Goal: Transaction & Acquisition: Purchase product/service

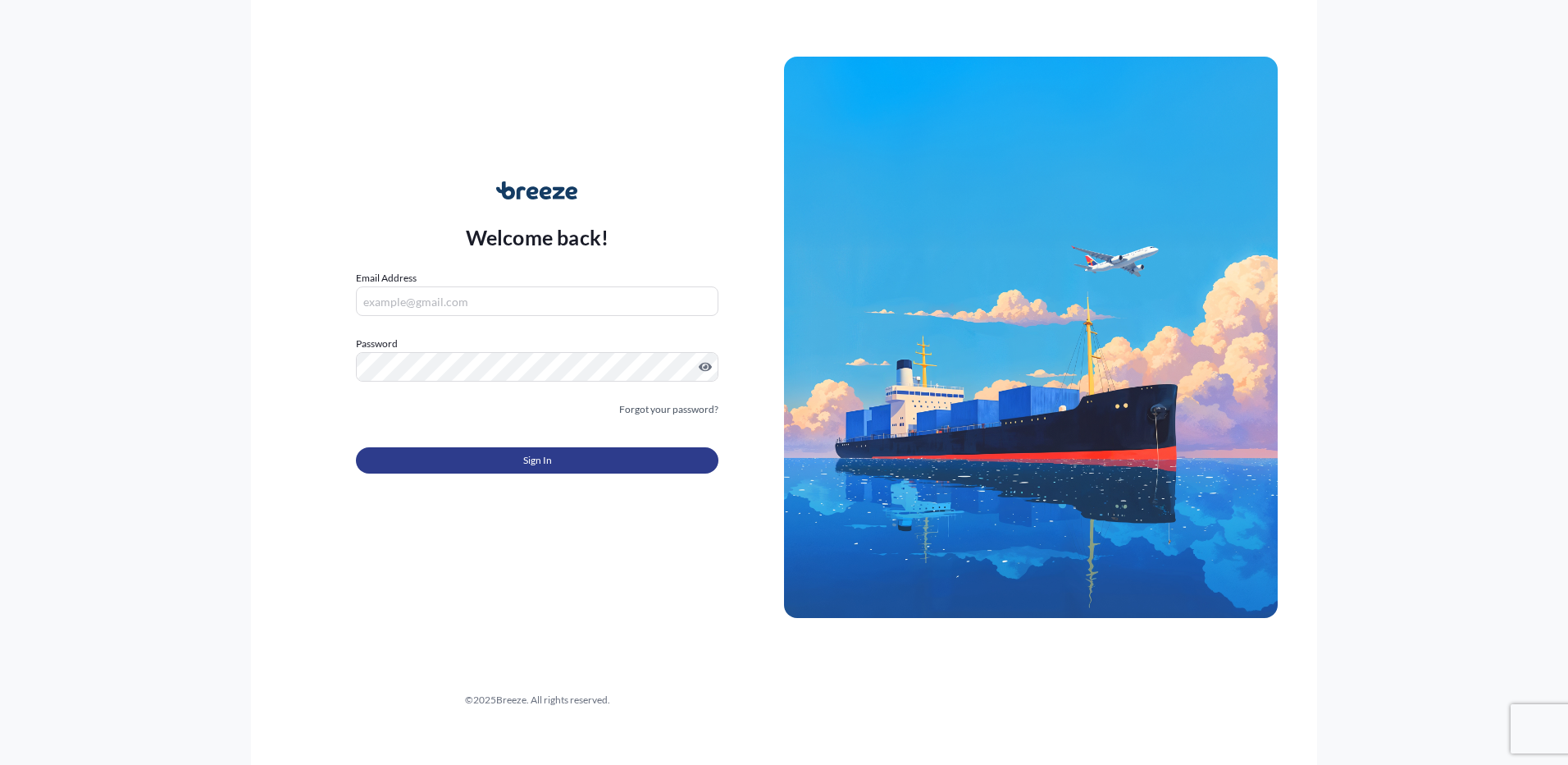
type input "[EMAIL_ADDRESS][DOMAIN_NAME]"
click at [449, 456] on button "Sign In" at bounding box center [537, 460] width 363 height 27
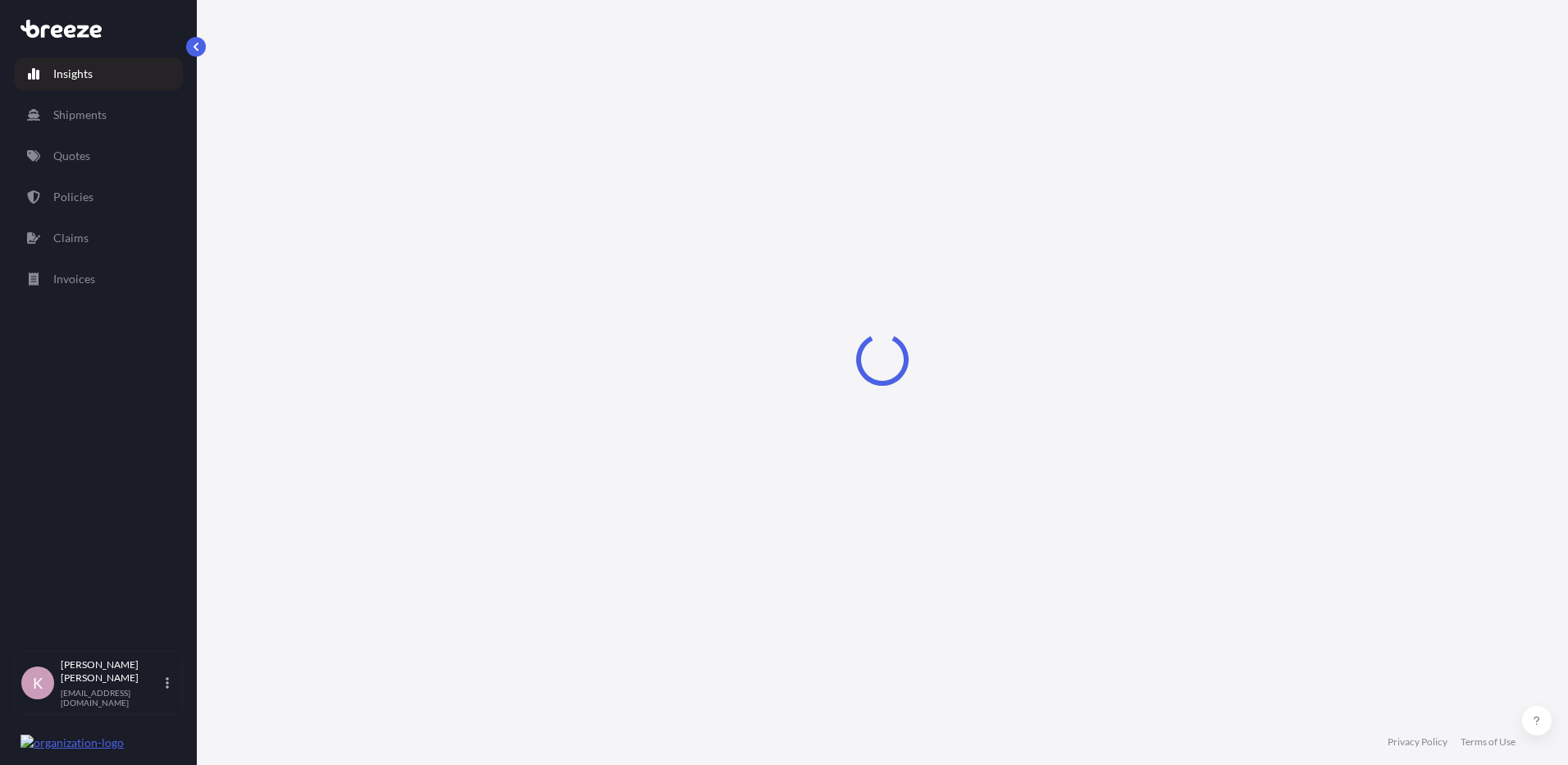
select select "2025"
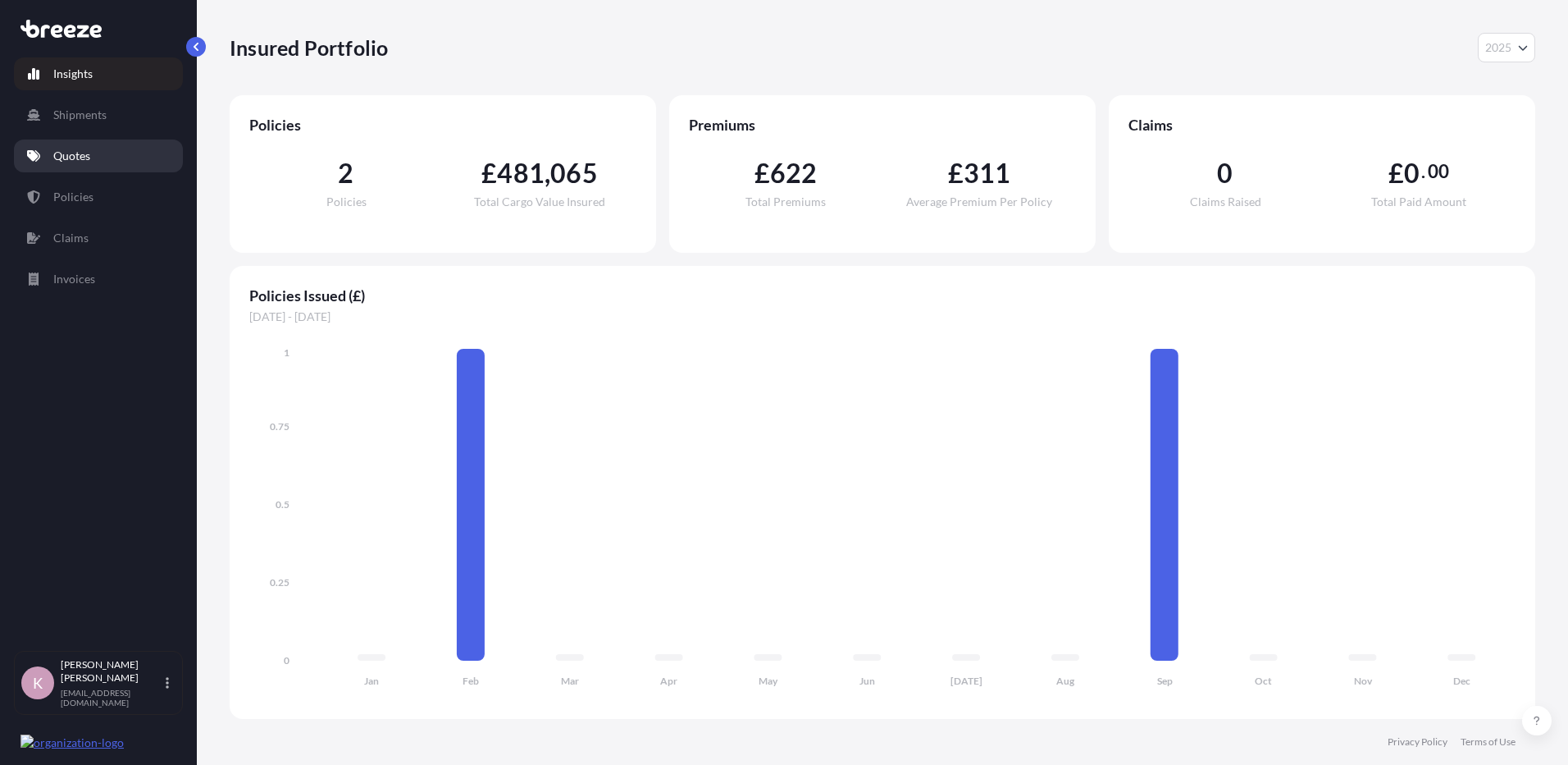
click at [110, 155] on link "Quotes" at bounding box center [98, 156] width 169 height 33
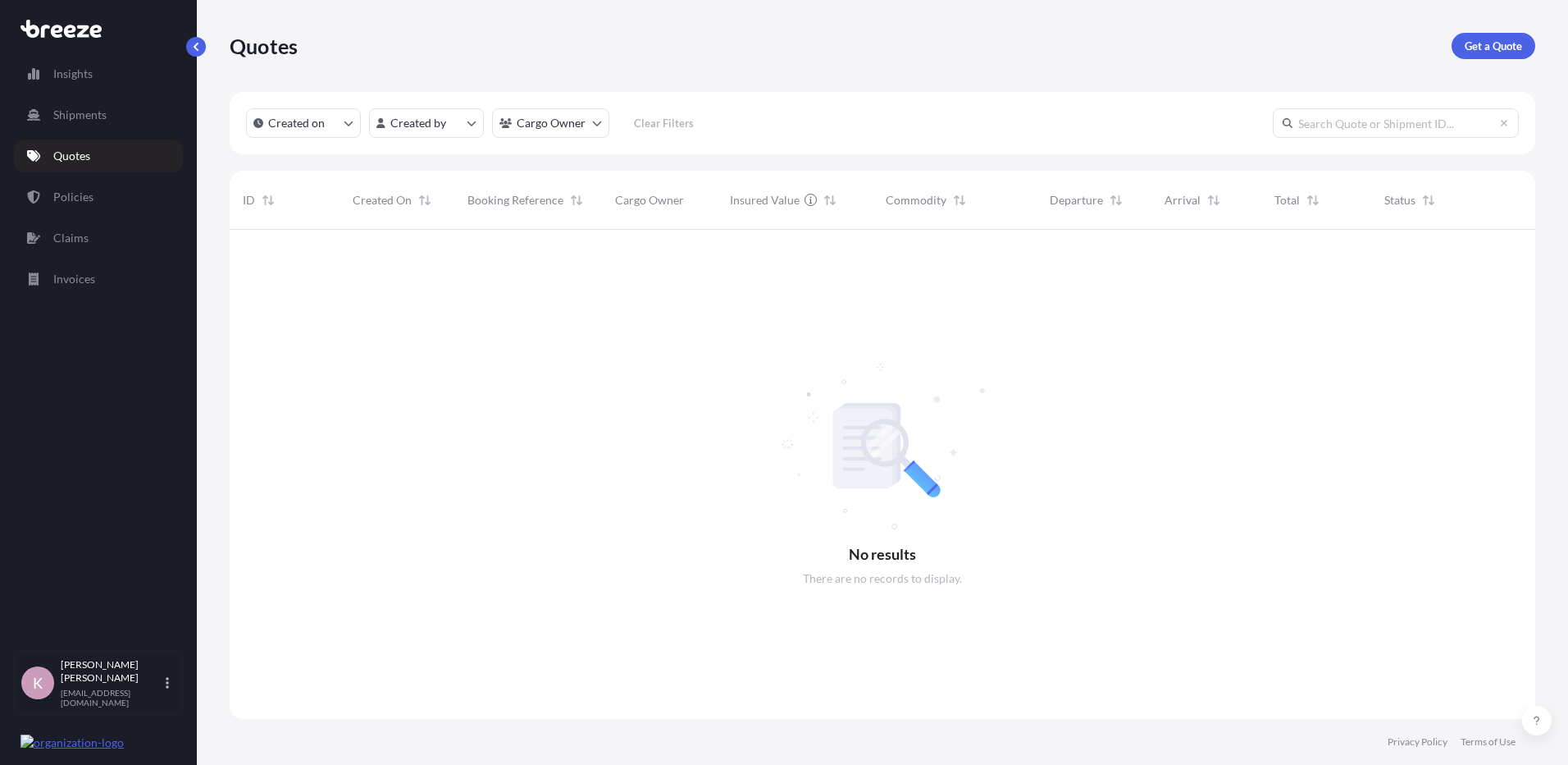
scroll to position [536, 1294]
click at [72, 73] on p "Insights" at bounding box center [73, 74] width 40 height 17
select select "2025"
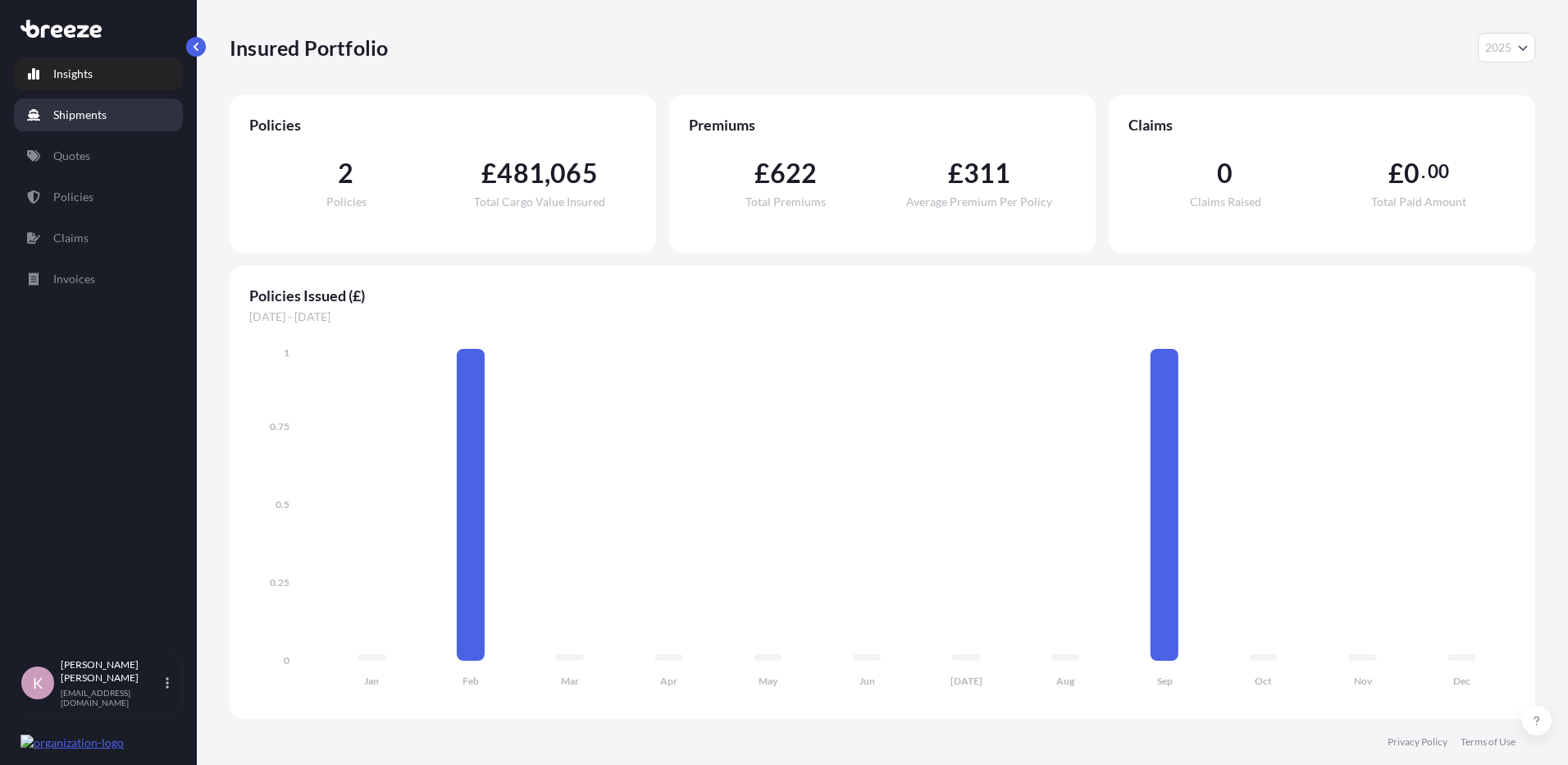
click at [99, 117] on p "Shipments" at bounding box center [80, 115] width 53 height 17
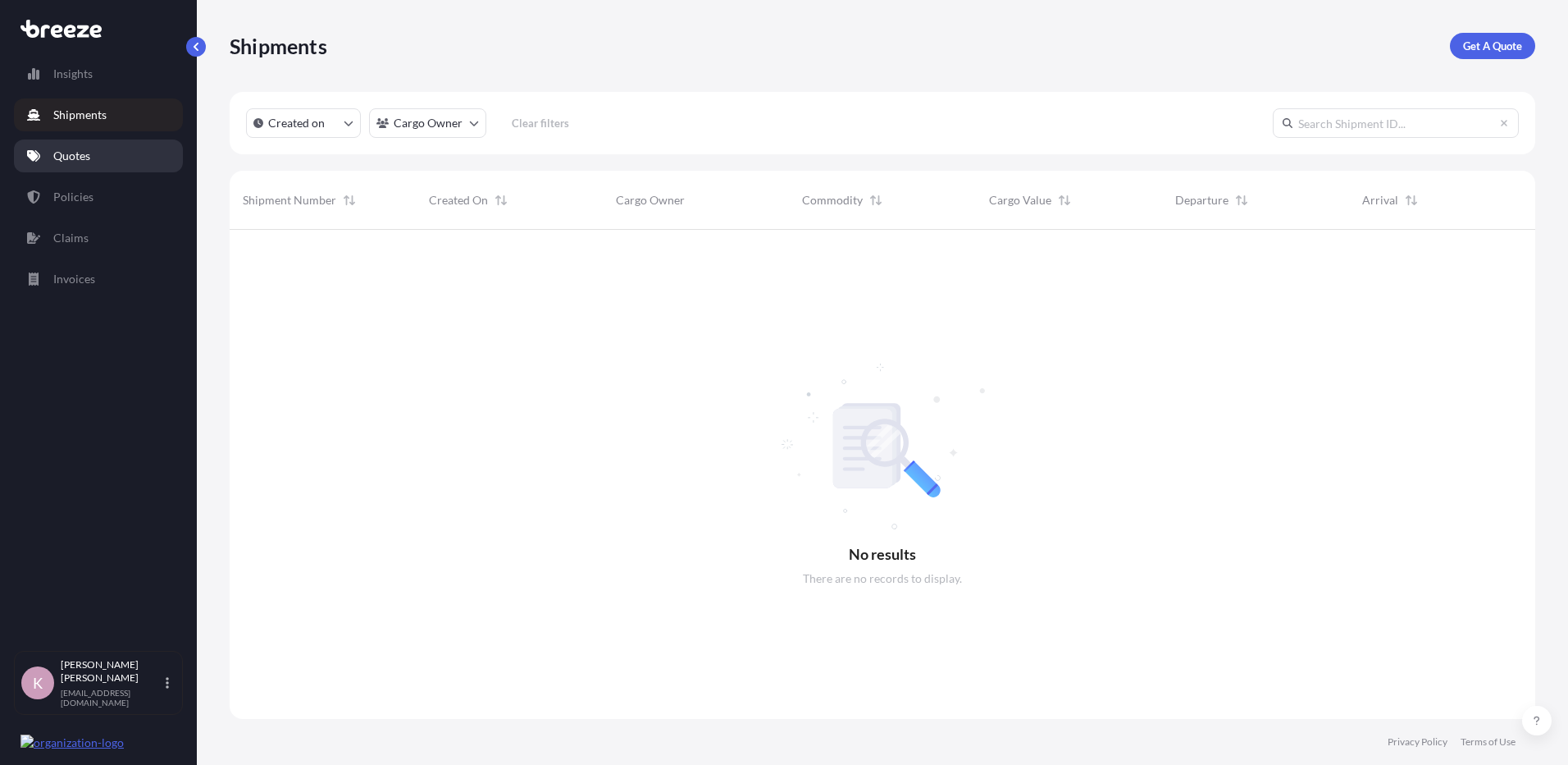
scroll to position [536, 1294]
click at [98, 153] on link "Quotes" at bounding box center [98, 156] width 169 height 33
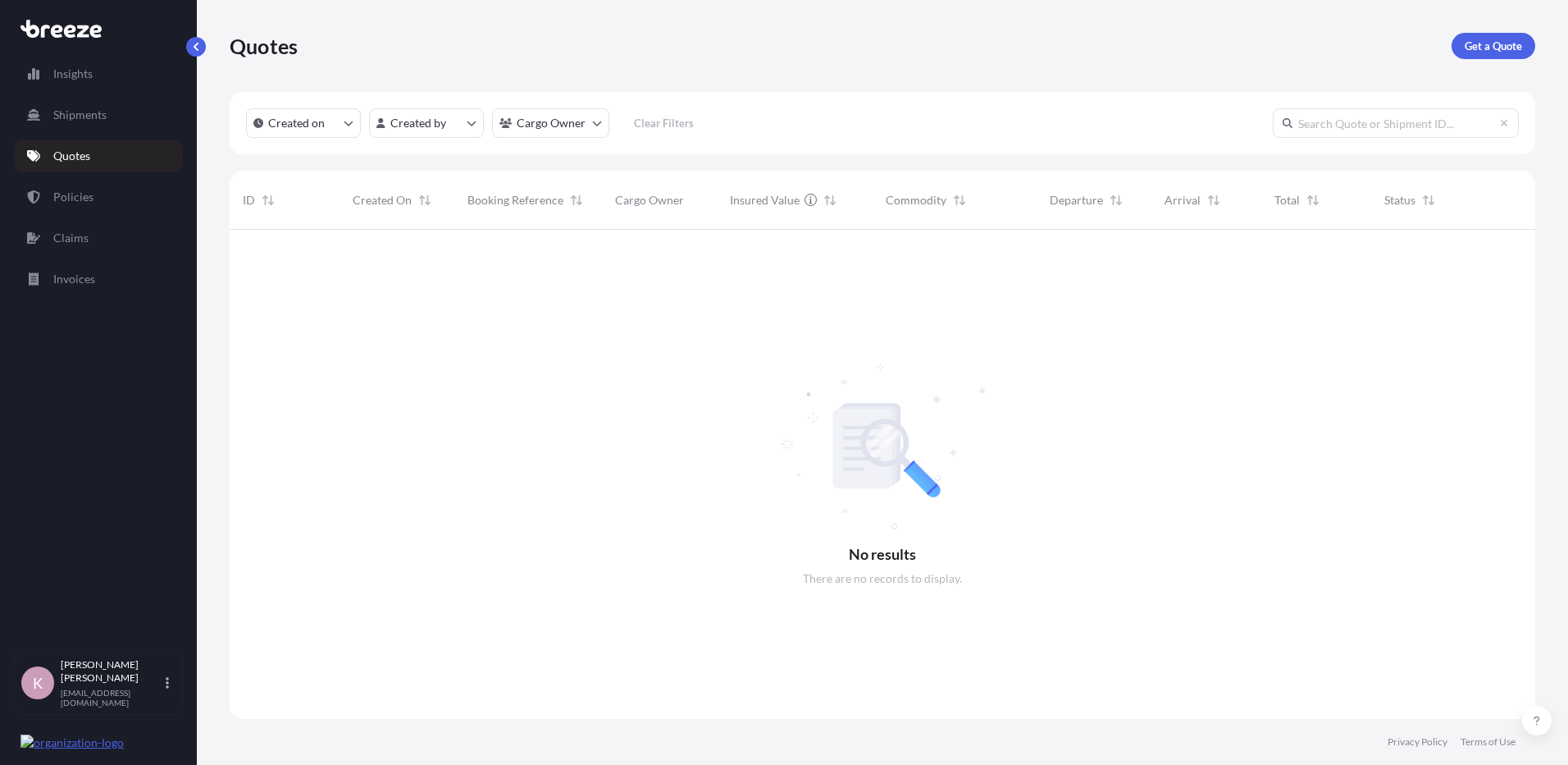
scroll to position [536, 1294]
click at [256, 50] on p "Quotes" at bounding box center [264, 46] width 68 height 27
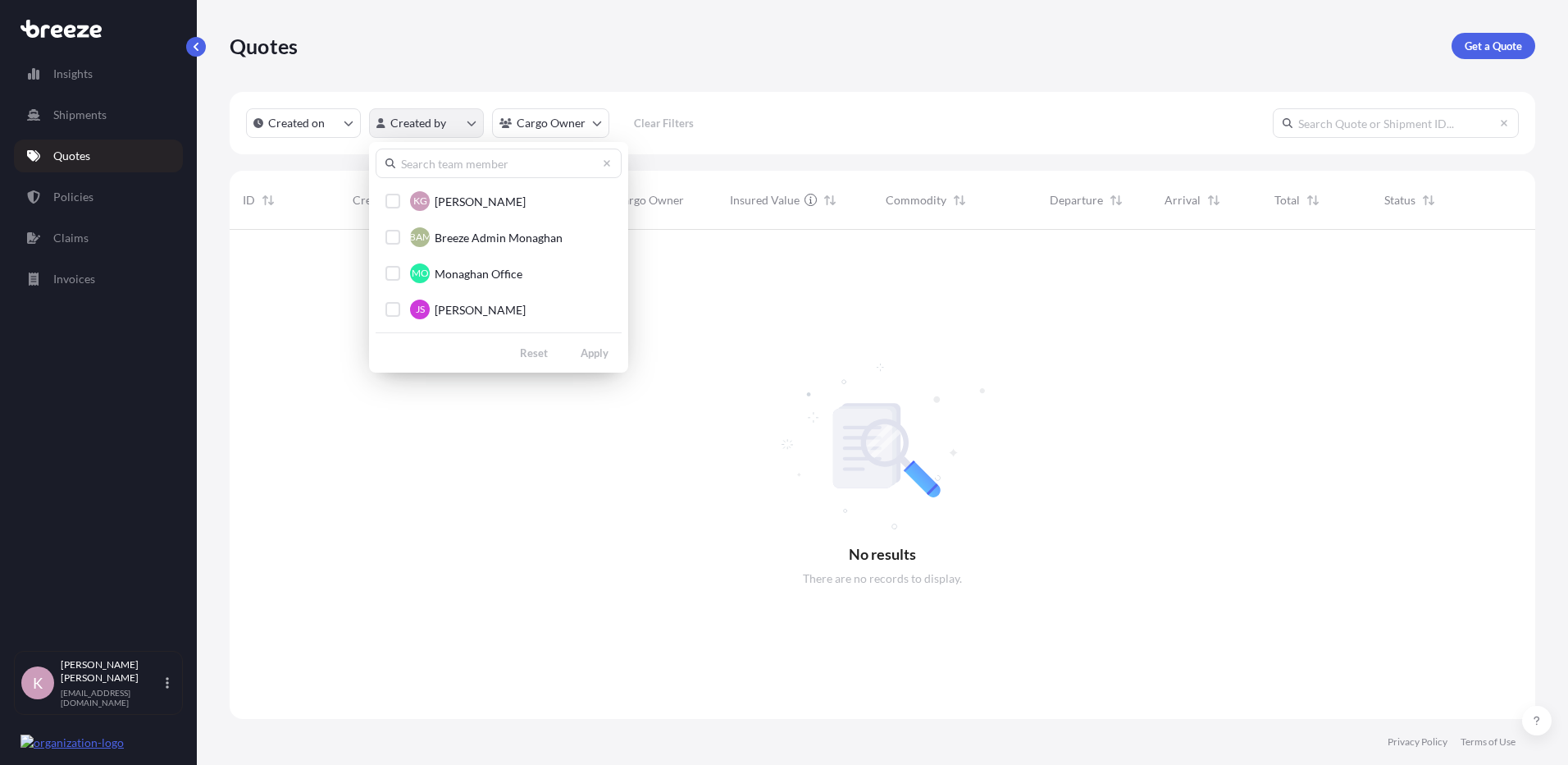
click at [402, 122] on html "Insights Shipments Quotes Policies Claims Invoices K [PERSON_NAME] [EMAIL_ADDRE…" at bounding box center [784, 382] width 1568 height 765
click at [397, 203] on div "Select Option" at bounding box center [393, 201] width 15 height 15
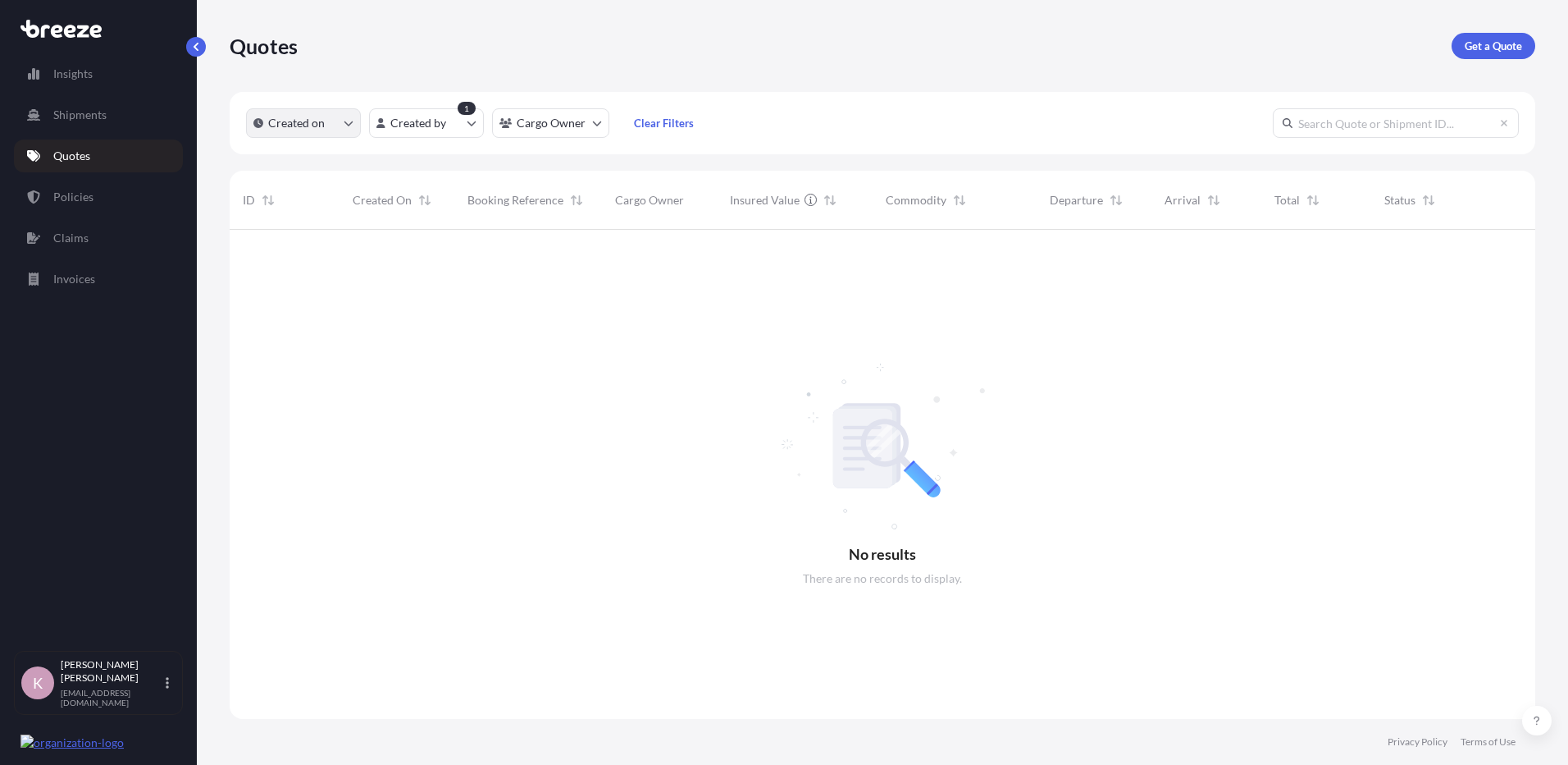
click at [313, 131] on p "Created on" at bounding box center [295, 123] width 56 height 17
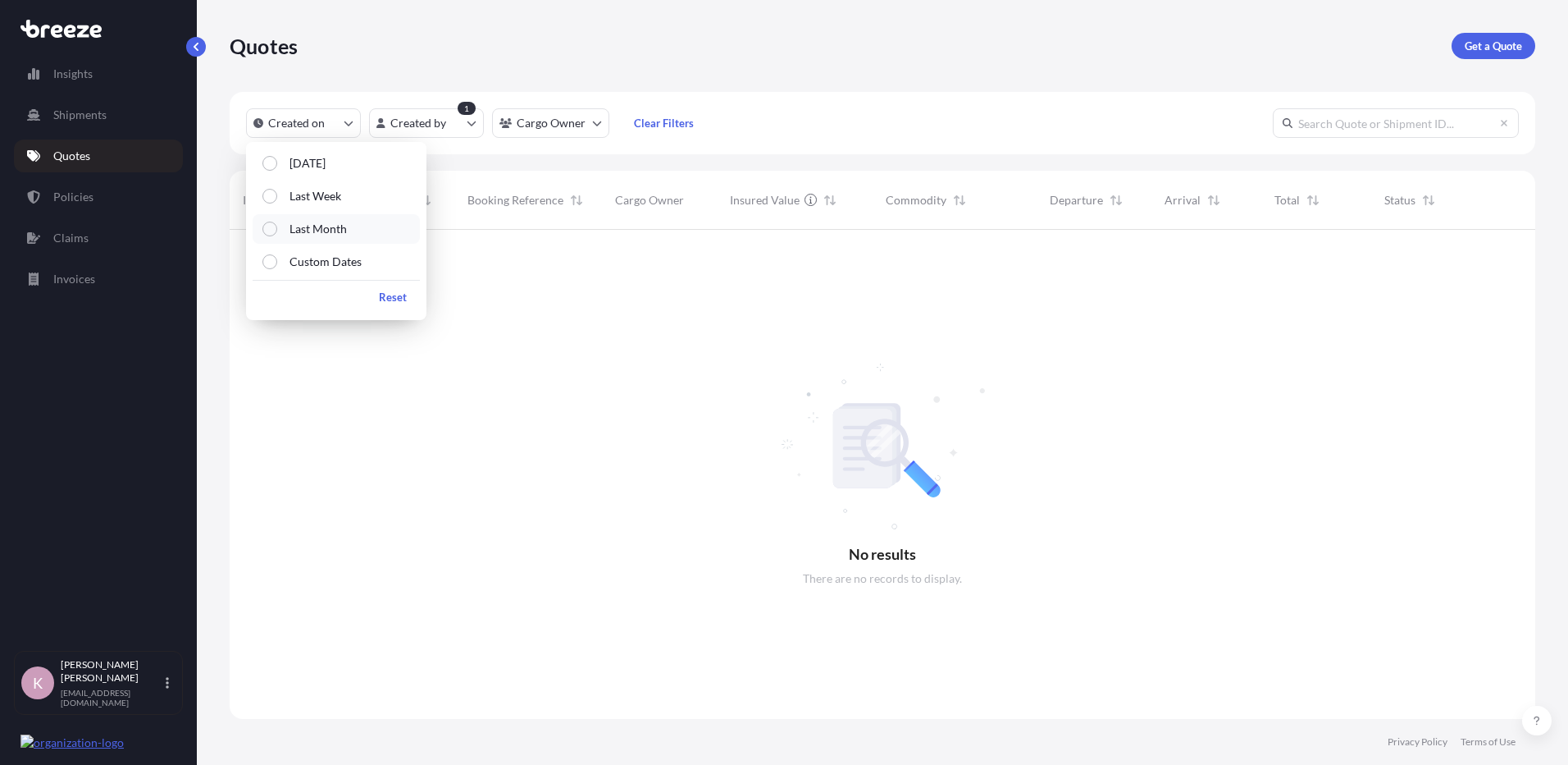
click at [300, 227] on p "Last Month" at bounding box center [318, 229] width 57 height 17
click at [400, 303] on p "Reset" at bounding box center [393, 297] width 28 height 17
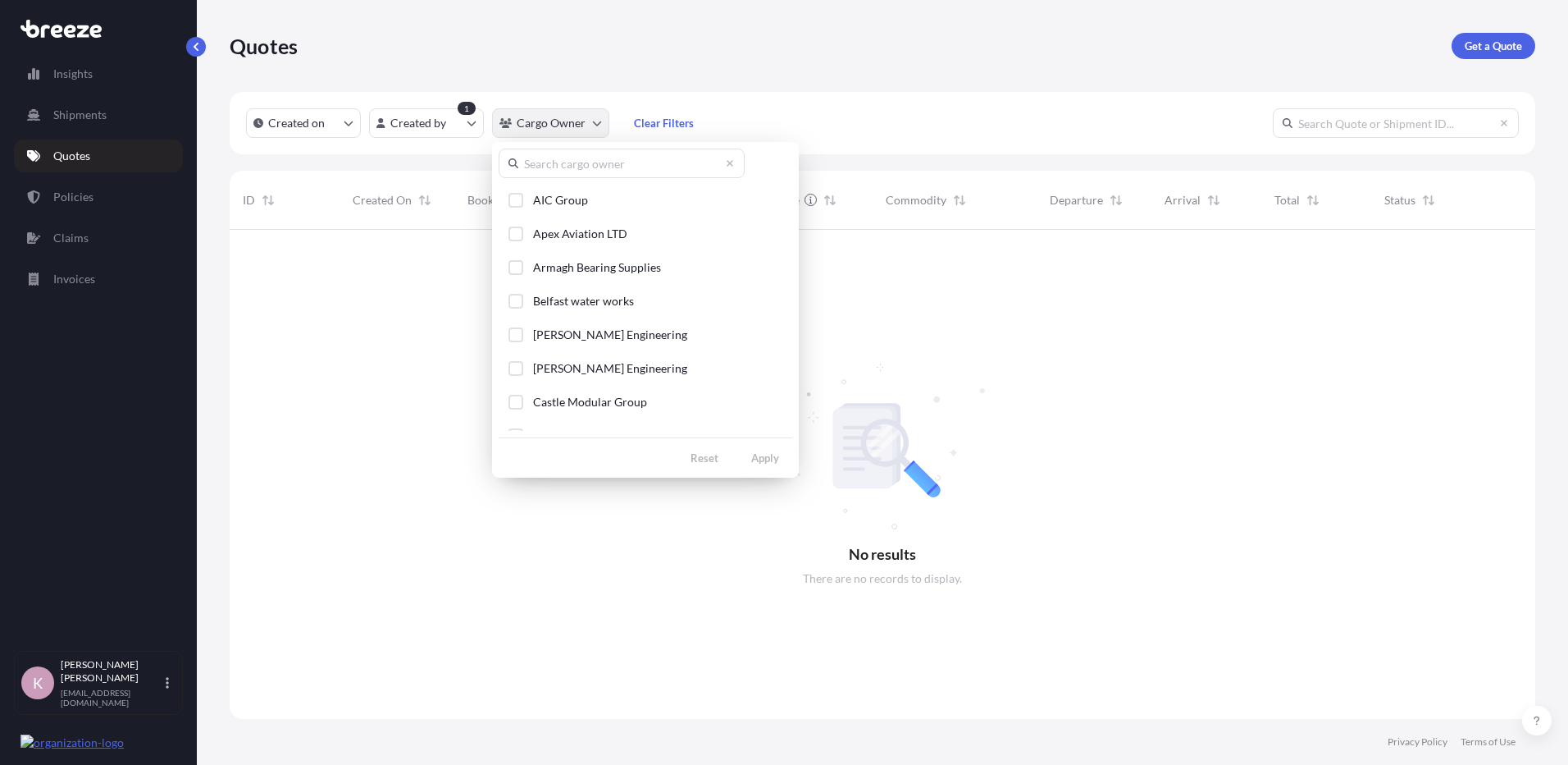
click at [531, 123] on html "Insights Shipments Quotes Policies Claims Invoices K [PERSON_NAME] [EMAIL_ADDRE…" at bounding box center [784, 382] width 1568 height 765
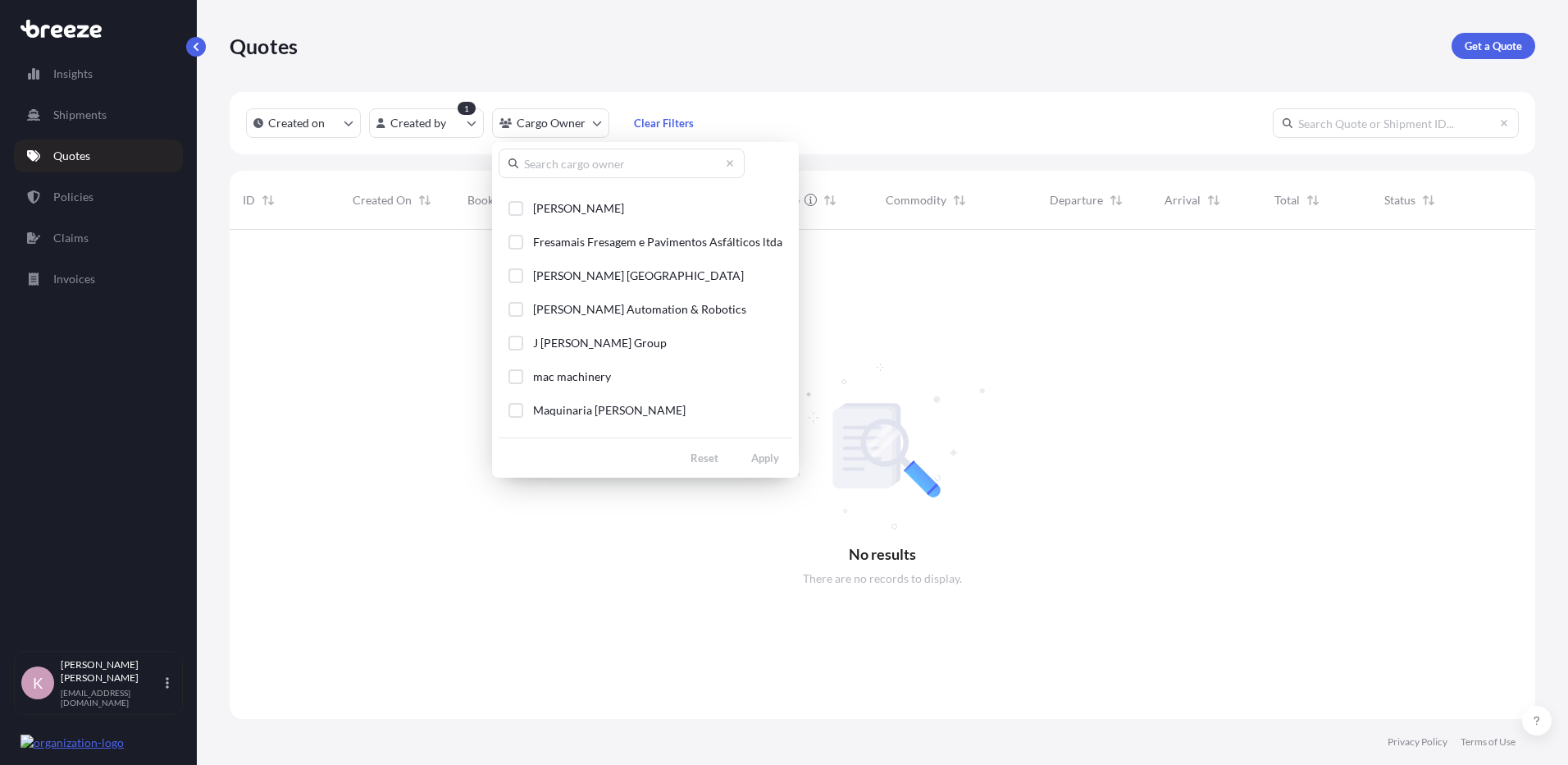
click at [409, 122] on html "Insights Shipments Quotes Policies Claims Invoices K [PERSON_NAME] [EMAIL_ADDRE…" at bounding box center [784, 382] width 1568 height 765
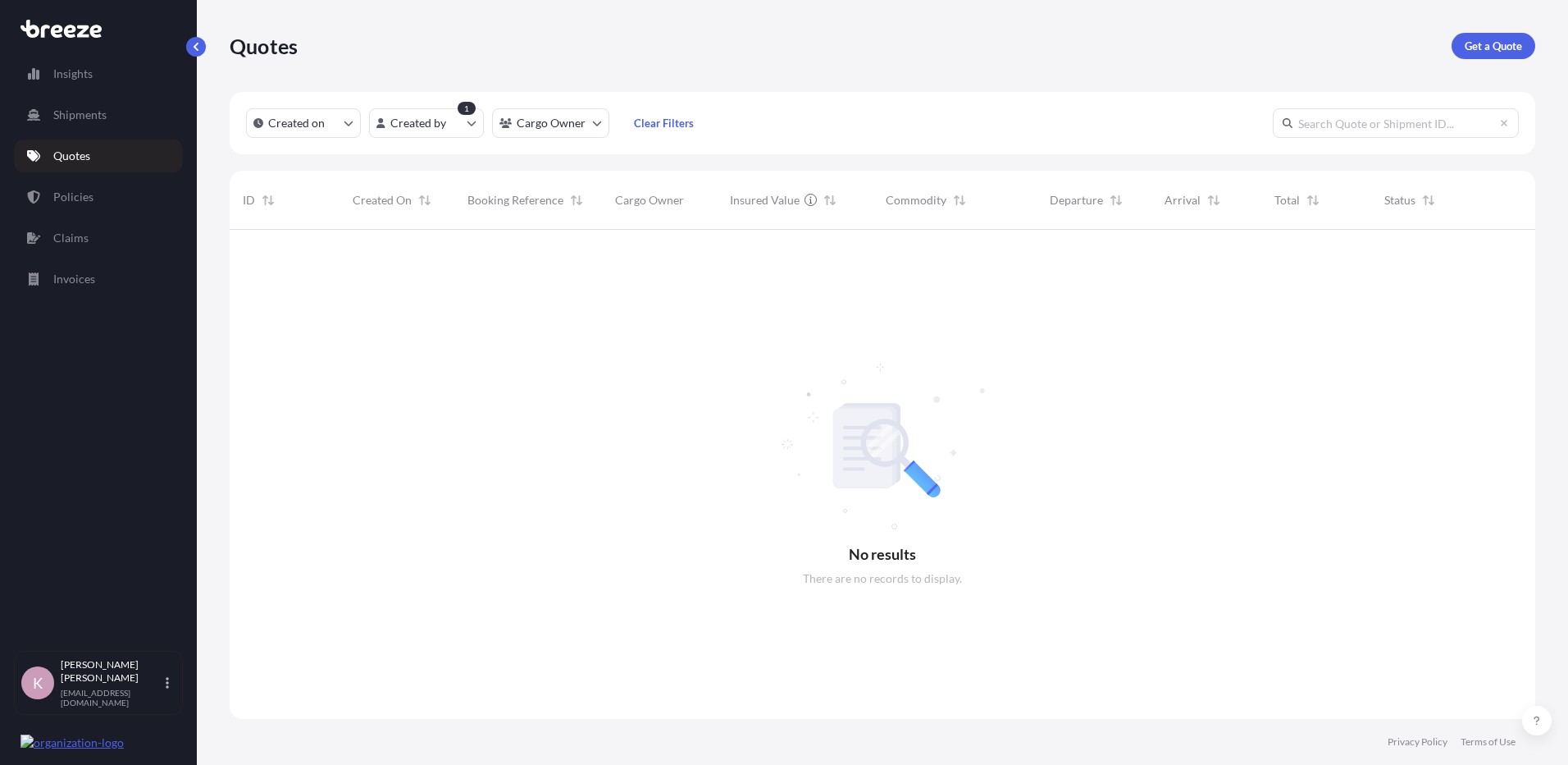
click at [409, 122] on html "Insights Shipments Quotes Policies Claims Invoices K [PERSON_NAME] [EMAIL_ADDRE…" at bounding box center [784, 382] width 1568 height 765
click at [559, 125] on html "Insights Shipments Quotes Policies Claims Invoices K [PERSON_NAME] [EMAIL_ADDRE…" at bounding box center [784, 382] width 1568 height 765
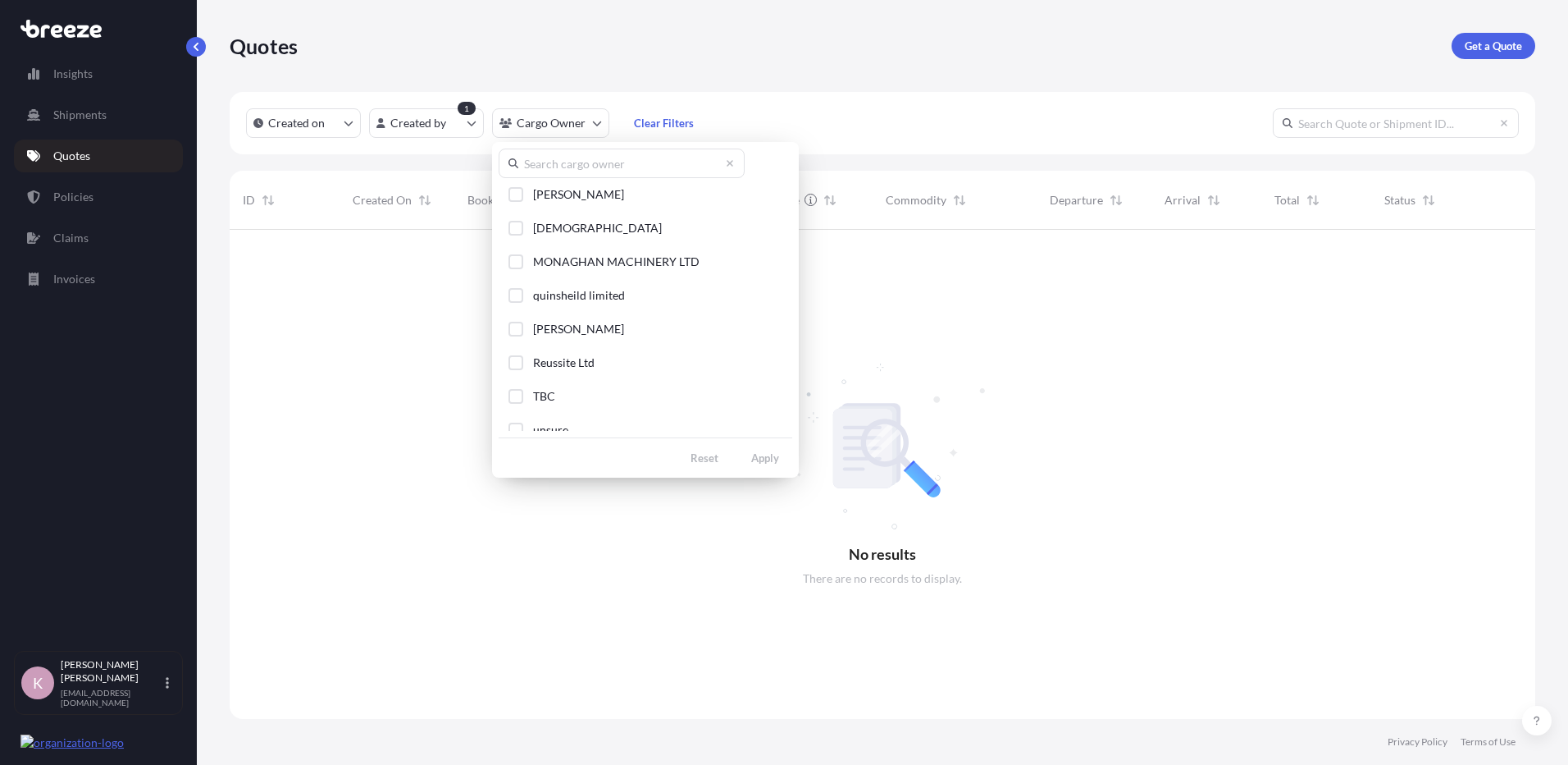
scroll to position [659, 0]
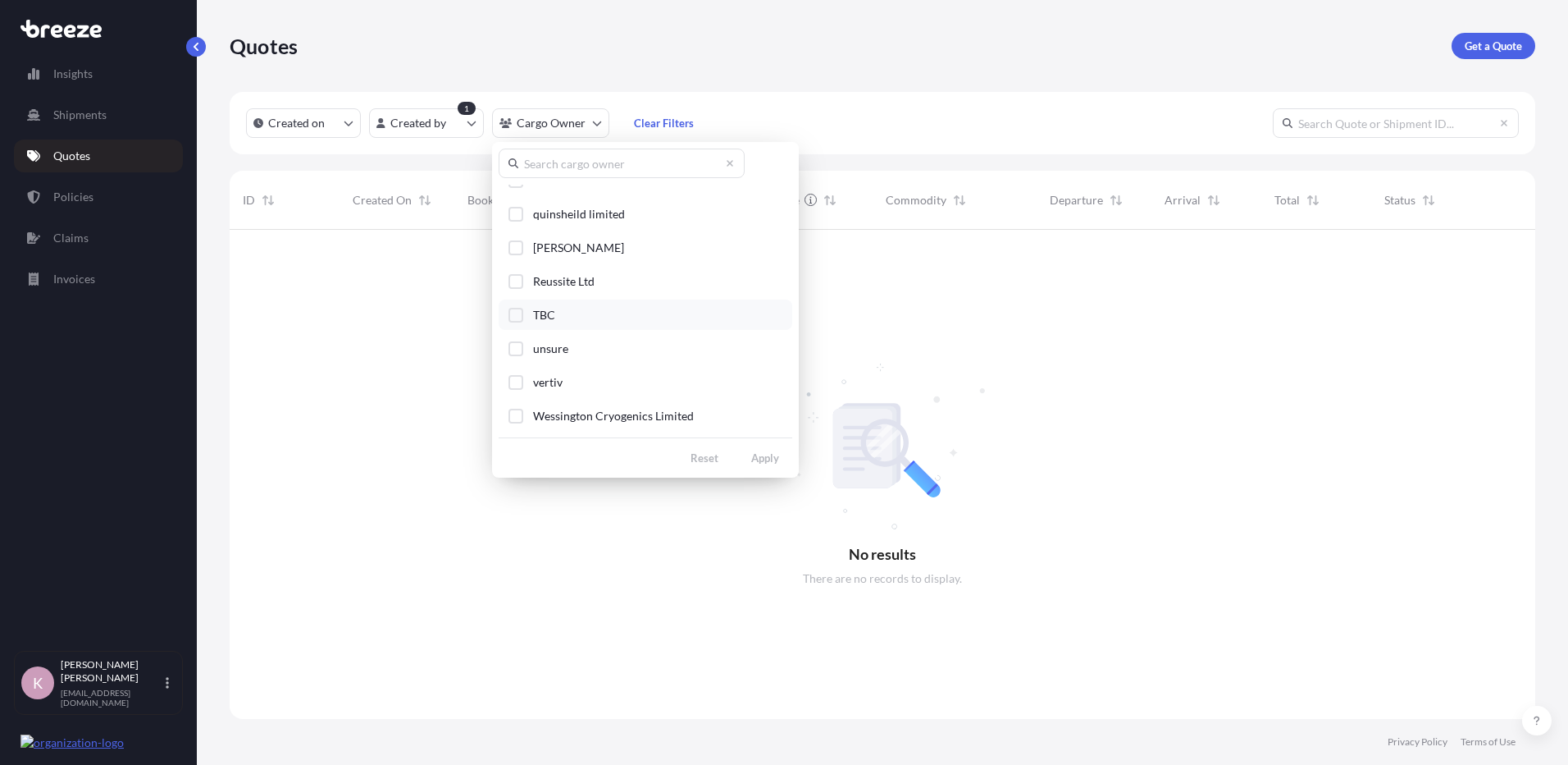
click at [573, 314] on button "TBC" at bounding box center [645, 314] width 294 height 30
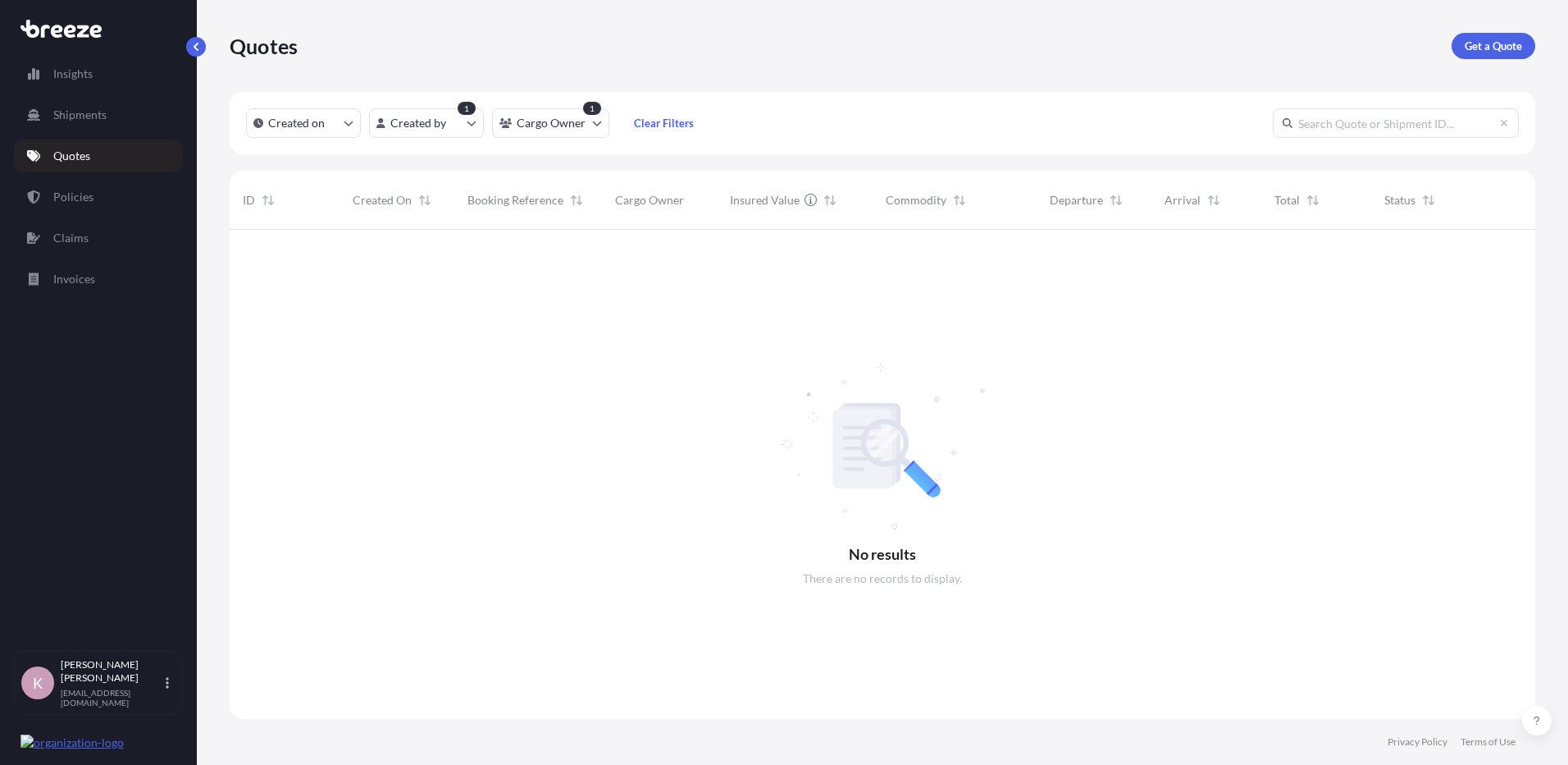
scroll to position [536, 1294]
click at [1489, 41] on p "Get a Quote" at bounding box center [1493, 46] width 57 height 17
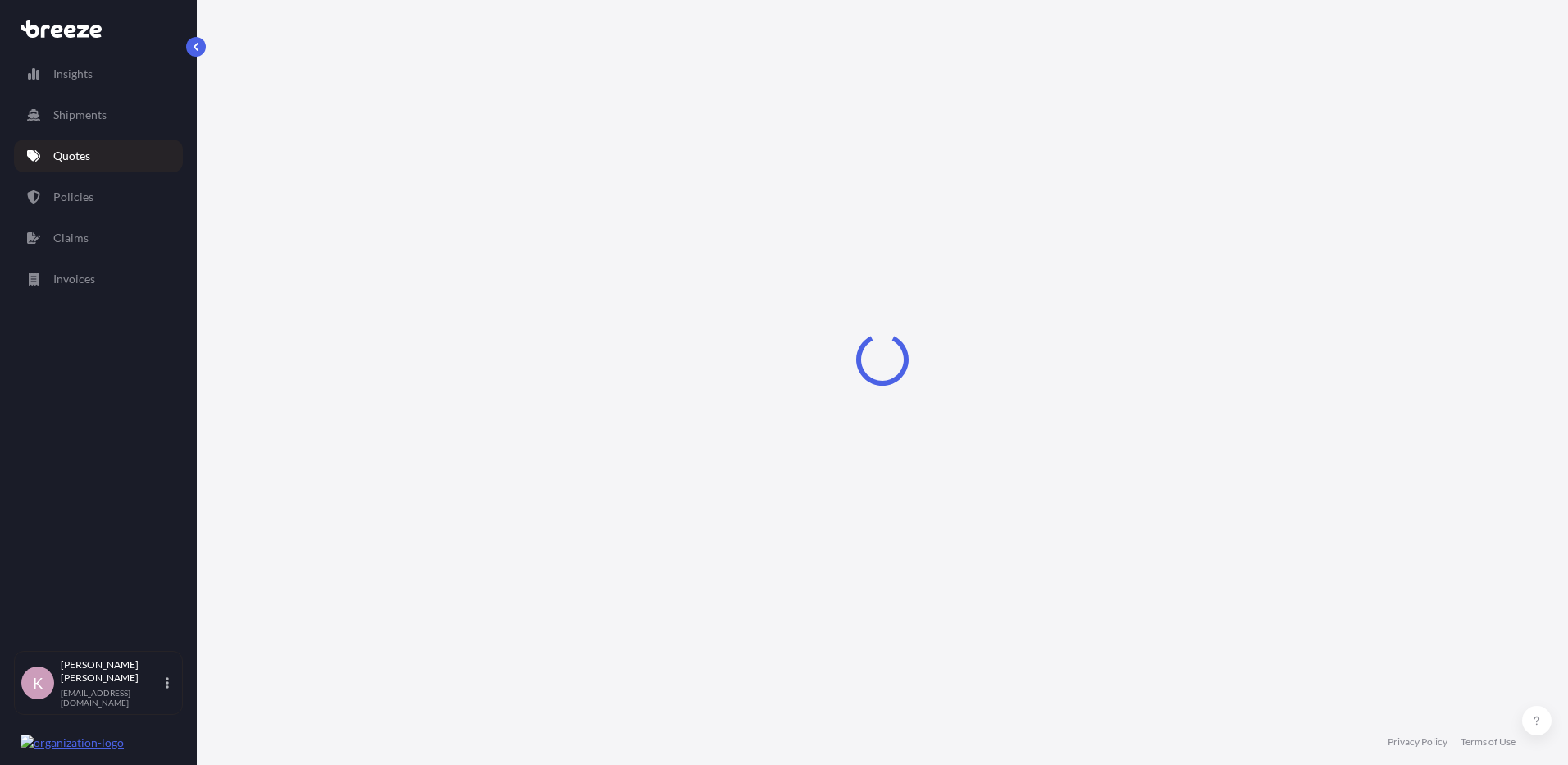
select select "Road"
select select "Sea"
select select "1"
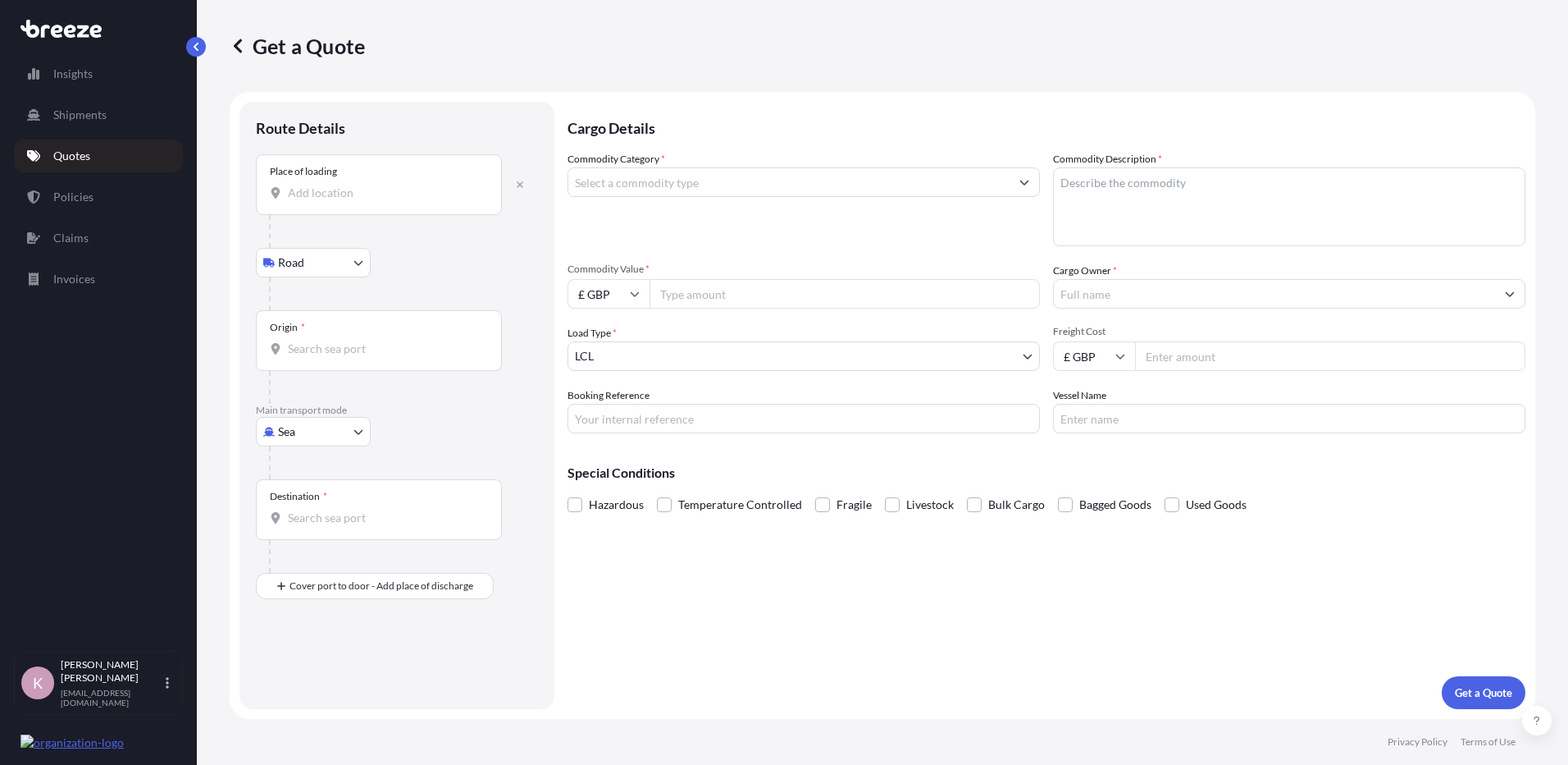
click at [374, 192] on input "Place of loading" at bounding box center [385, 193] width 193 height 17
paste input "Atlantic [PERSON_NAME] Group, Roshine Rd, Killybegs, Co. [GEOGRAPHIC_DATA]"
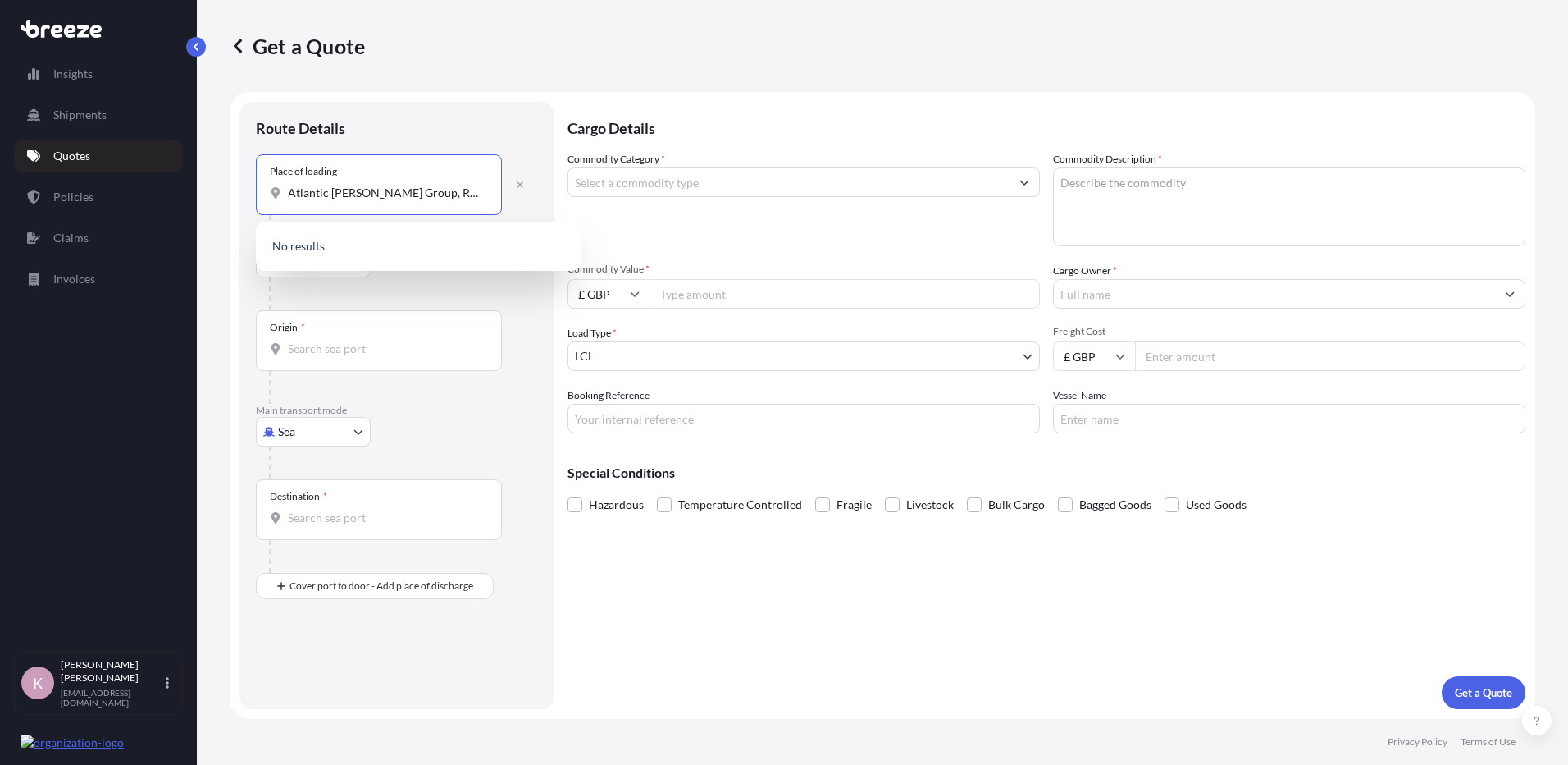
scroll to position [0, 89]
type input "Atlantic [PERSON_NAME] Group, Roshine Rd, Killybegs, Co. [GEOGRAPHIC_DATA]"
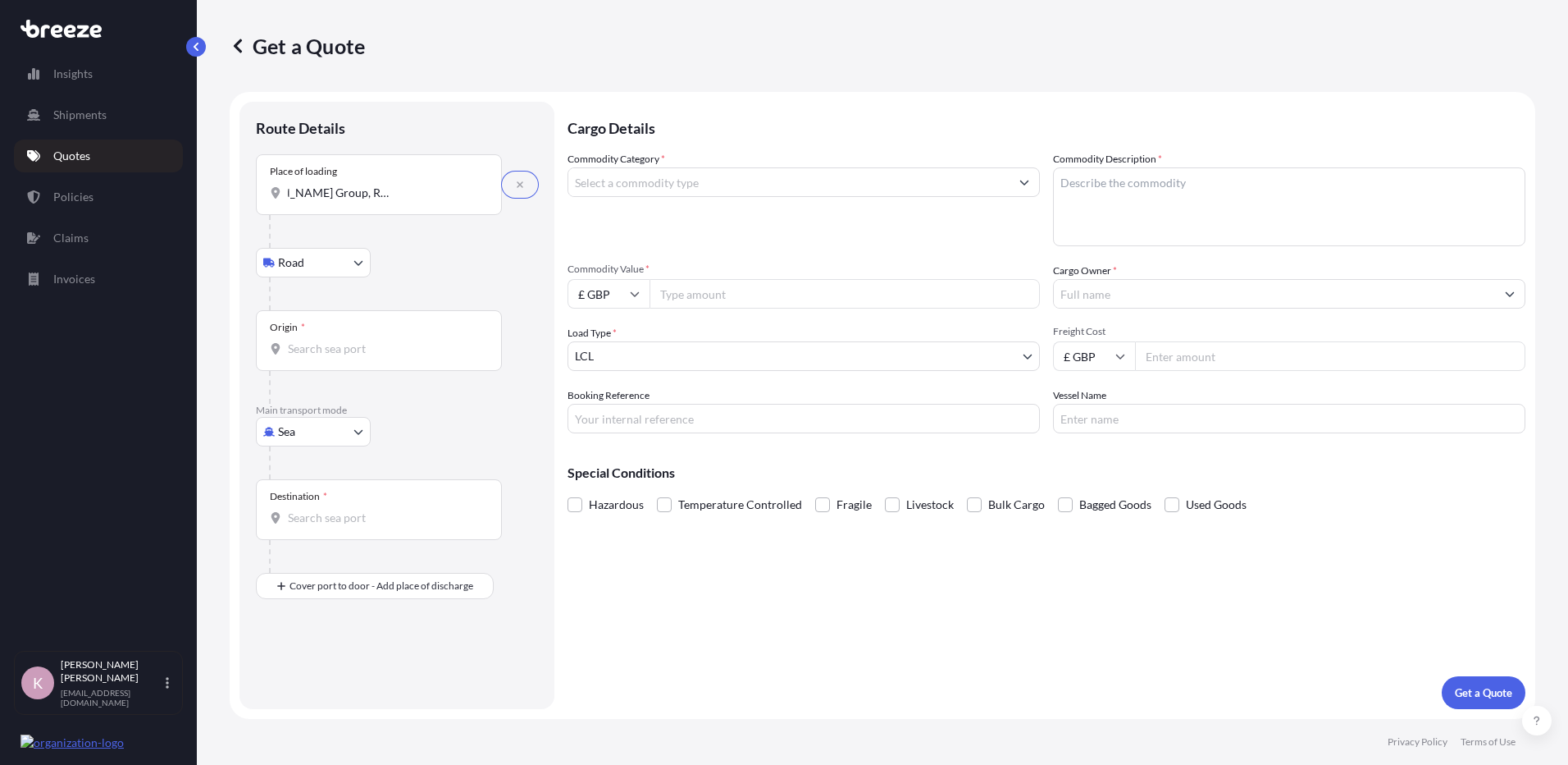
scroll to position [0, 0]
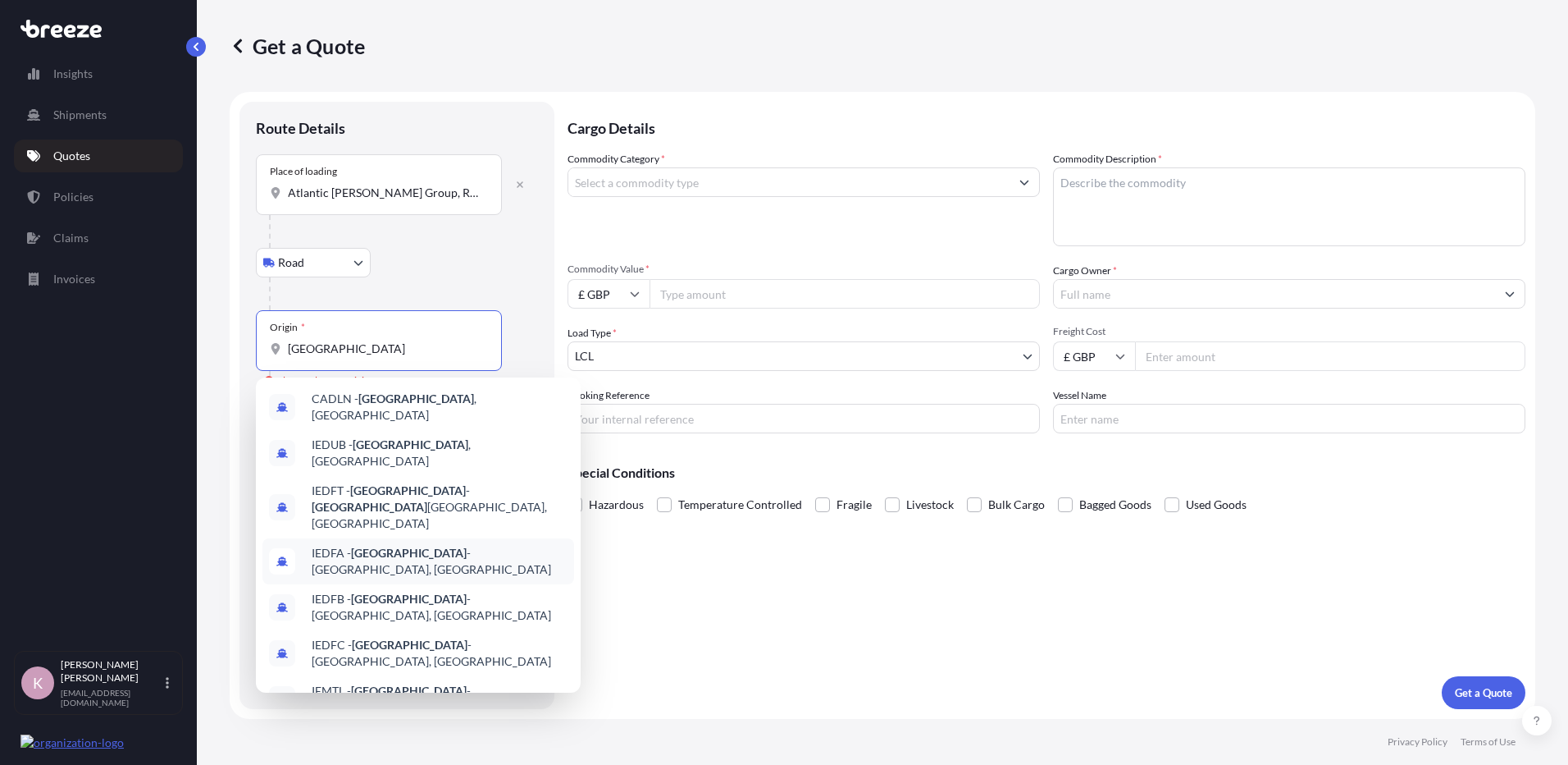
click at [442, 545] on span "IEDFA - [GEOGRAPHIC_DATA] -[GEOGRAPHIC_DATA], [GEOGRAPHIC_DATA]" at bounding box center [440, 562] width 256 height 33
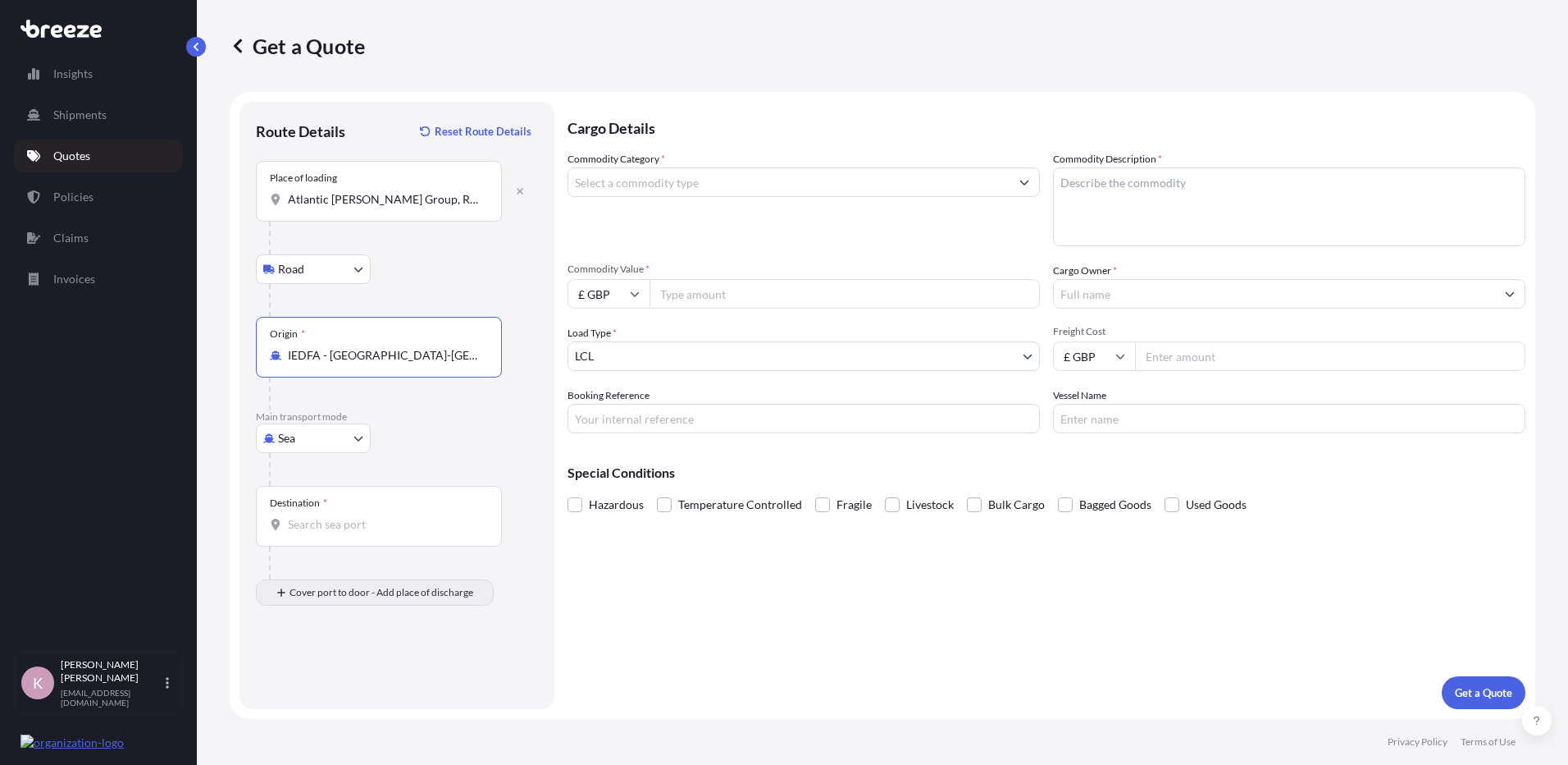
type input "IEDFA - [GEOGRAPHIC_DATA]-[GEOGRAPHIC_DATA], [GEOGRAPHIC_DATA]"
click at [347, 528] on input "Destination *" at bounding box center [385, 525] width 193 height 17
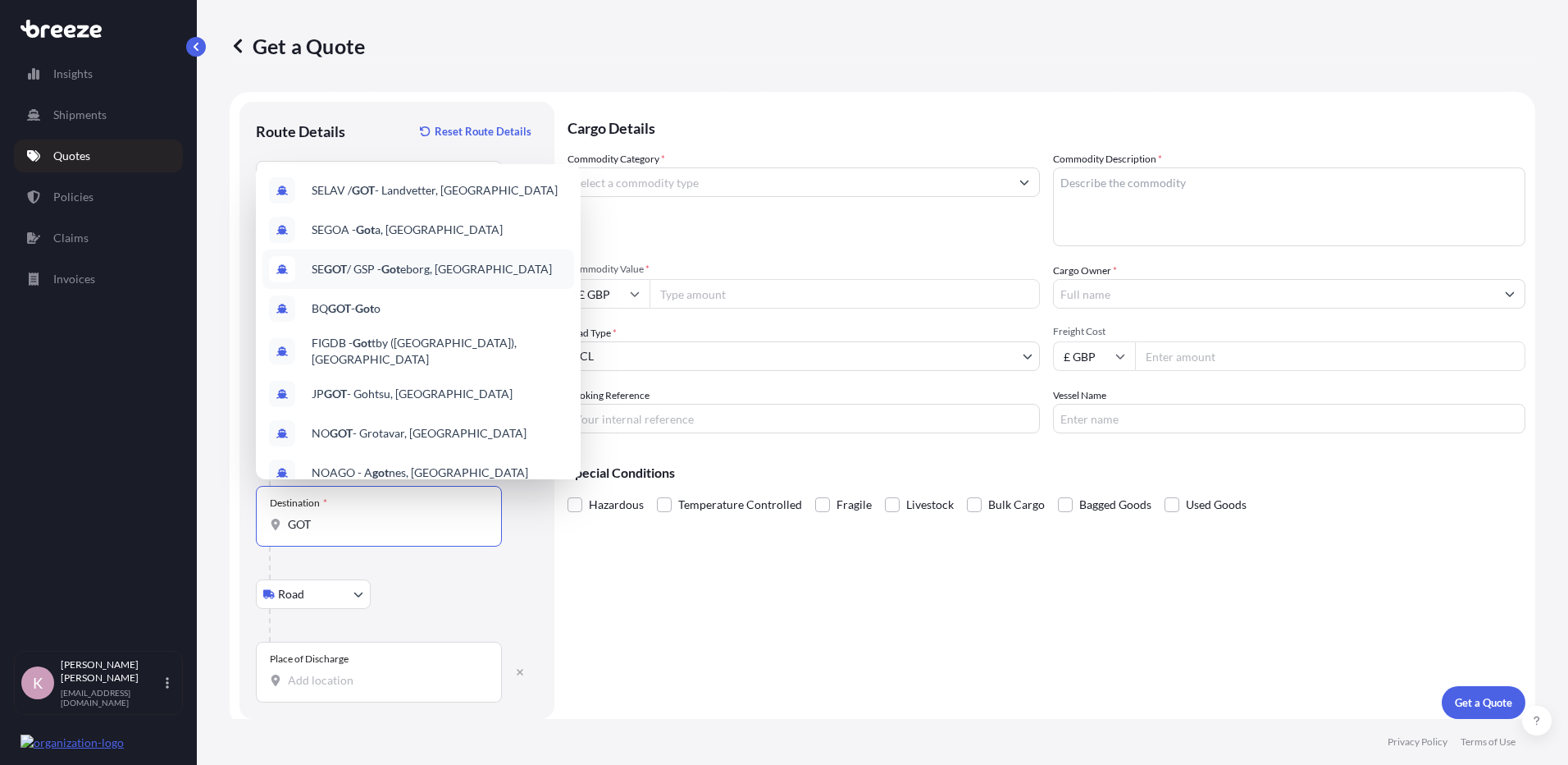
click at [486, 265] on div "SE GOT / GSP - Got eborg, [GEOGRAPHIC_DATA]" at bounding box center [418, 269] width 312 height 40
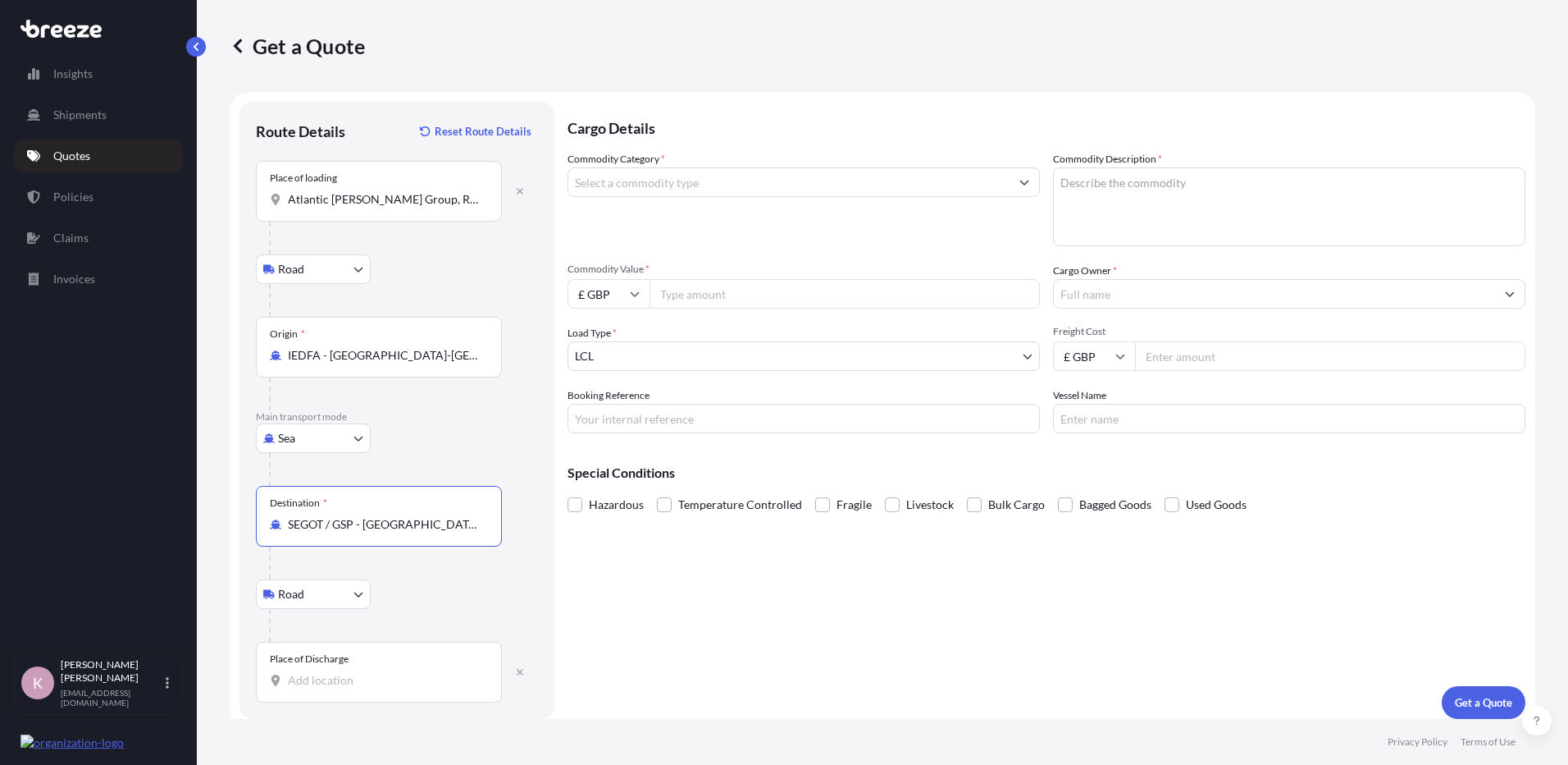
type input "SEGOT / GSP - [GEOGRAPHIC_DATA], [GEOGRAPHIC_DATA]"
click at [340, 682] on input "Place of Discharge" at bounding box center [385, 680] width 193 height 17
paste input "[STREET_ADDRESS]"
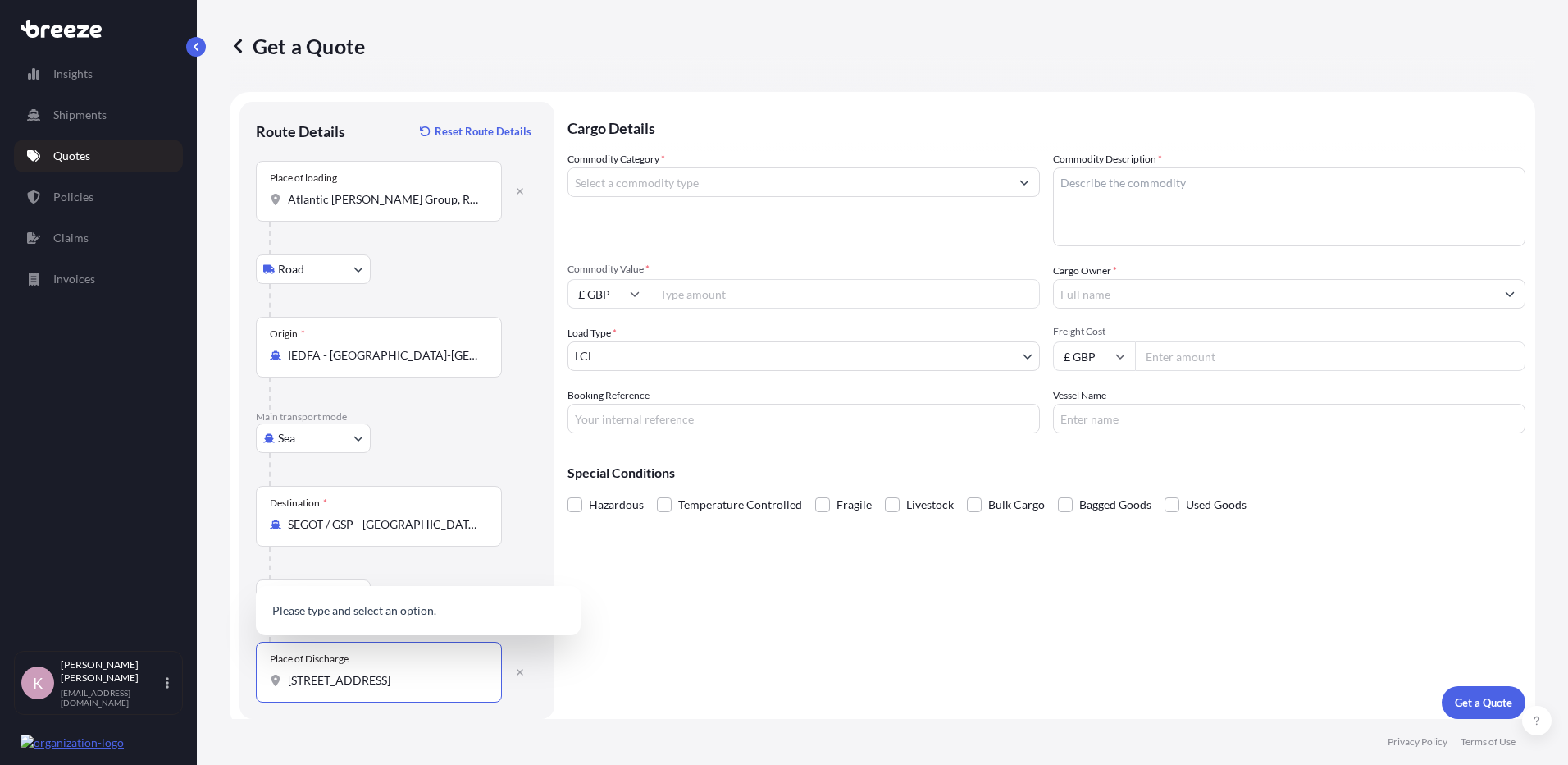
scroll to position [0, 17]
click at [415, 601] on b "[STREET_ADDRESS]" at bounding box center [363, 608] width 103 height 14
type input "[STREET_ADDRESS]"
click at [758, 178] on input "Commodity Category *" at bounding box center [790, 182] width 442 height 29
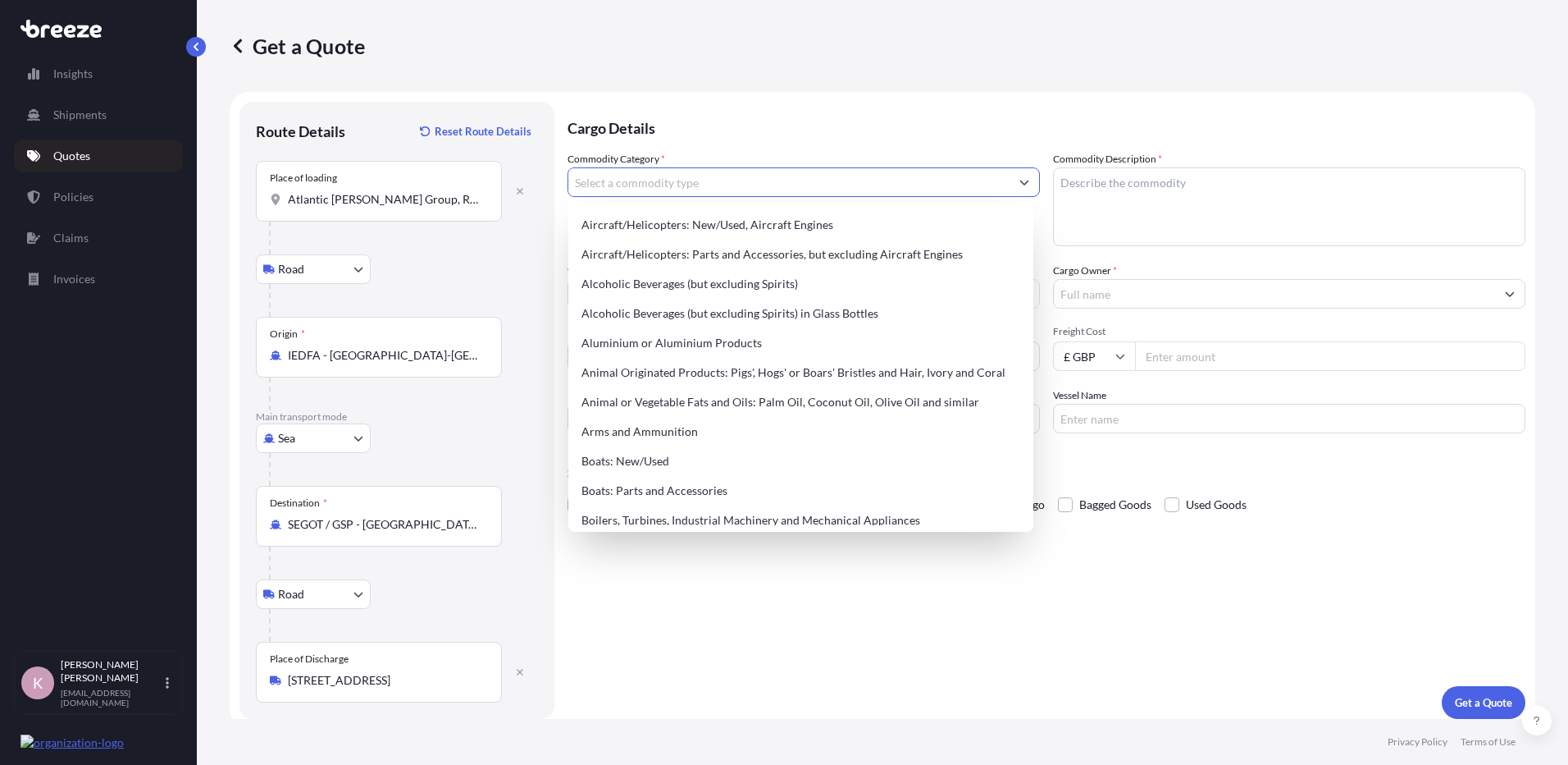
scroll to position [0, 0]
type input "c"
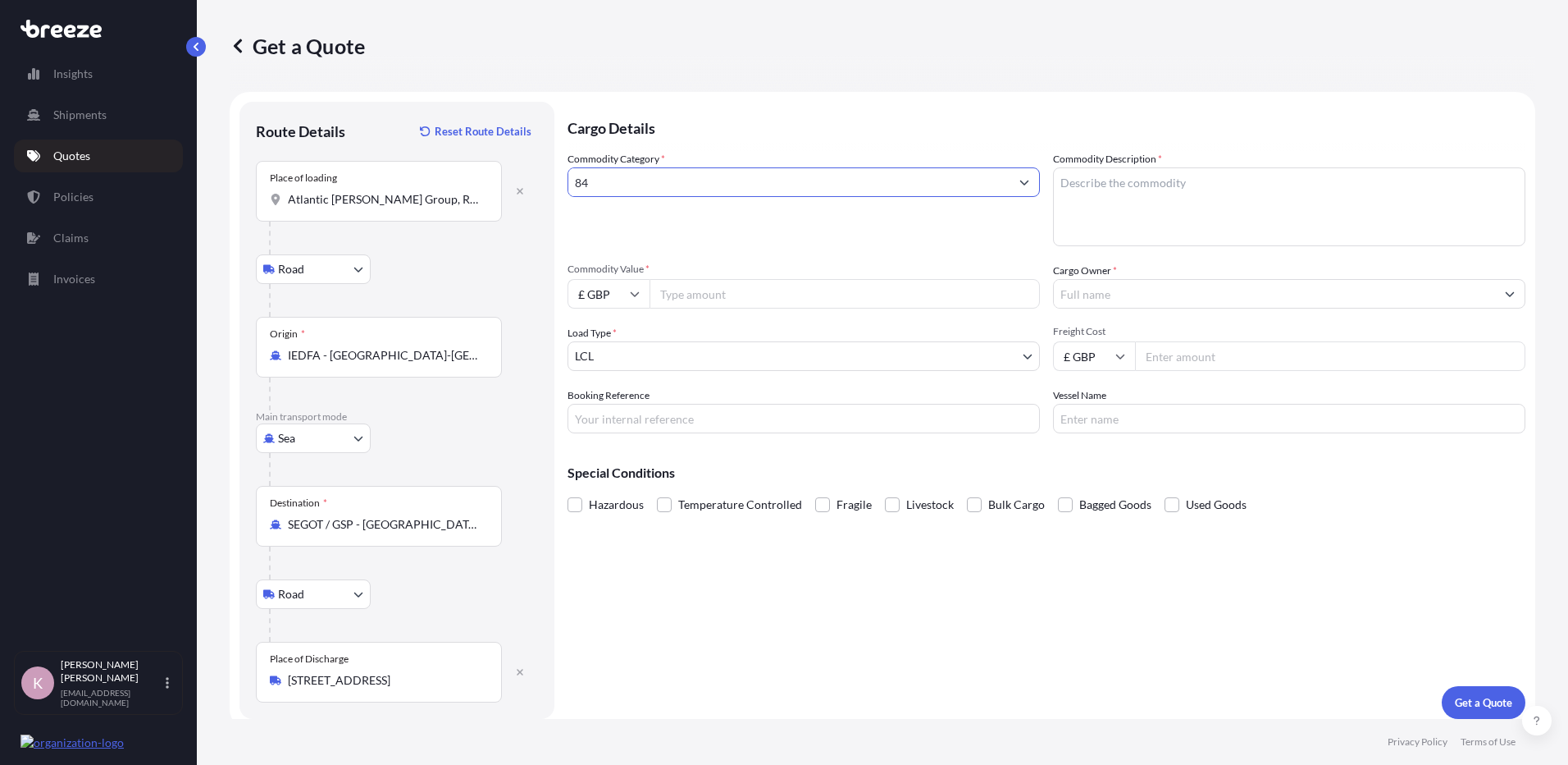
type input "8"
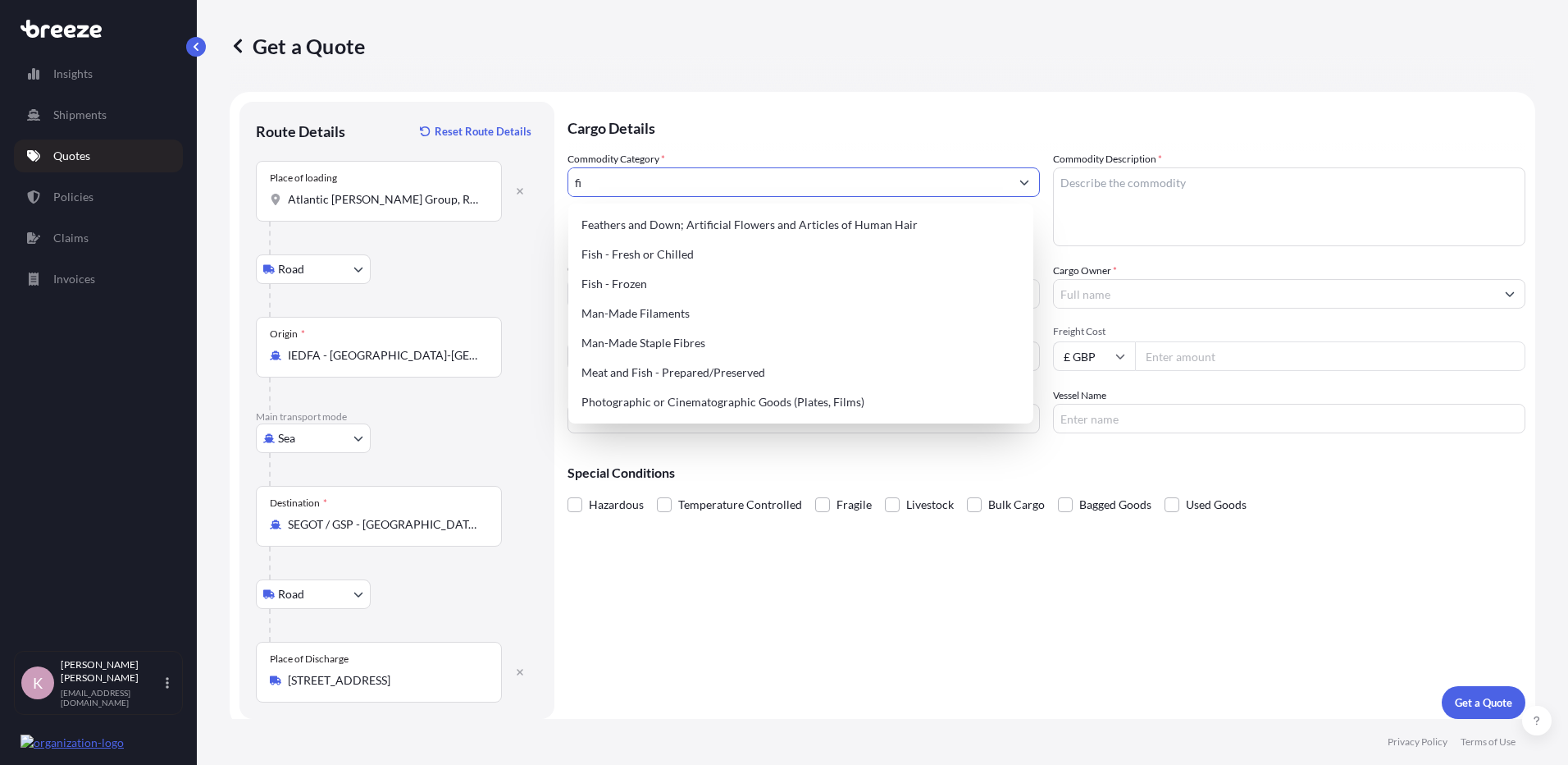
type input "f"
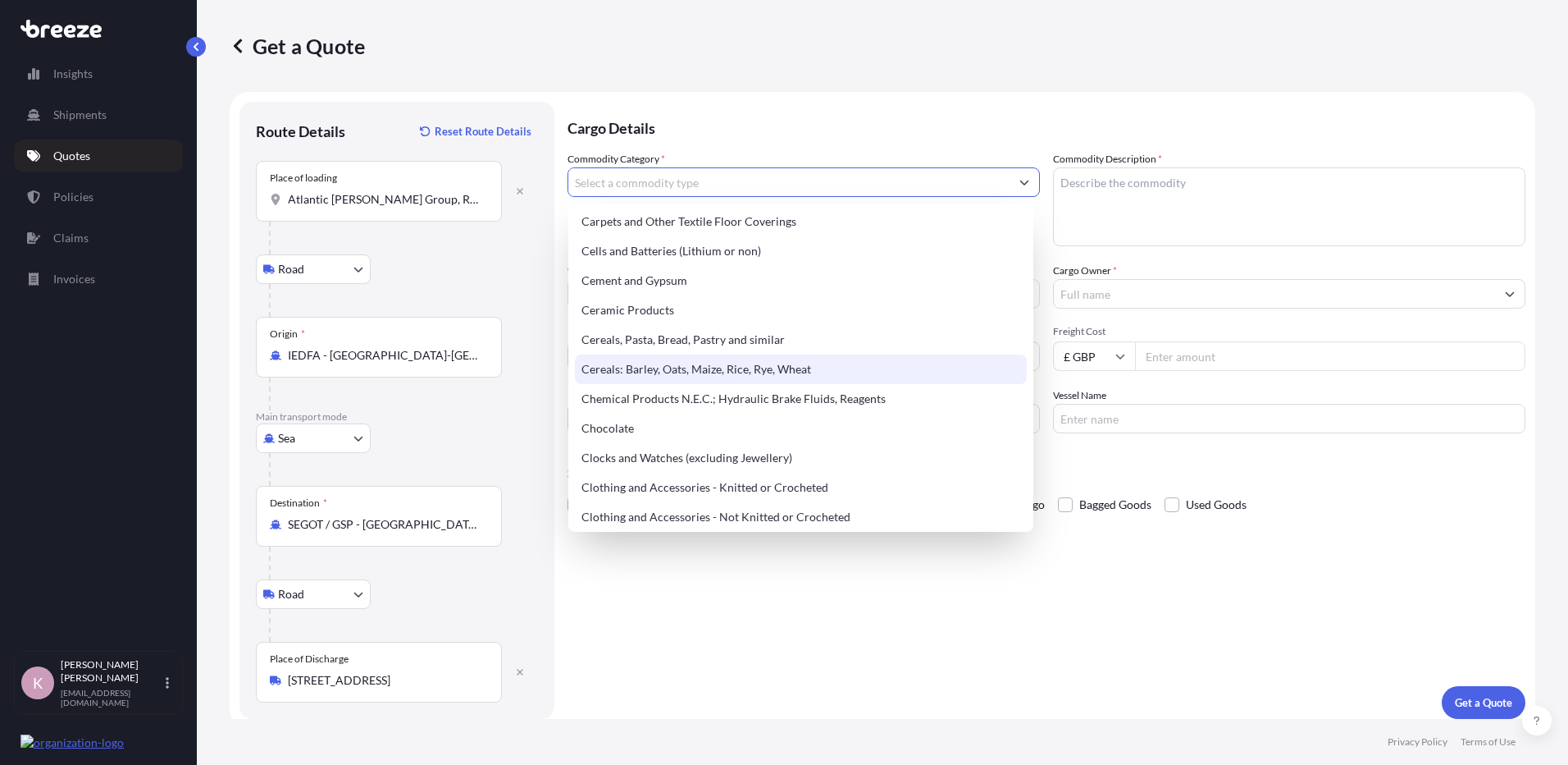
scroll to position [246, 0]
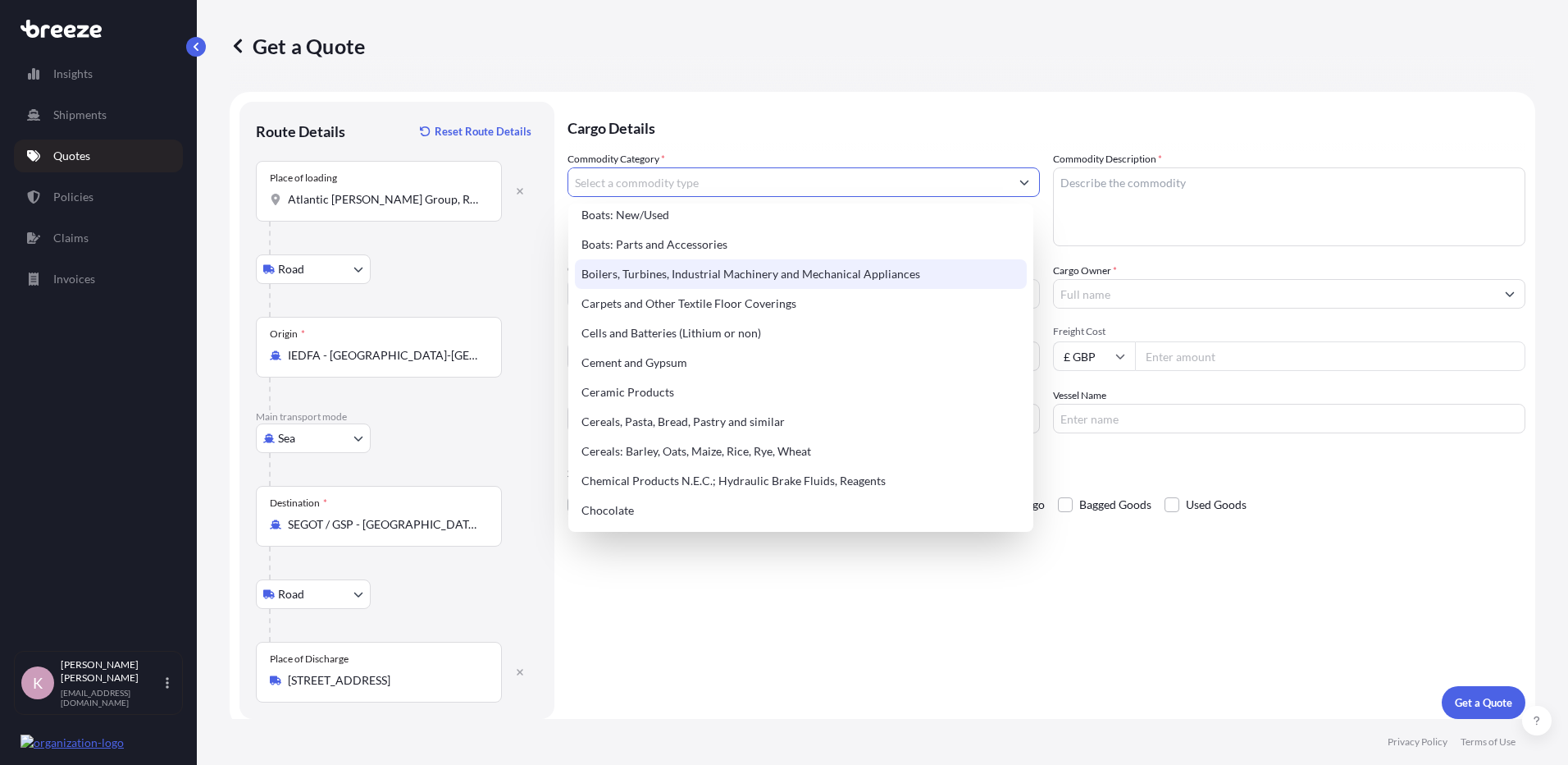
click at [811, 273] on div "Boilers, Turbines, Industrial Machinery and Mechanical Appliances" at bounding box center [801, 274] width 452 height 29
type input "Boilers, Turbines, Industrial Machinery and Mechanical Appliances"
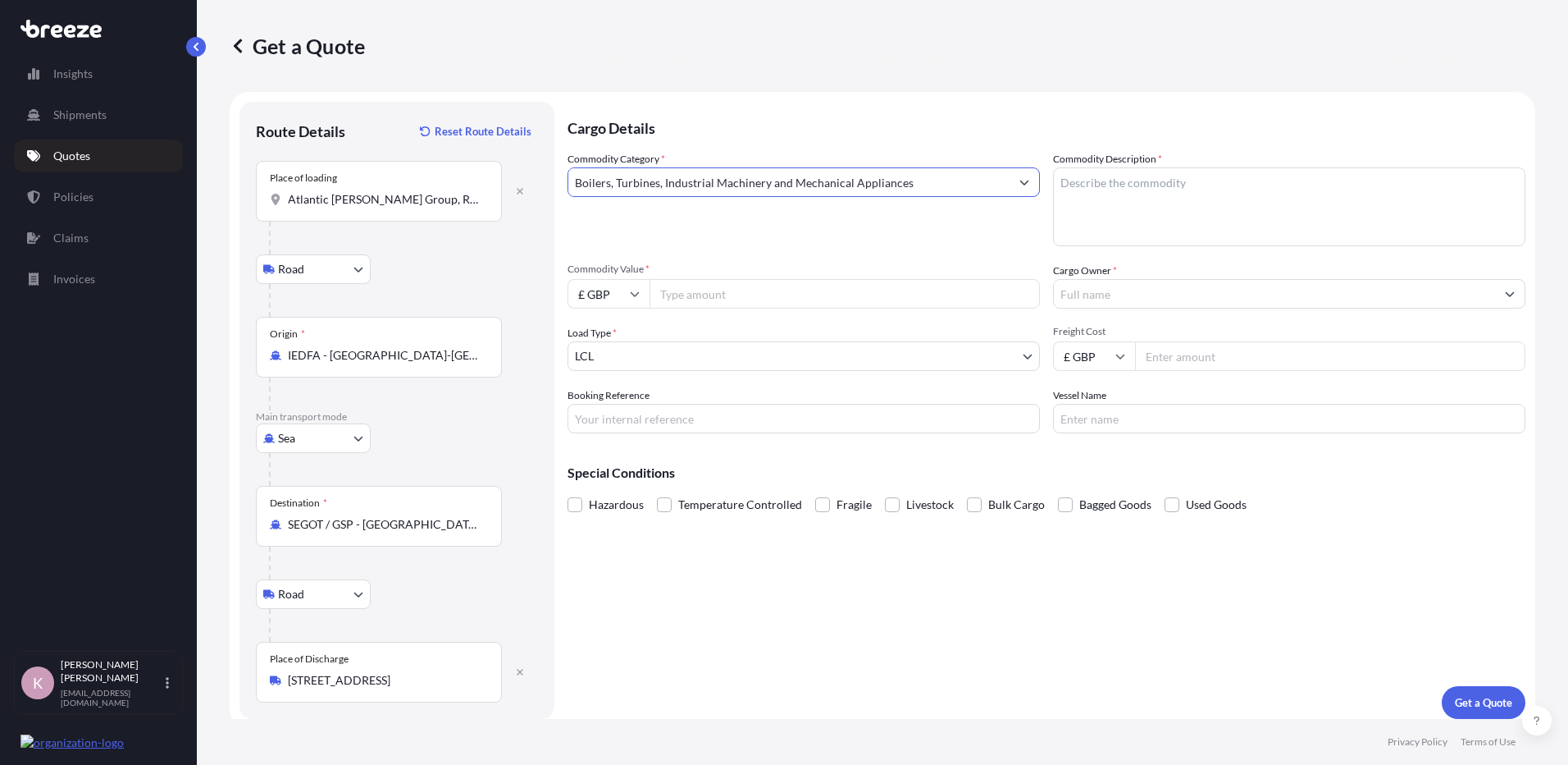
click at [1124, 187] on textarea "Commodity Description *" at bounding box center [1288, 207] width 472 height 79
type textarea "Auto feeder, Spares and conveyors"
type input "250000"
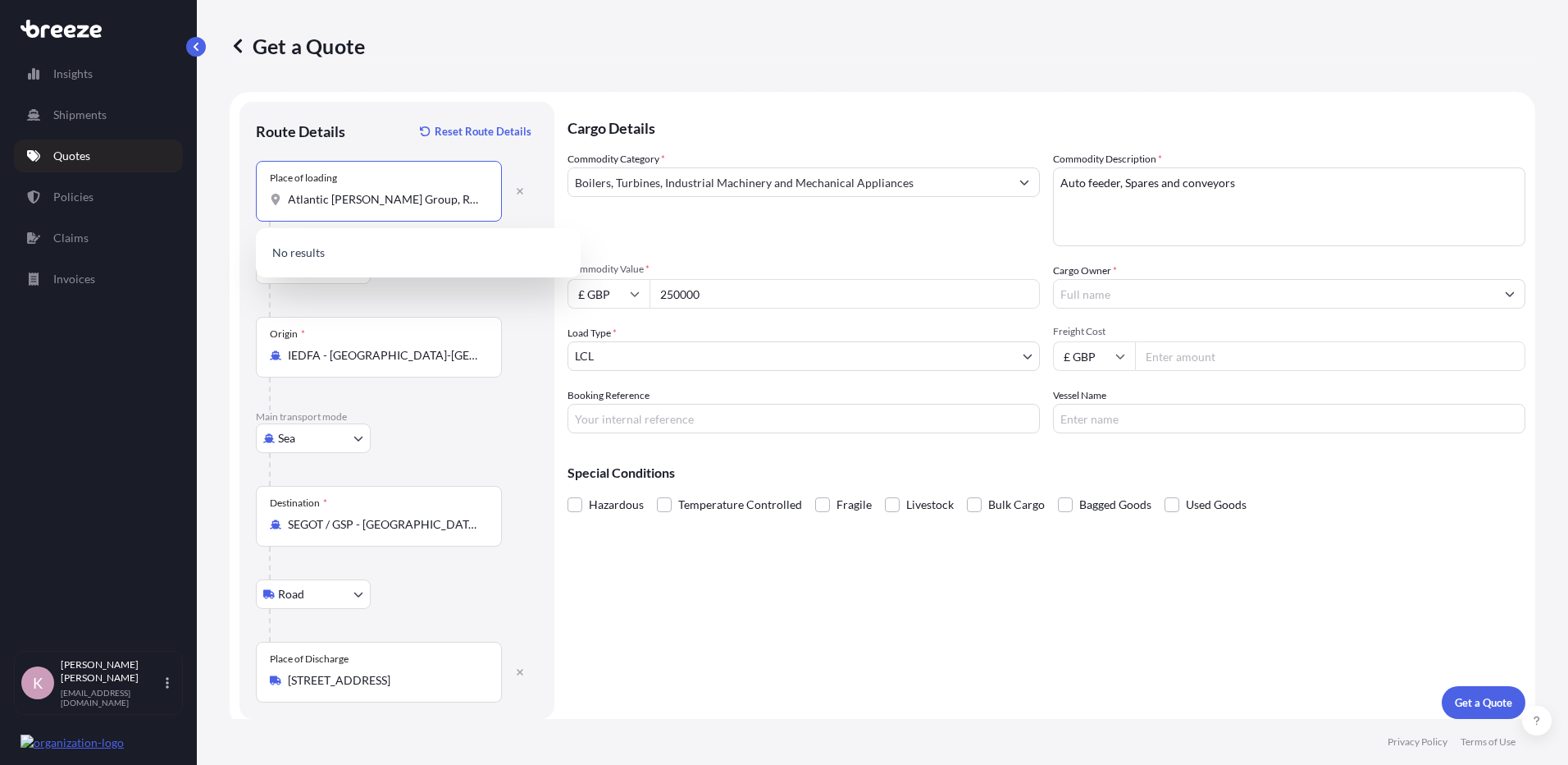
scroll to position [0, 89]
drag, startPoint x: 289, startPoint y: 201, endPoint x: 509, endPoint y: 199, distance: 220.0
click at [509, 199] on div "Place of loading Atlantic [PERSON_NAME] Group, Roshine Rd, Killybegs, Co. [GEOG…" at bounding box center [397, 191] width 282 height 61
click at [1122, 293] on input "Cargo Owner *" at bounding box center [1274, 294] width 442 height 29
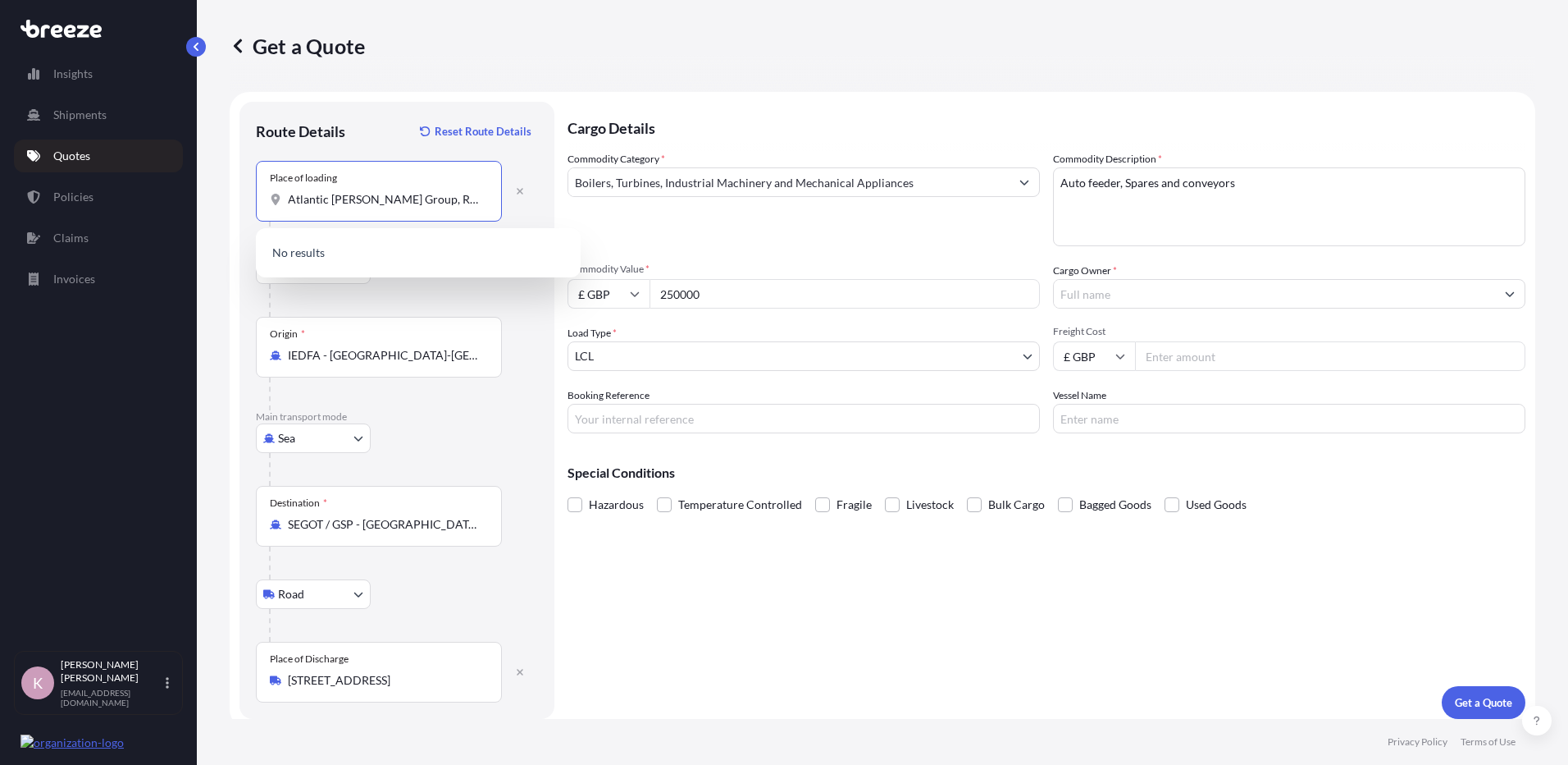
paste input "Atlantic [PERSON_NAME] Group, Roshine Rd, Killybegs, Co. [GEOGRAPHIC_DATA]"
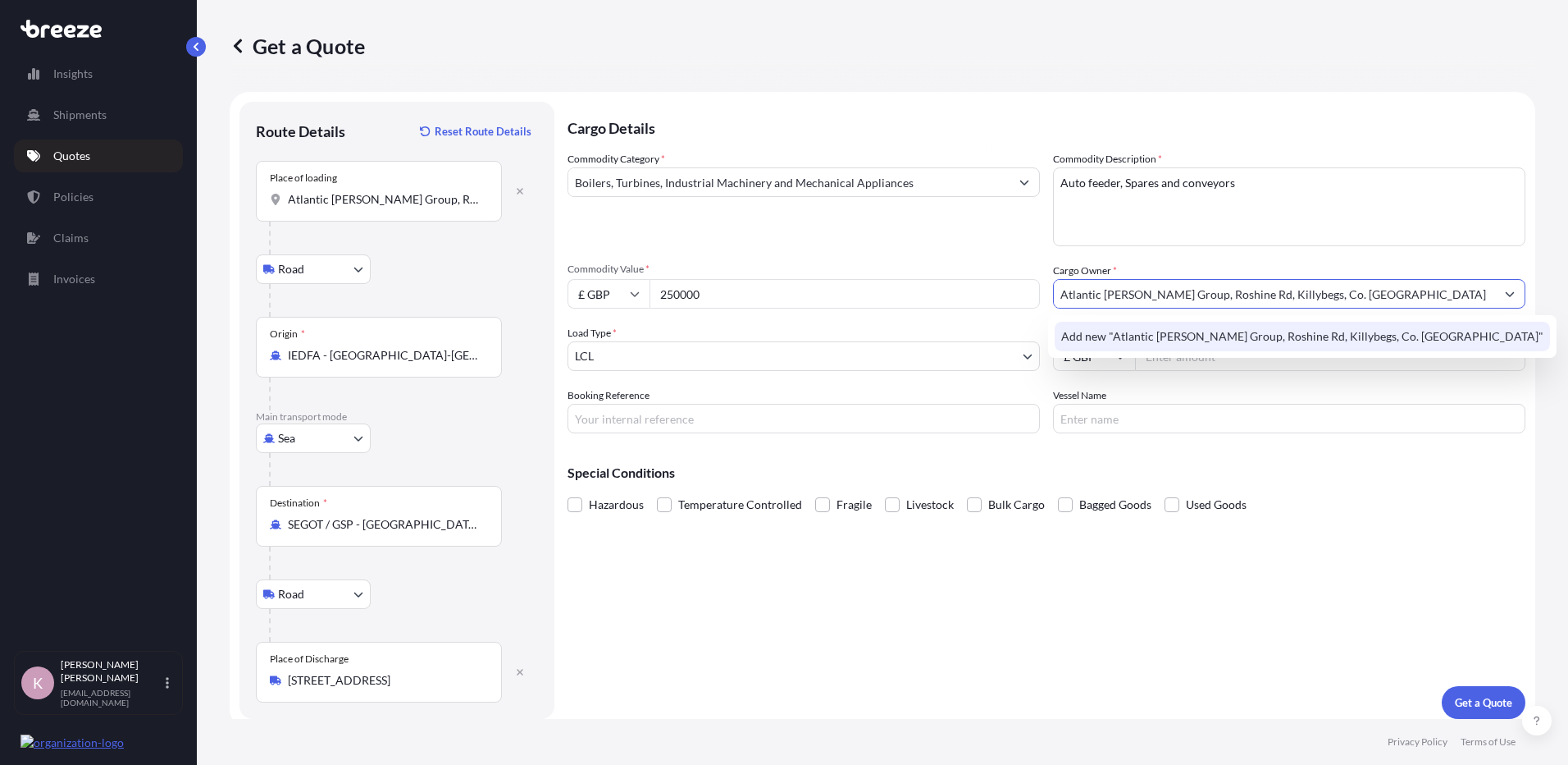
click at [1153, 329] on span "Add new "Atlantic [PERSON_NAME] Group, Roshine Rd, Killybegs, Co. [GEOGRAPHIC_D…" at bounding box center [1302, 337] width 482 height 17
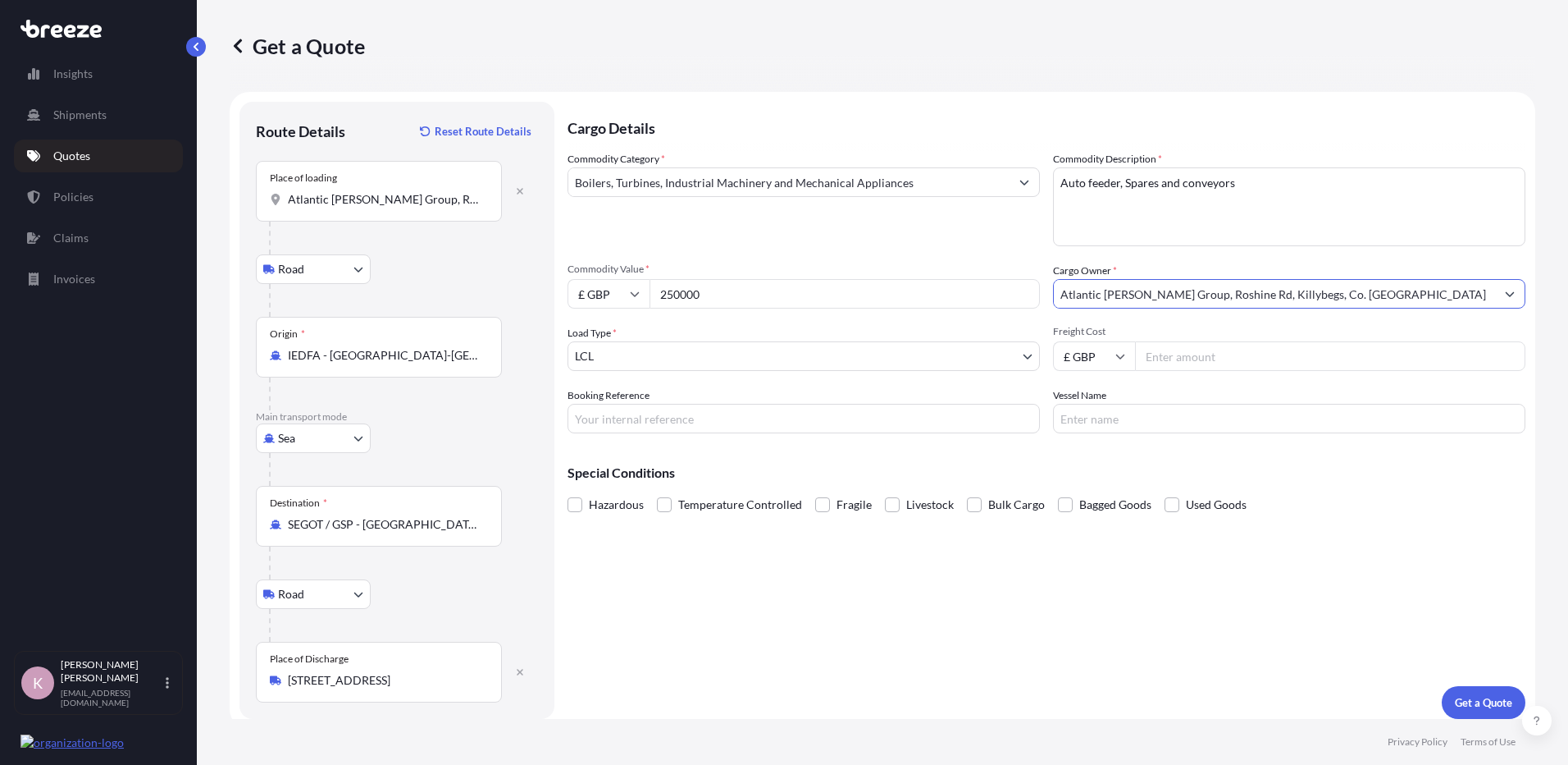
type input "Atlantic [PERSON_NAME] Group, Roshine Rd, Killybegs, Co. [GEOGRAPHIC_DATA]"
click at [733, 358] on body "0 options available. 15 options available. 0 options available. 1 option availa…" at bounding box center [784, 382] width 1568 height 765
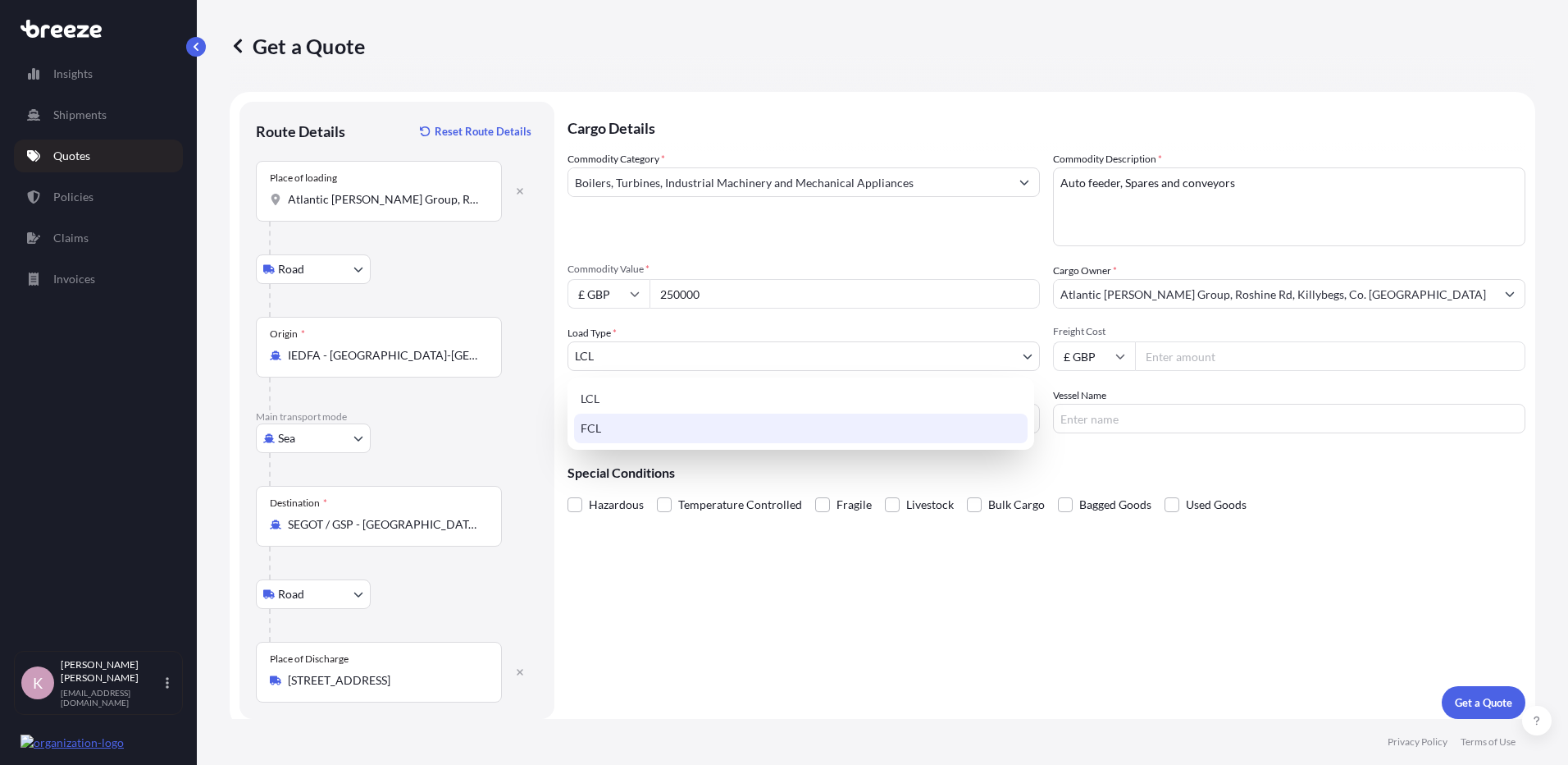
click at [622, 433] on div "FCL" at bounding box center [801, 428] width 454 height 29
select select "2"
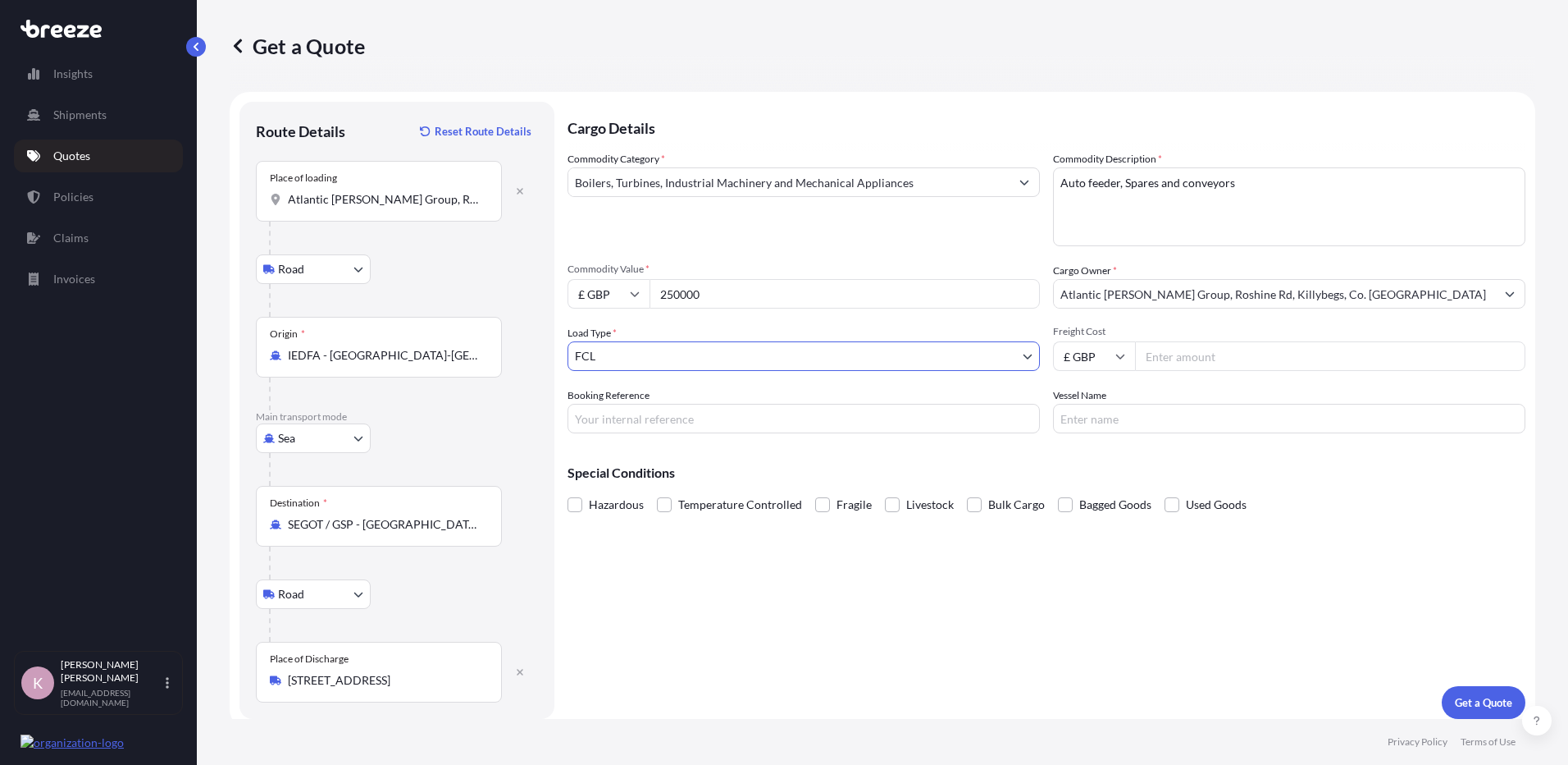
click at [1168, 354] on input "Freight Cost" at bounding box center [1331, 356] width 390 height 29
click at [1115, 354] on icon at bounding box center [1120, 355] width 10 height 10
click at [1089, 400] on div "€ EUR" at bounding box center [1088, 401] width 69 height 31
type input "€ EUR"
click at [1185, 358] on input "Freight Cost" at bounding box center [1331, 356] width 390 height 29
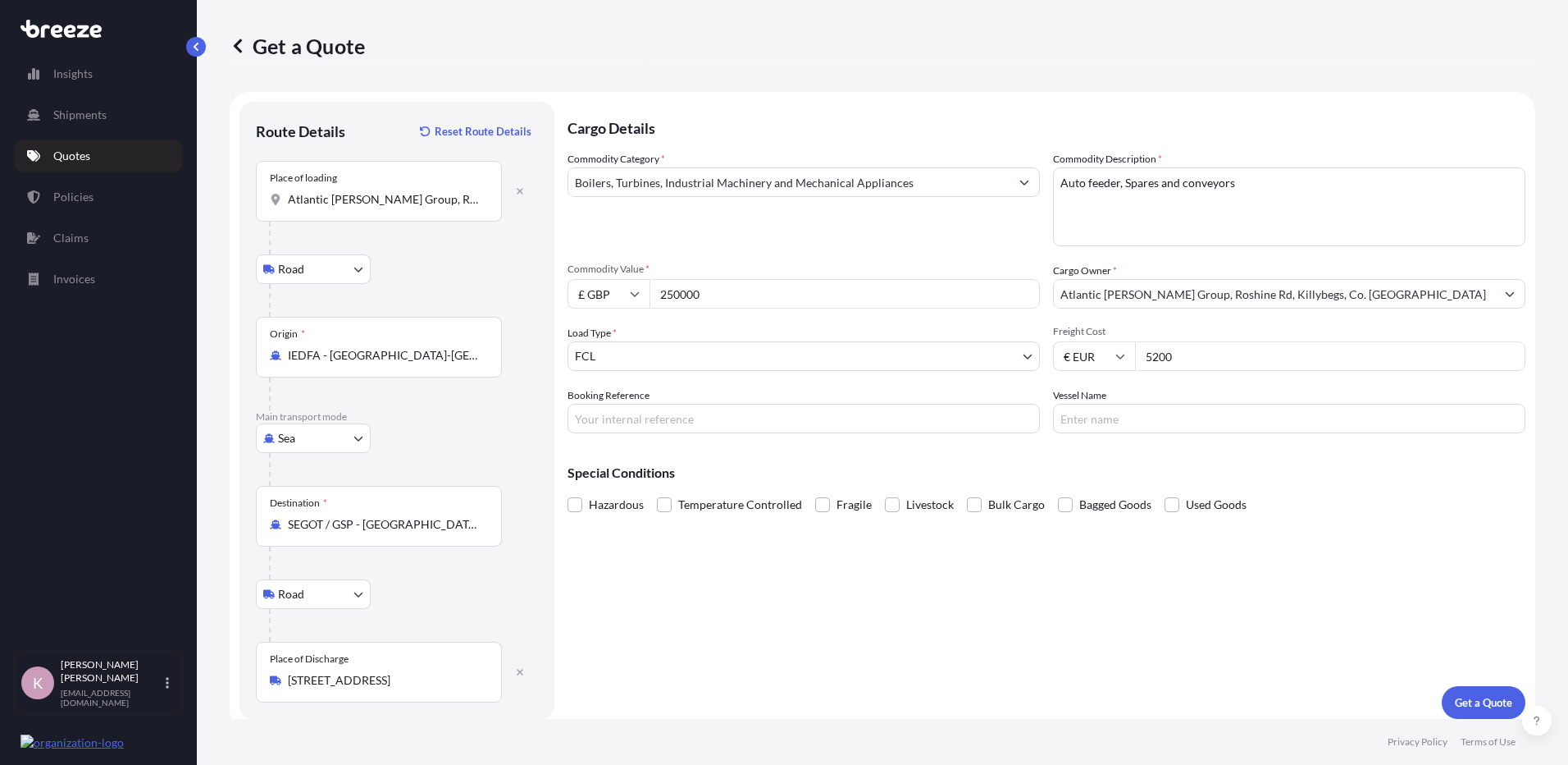
type input "5200"
type input "PO1497"
type input "TBC"
click at [1455, 698] on p "Get a Quote" at bounding box center [1483, 702] width 57 height 17
drag, startPoint x: 456, startPoint y: 193, endPoint x: 283, endPoint y: 193, distance: 173.0
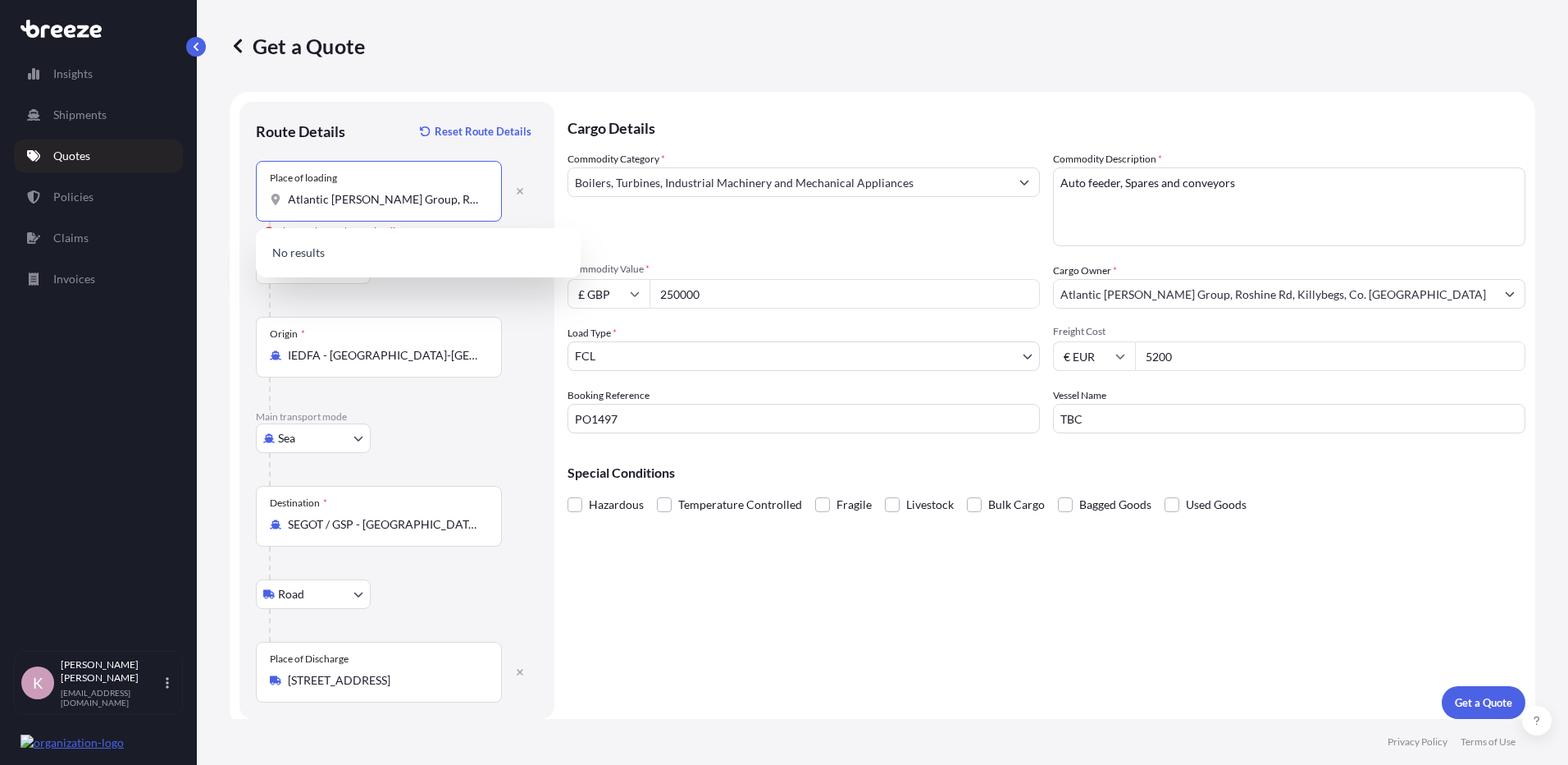
click at [283, 193] on div "Atlantic [PERSON_NAME] Group, Roshine Rd, Killybegs, Co. [GEOGRAPHIC_DATA]" at bounding box center [378, 200] width 218 height 17
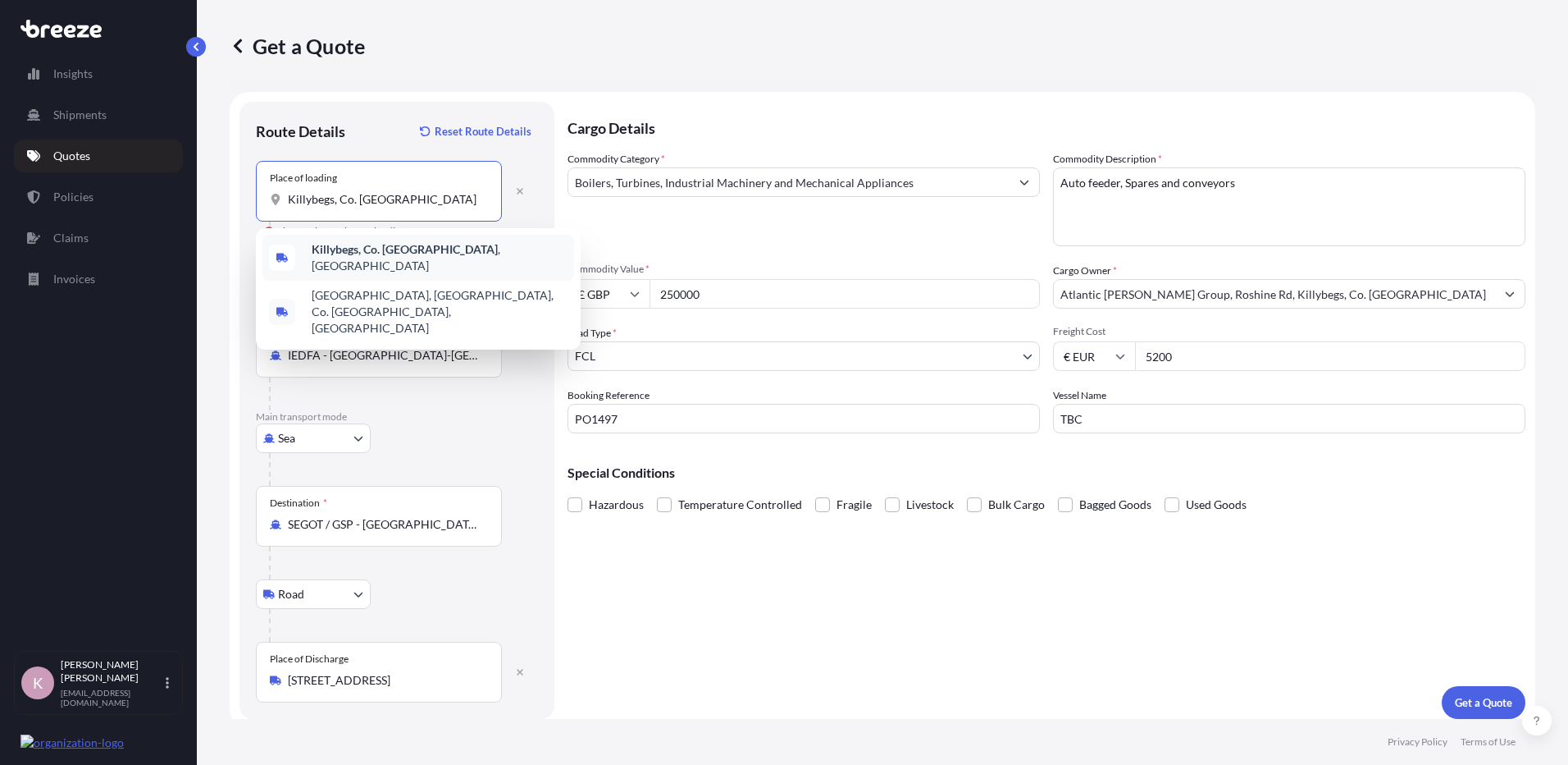
click at [371, 256] on b "Killybegs, Co. [GEOGRAPHIC_DATA]" at bounding box center [405, 249] width 186 height 14
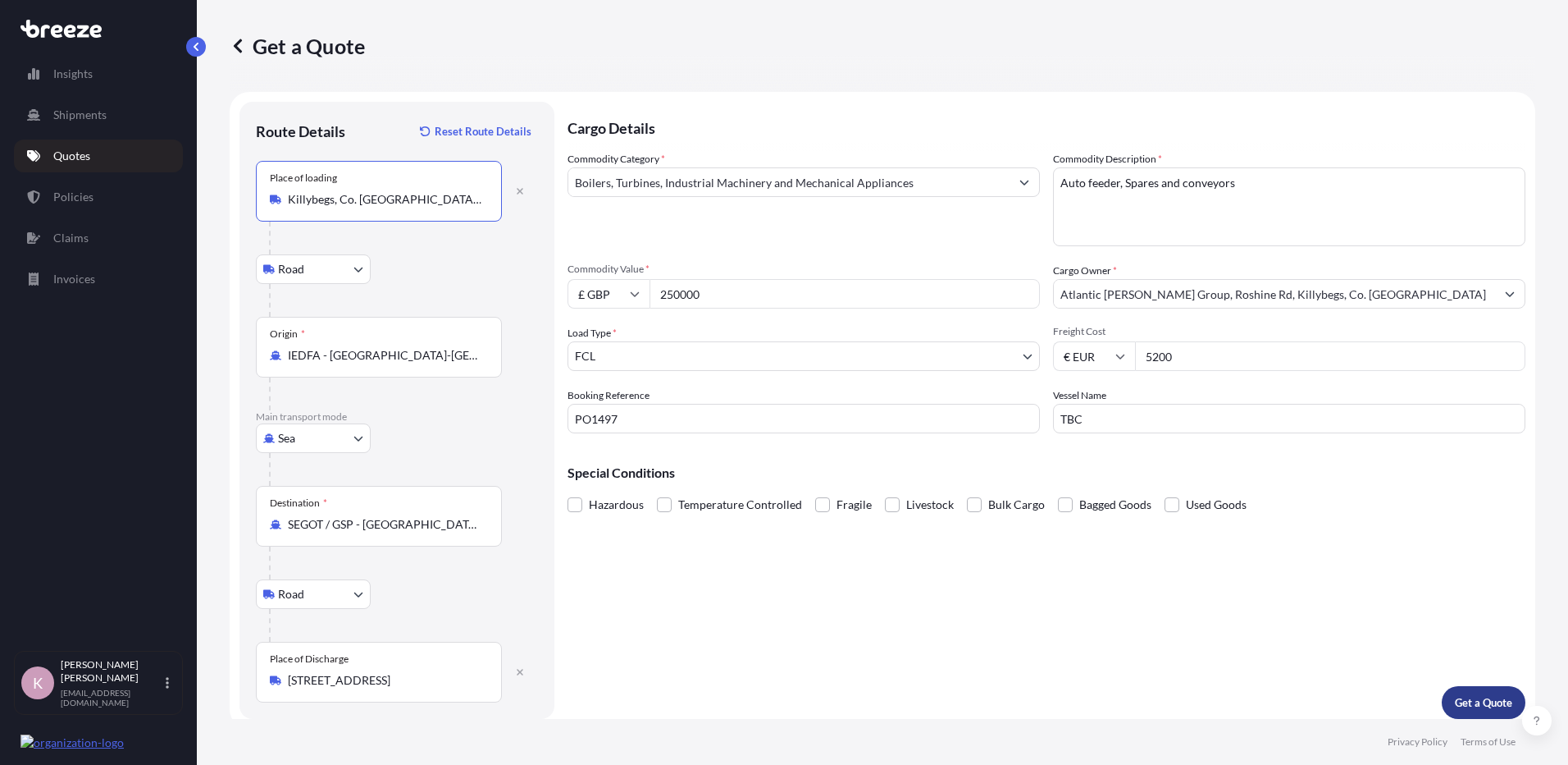
type input "Killybegs, Co. [GEOGRAPHIC_DATA], [GEOGRAPHIC_DATA]"
click at [1450, 689] on button "Get a Quote" at bounding box center [1483, 702] width 84 height 33
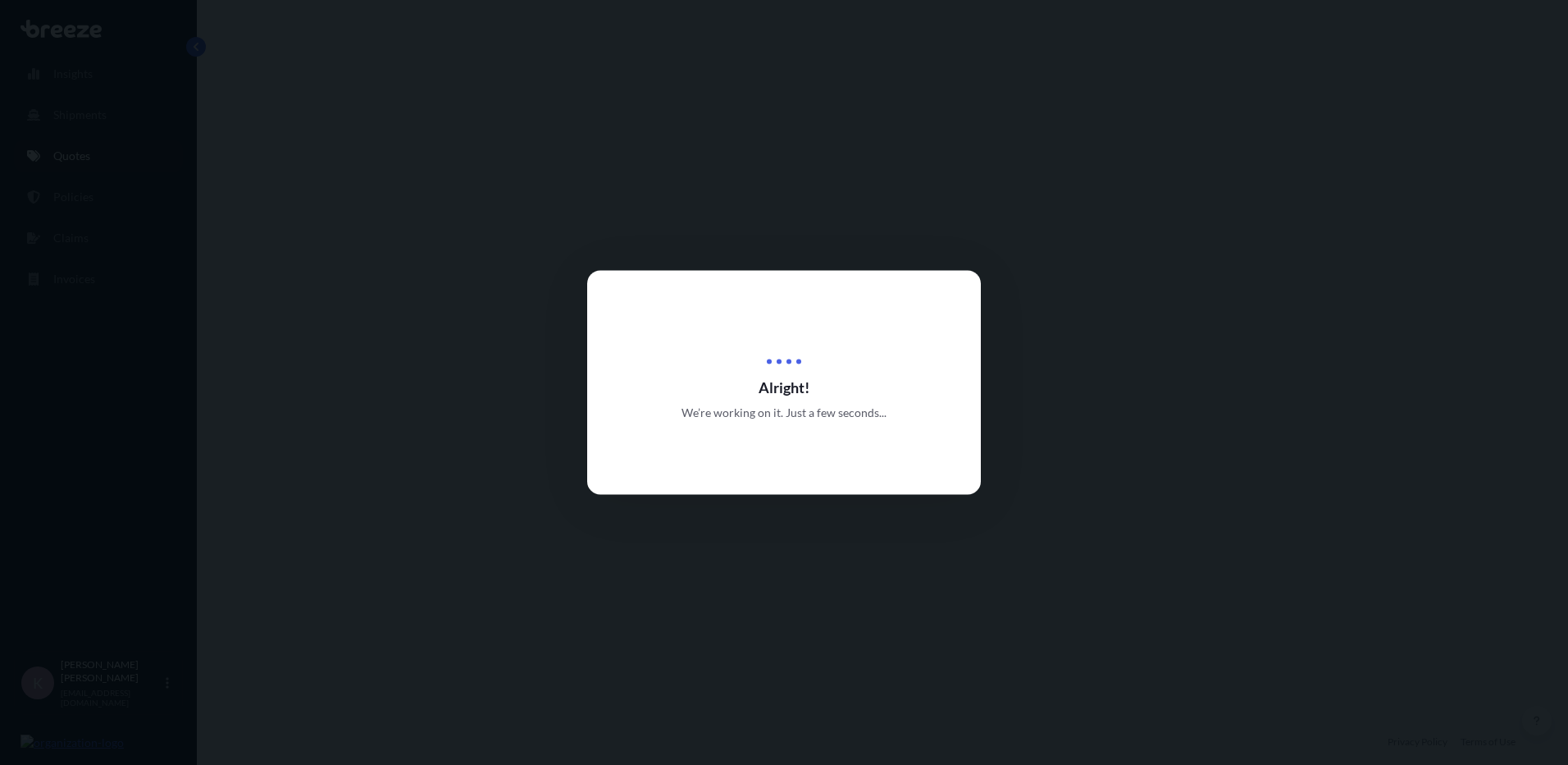
select select "Road"
select select "Sea"
select select "Road"
select select "2"
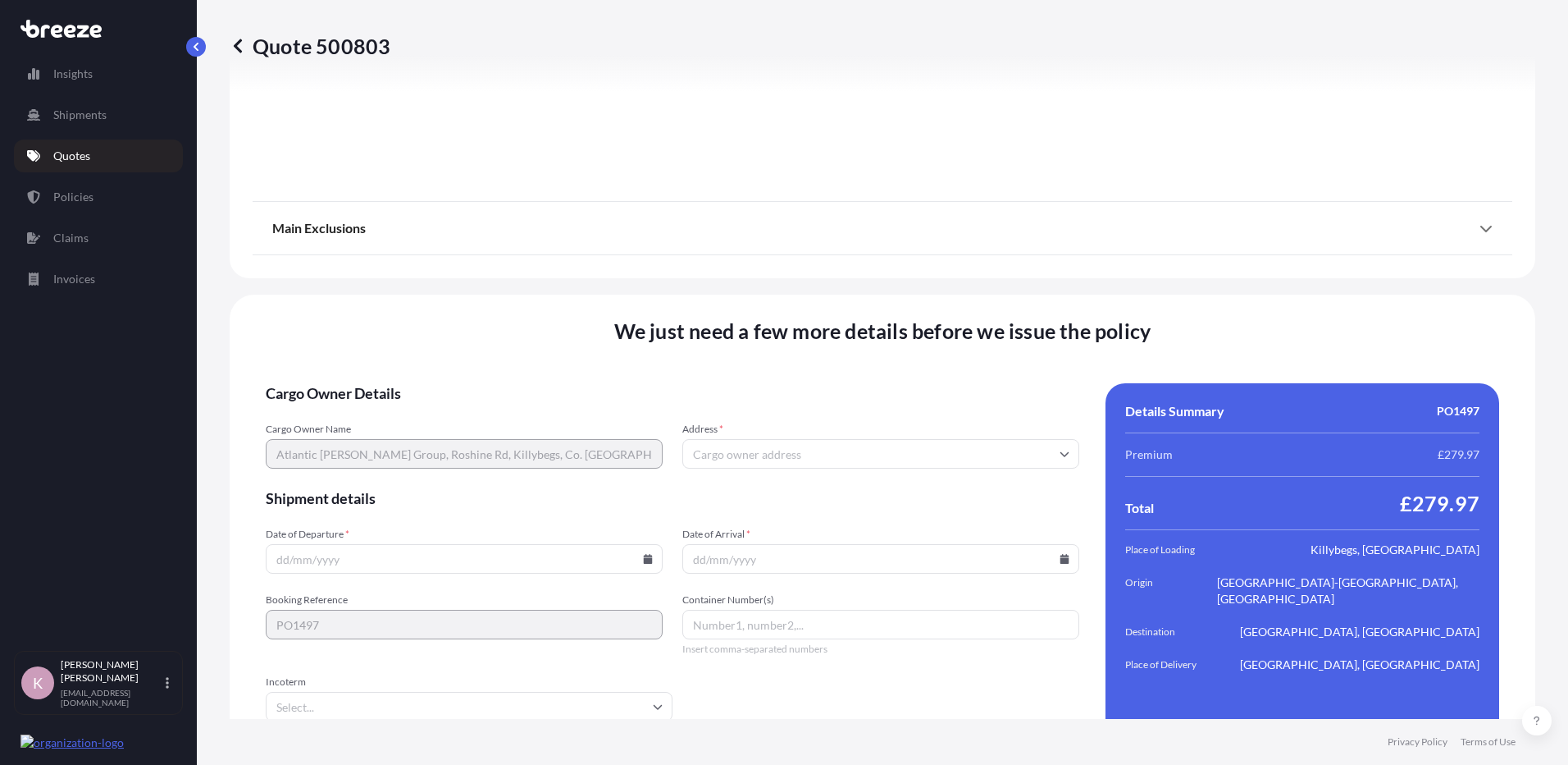
scroll to position [2164, 0]
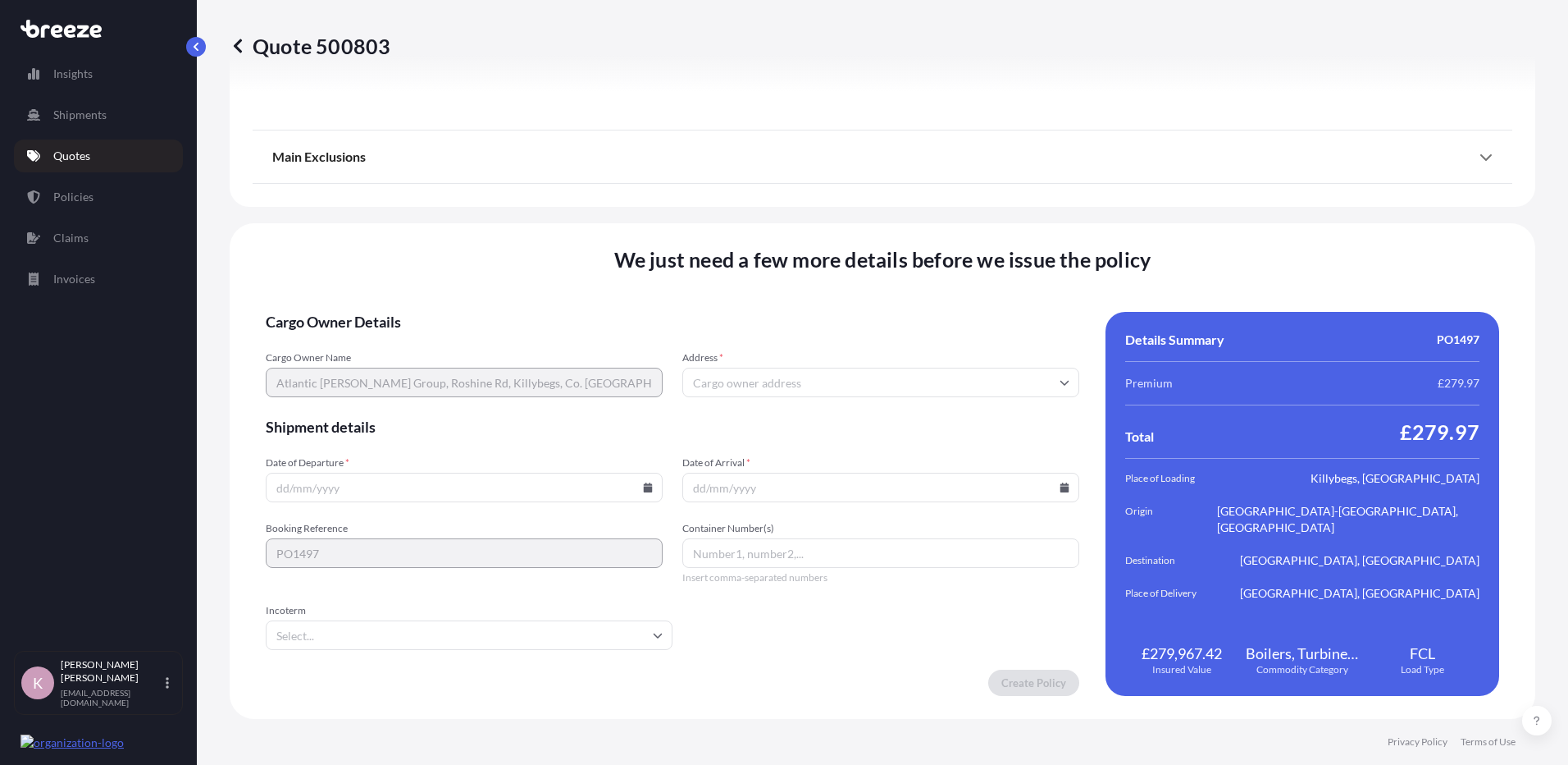
click at [804, 375] on input "Address *" at bounding box center [881, 382] width 397 height 29
paste input "Atlantic [PERSON_NAME] Group, Roshine Rd, Killybegs, Co. [GEOGRAPHIC_DATA]"
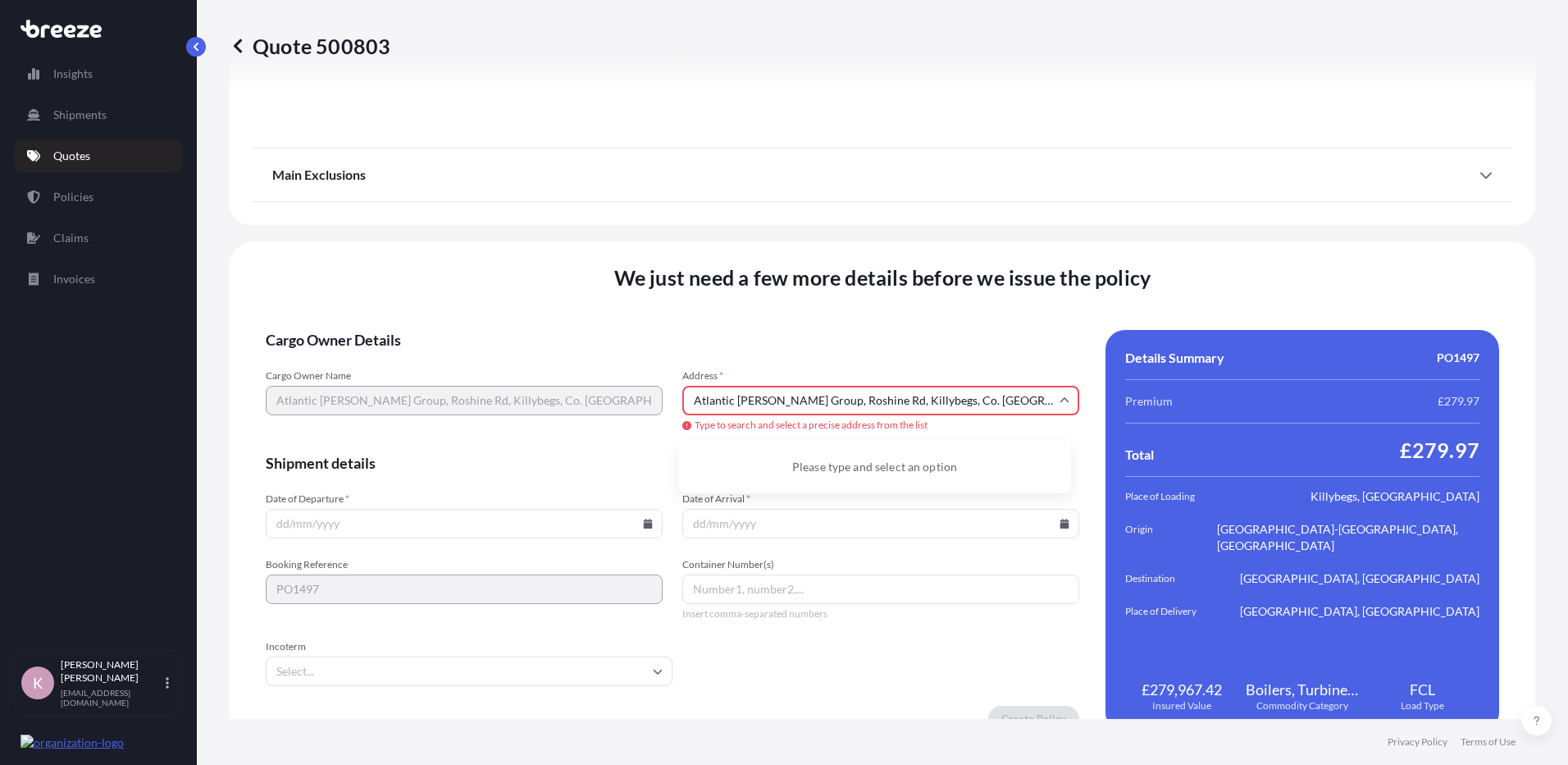
click at [657, 404] on div "Cargo Owner Name Atlantic [PERSON_NAME] Group, Roshine Rd, Killybegs, Co. Doneg…" at bounding box center [673, 401] width 813 height 64
click at [790, 464] on li "Roshine Rd, Killybegs, Co. [GEOGRAPHIC_DATA], [GEOGRAPHIC_DATA]" at bounding box center [874, 468] width 380 height 42
type input "Roshine Rd, Killybegs, Co. [GEOGRAPHIC_DATA], [GEOGRAPHIC_DATA]"
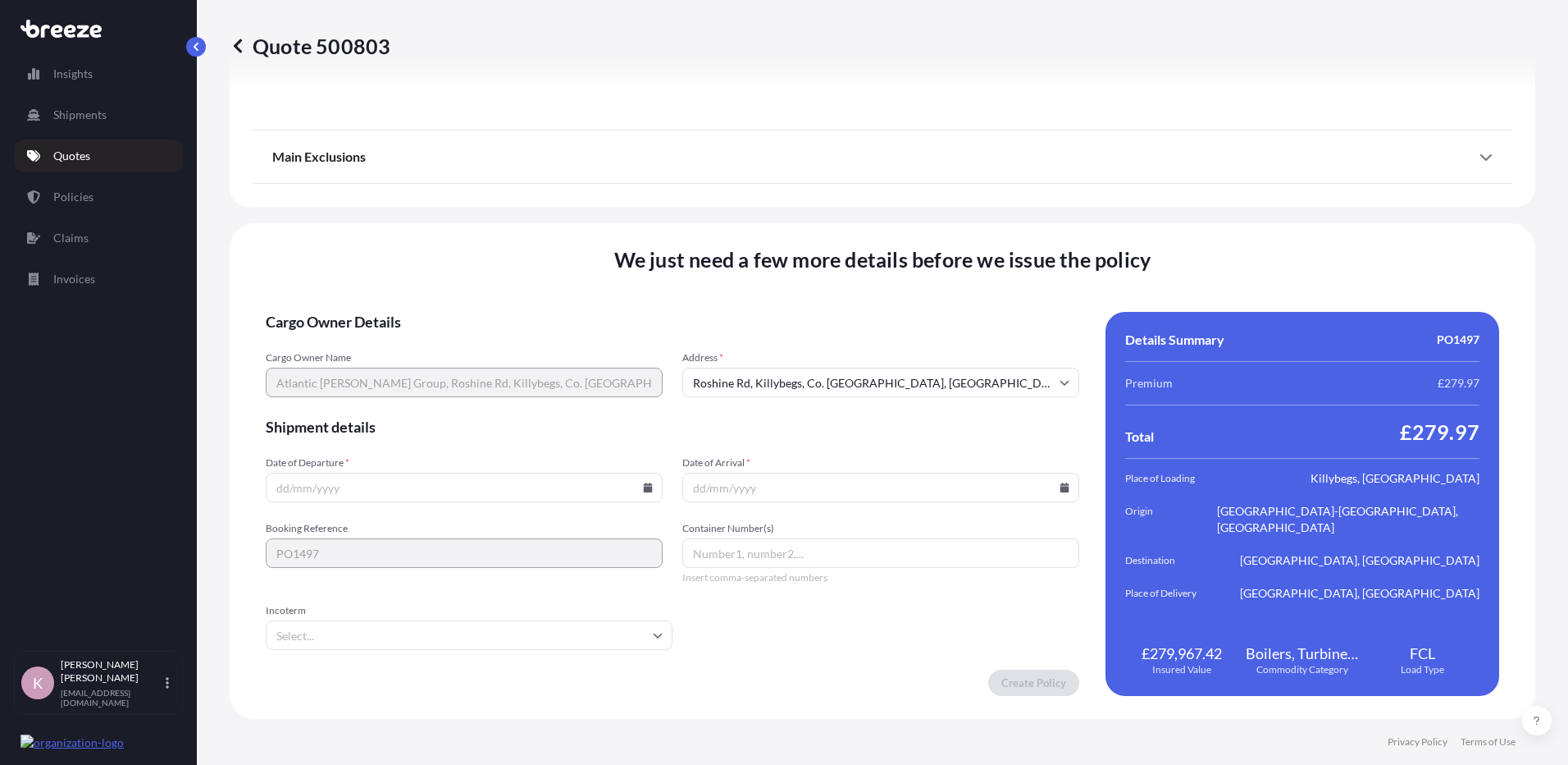
click at [644, 487] on icon at bounding box center [649, 487] width 9 height 10
click at [385, 308] on button "7" at bounding box center [386, 310] width 27 height 27
type input "[DATE]"
click at [770, 557] on input "Container Number(s)" at bounding box center [881, 553] width 397 height 29
paste input "XSH 25134"
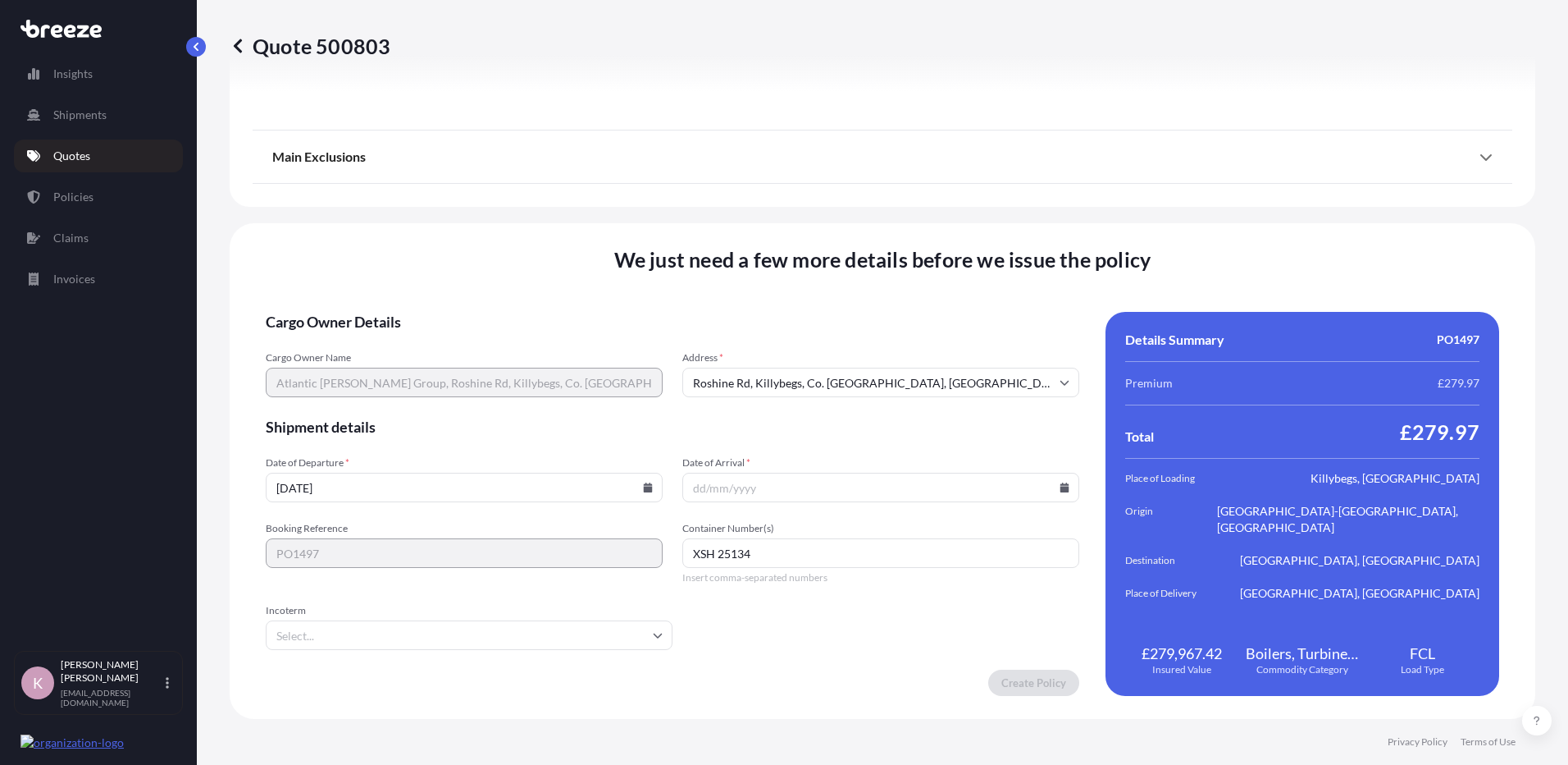
type input "XSH 25134"
click at [584, 640] on input "Incoterm" at bounding box center [469, 635] width 407 height 29
click at [534, 631] on input "Incoterm" at bounding box center [469, 635] width 407 height 29
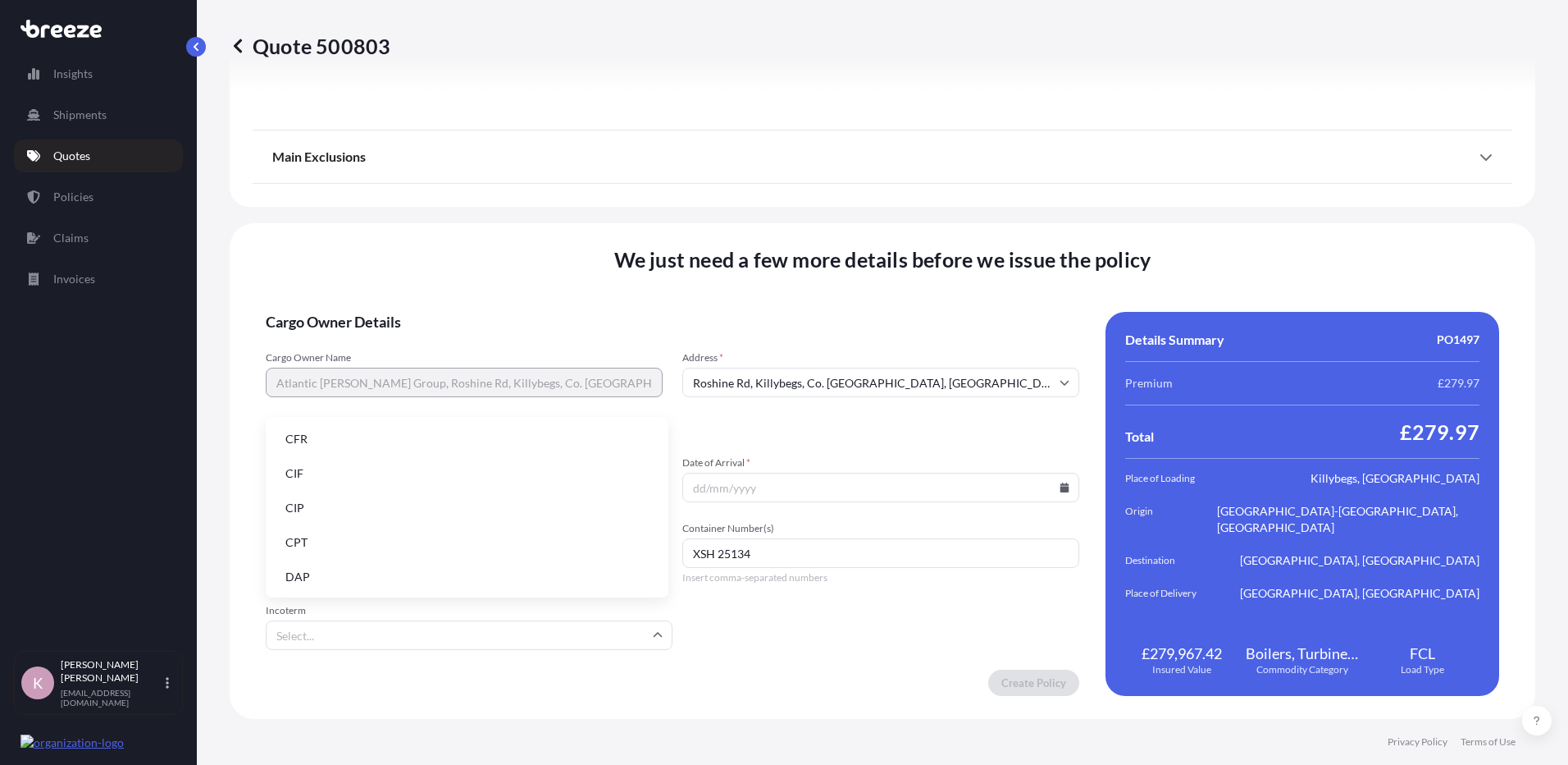
scroll to position [208, 0]
click at [379, 469] on li "EXW" at bounding box center [467, 472] width 389 height 31
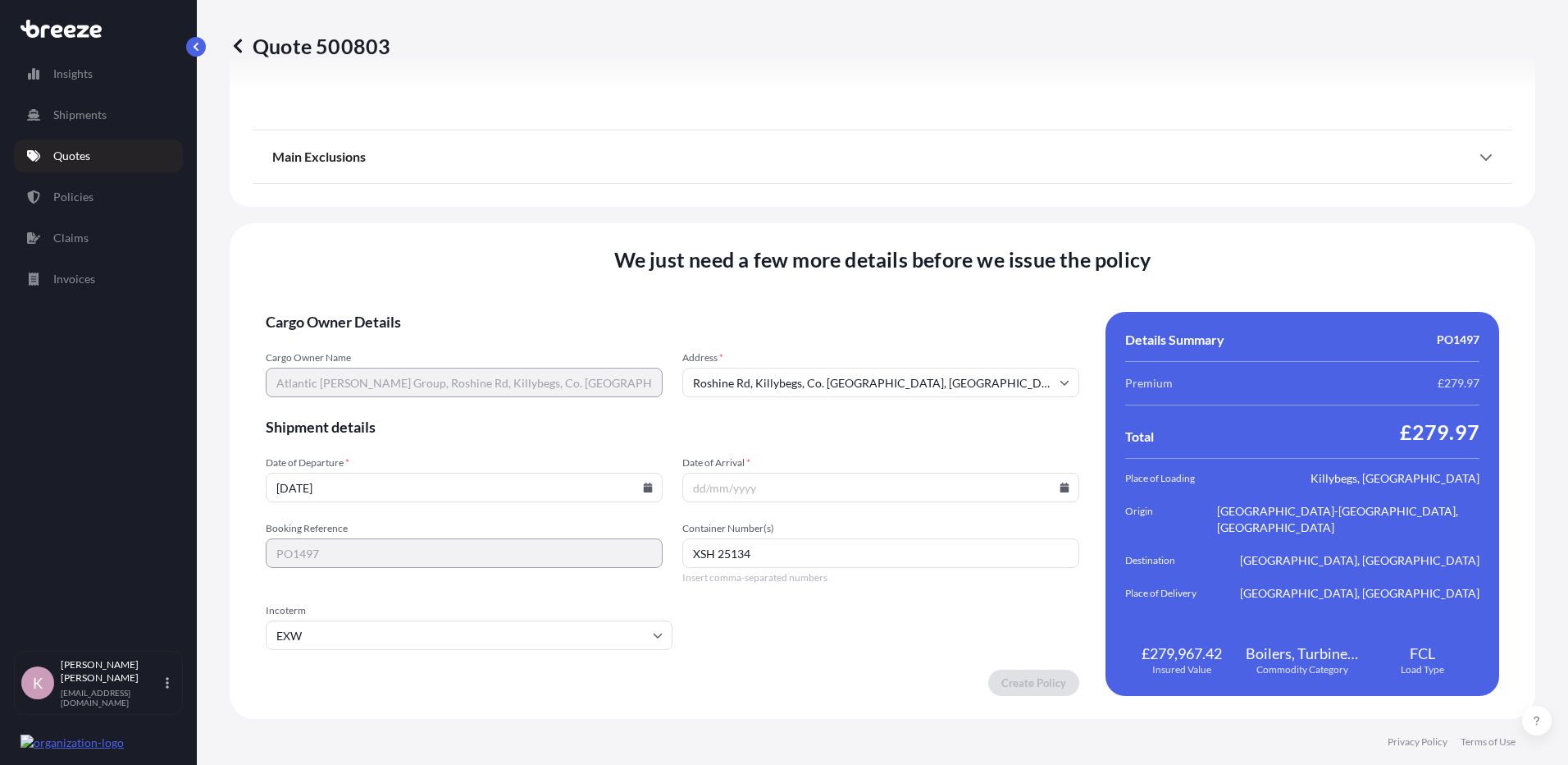
click at [1075, 481] on div "Cargo Owner Details Cargo Owner Name Atlantic [PERSON_NAME] Group, Roshine Rd, …" at bounding box center [882, 504] width 1234 height 384
click at [1061, 484] on input "Date of Arrival *" at bounding box center [881, 487] width 397 height 29
click at [1060, 484] on icon at bounding box center [1065, 487] width 9 height 10
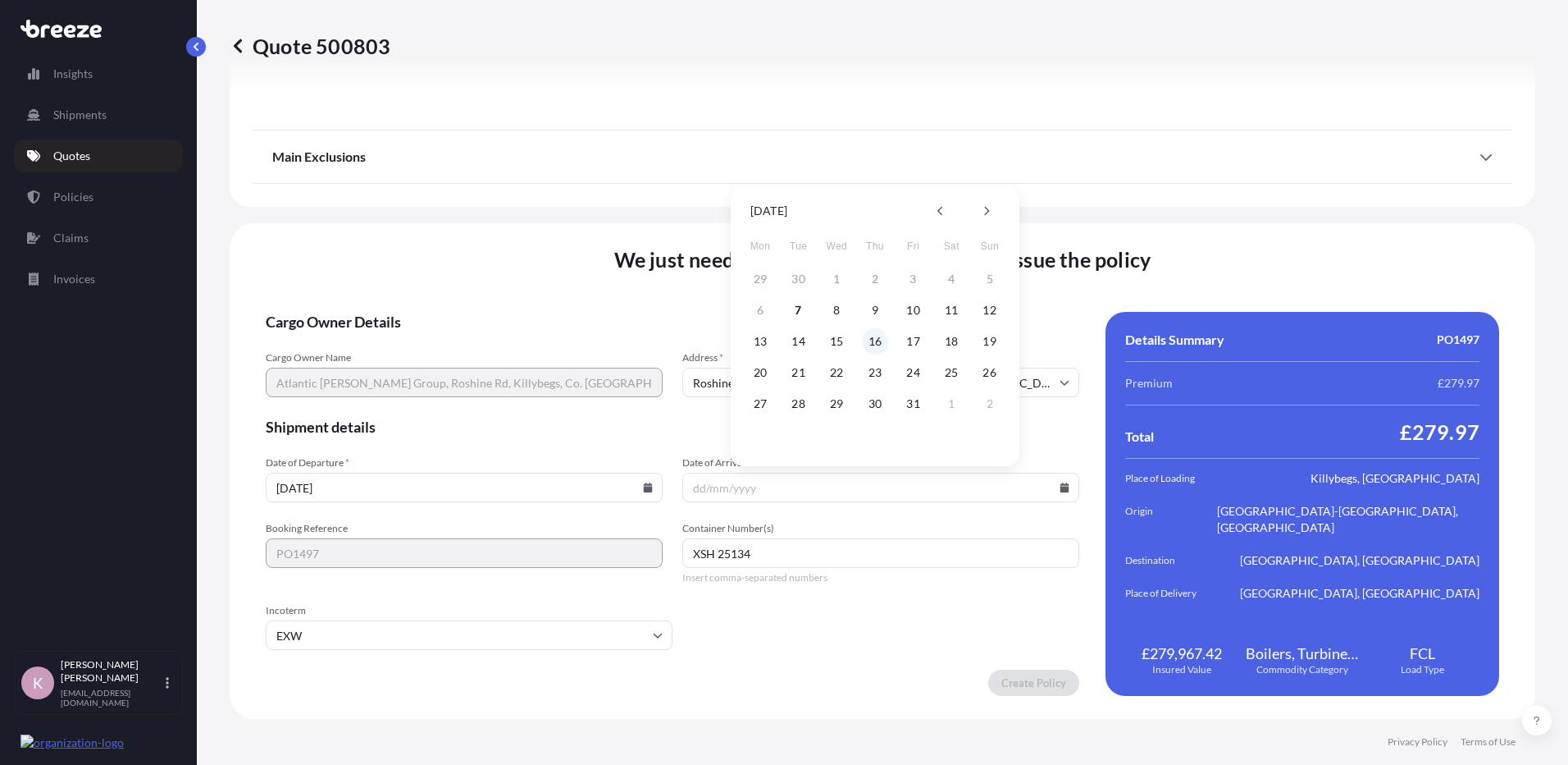
click at [879, 336] on button "16" at bounding box center [875, 342] width 27 height 27
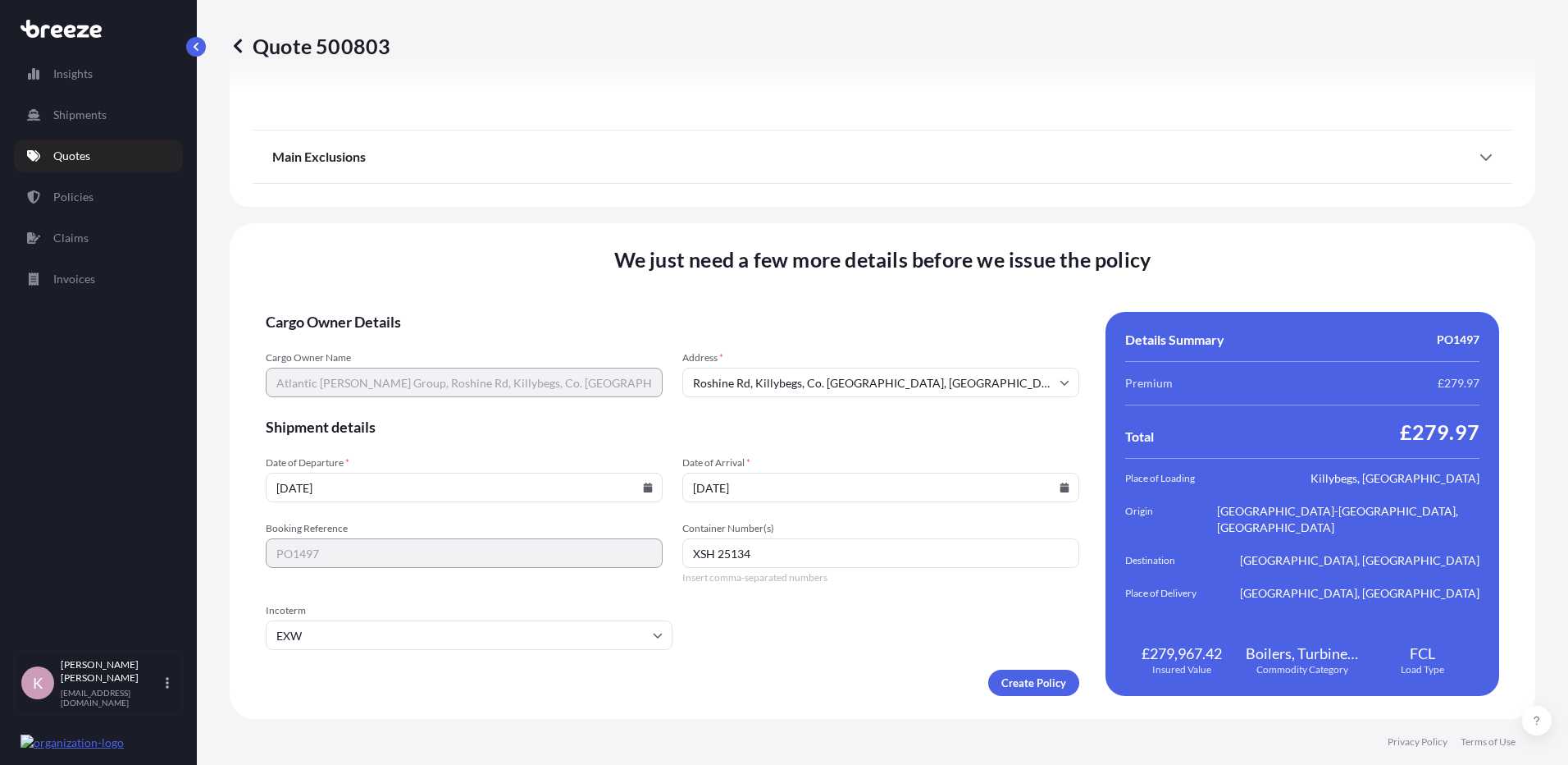
type input "[DATE]"
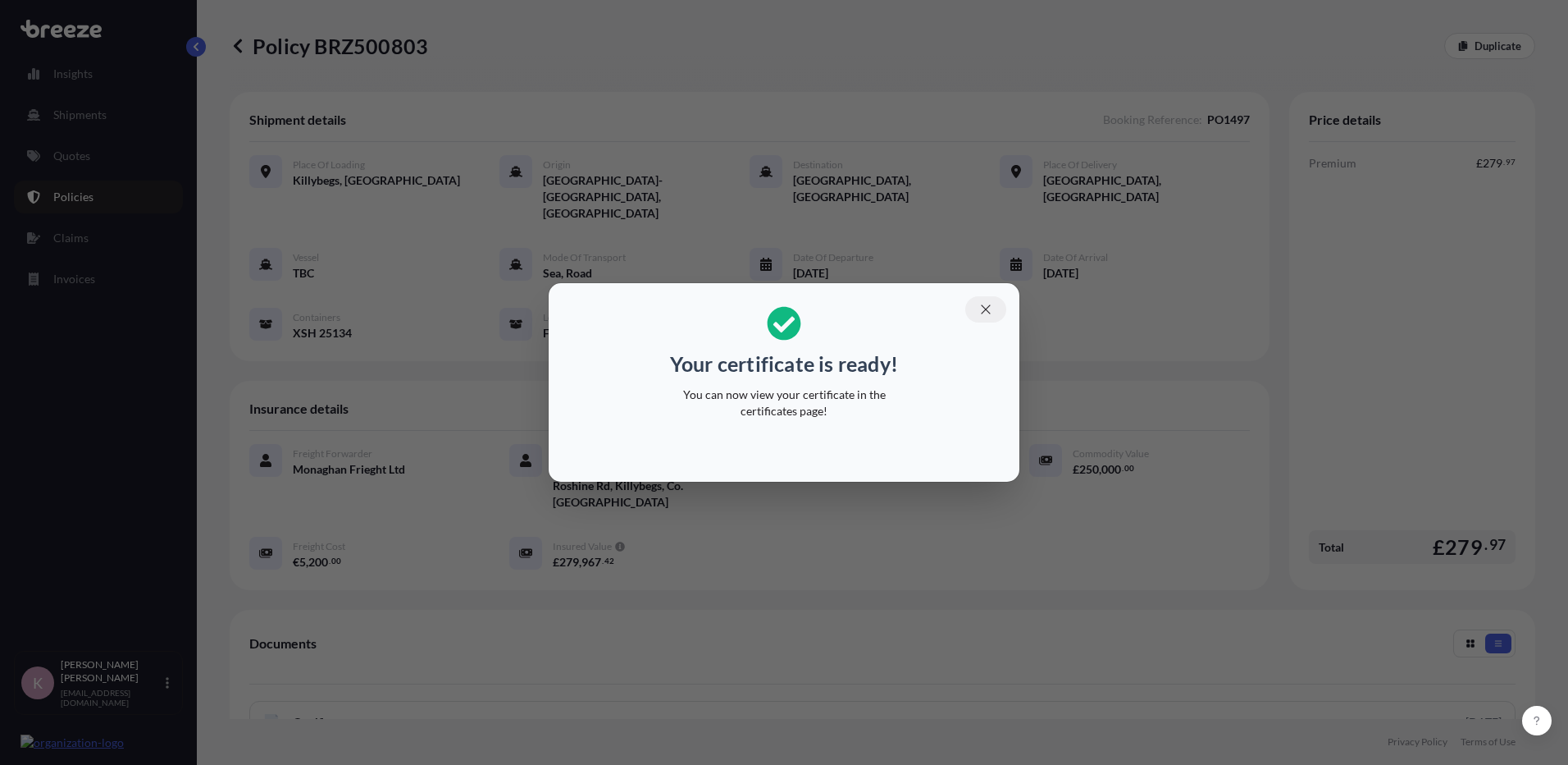
click at [986, 310] on icon "button" at bounding box center [986, 309] width 9 height 9
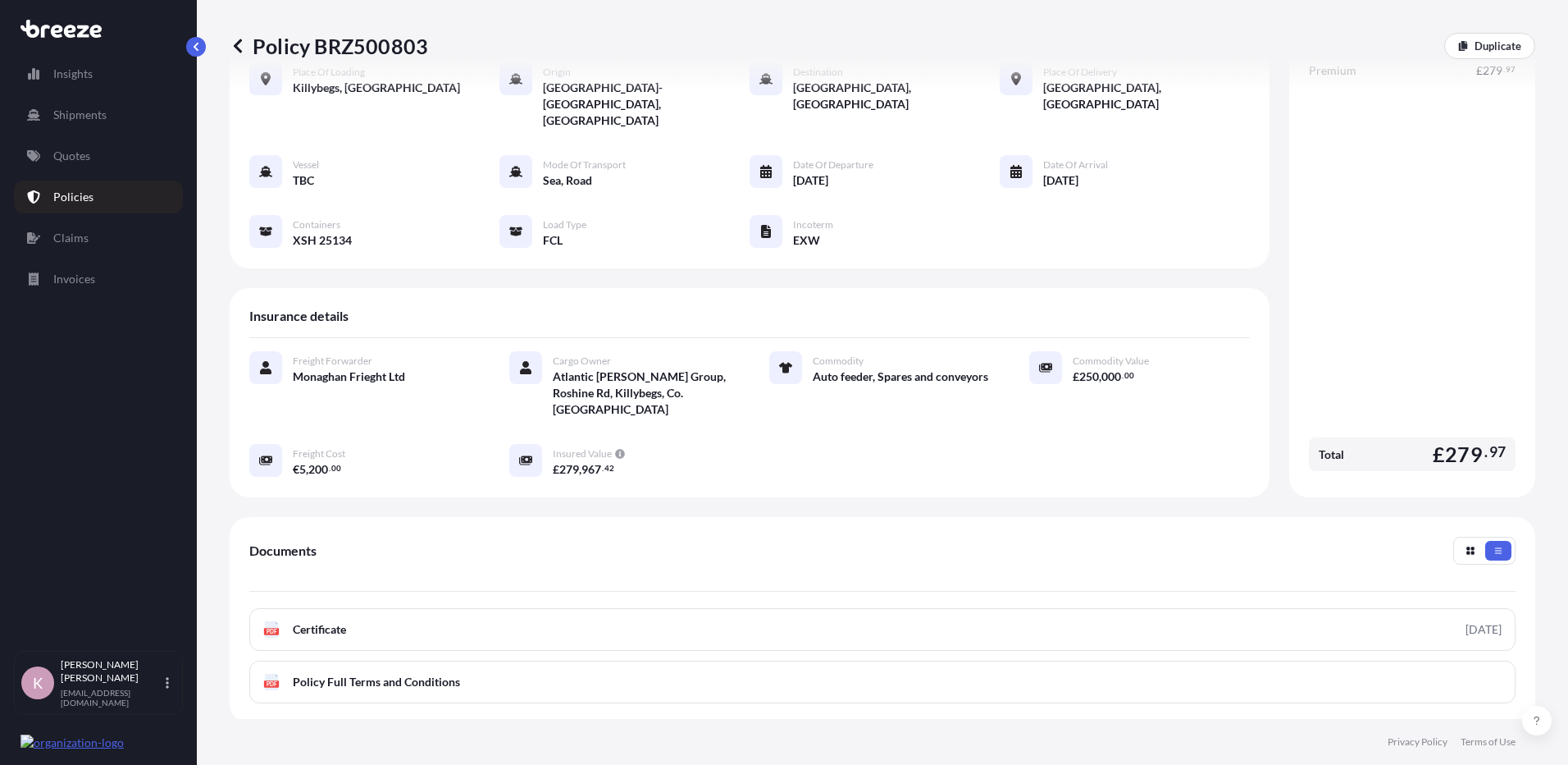
scroll to position [223, 0]
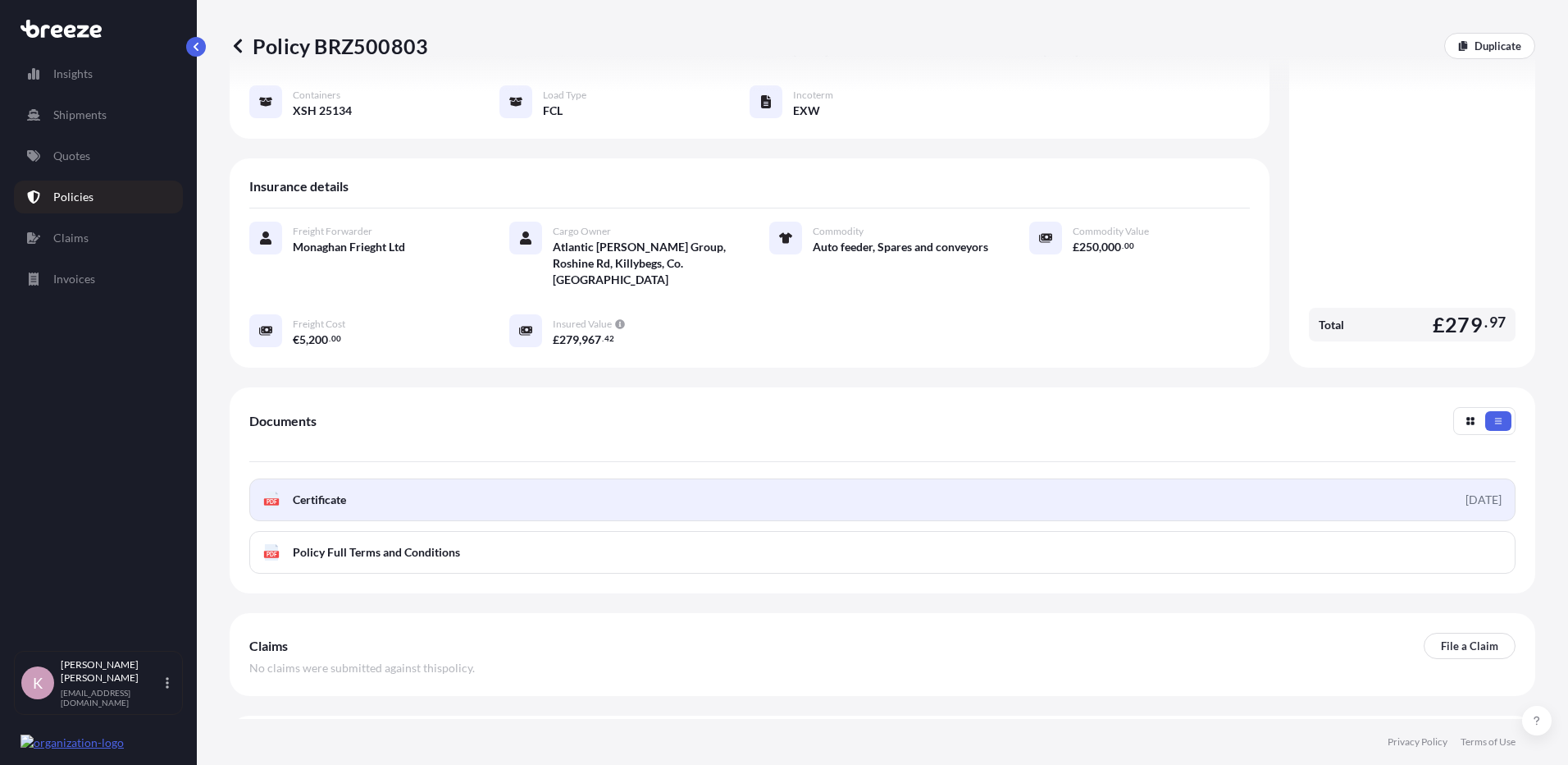
click at [815, 479] on link "PDF Certificate [DATE]" at bounding box center [882, 500] width 1266 height 42
click at [375, 479] on link "PDF Certificate [DATE]" at bounding box center [882, 500] width 1266 height 42
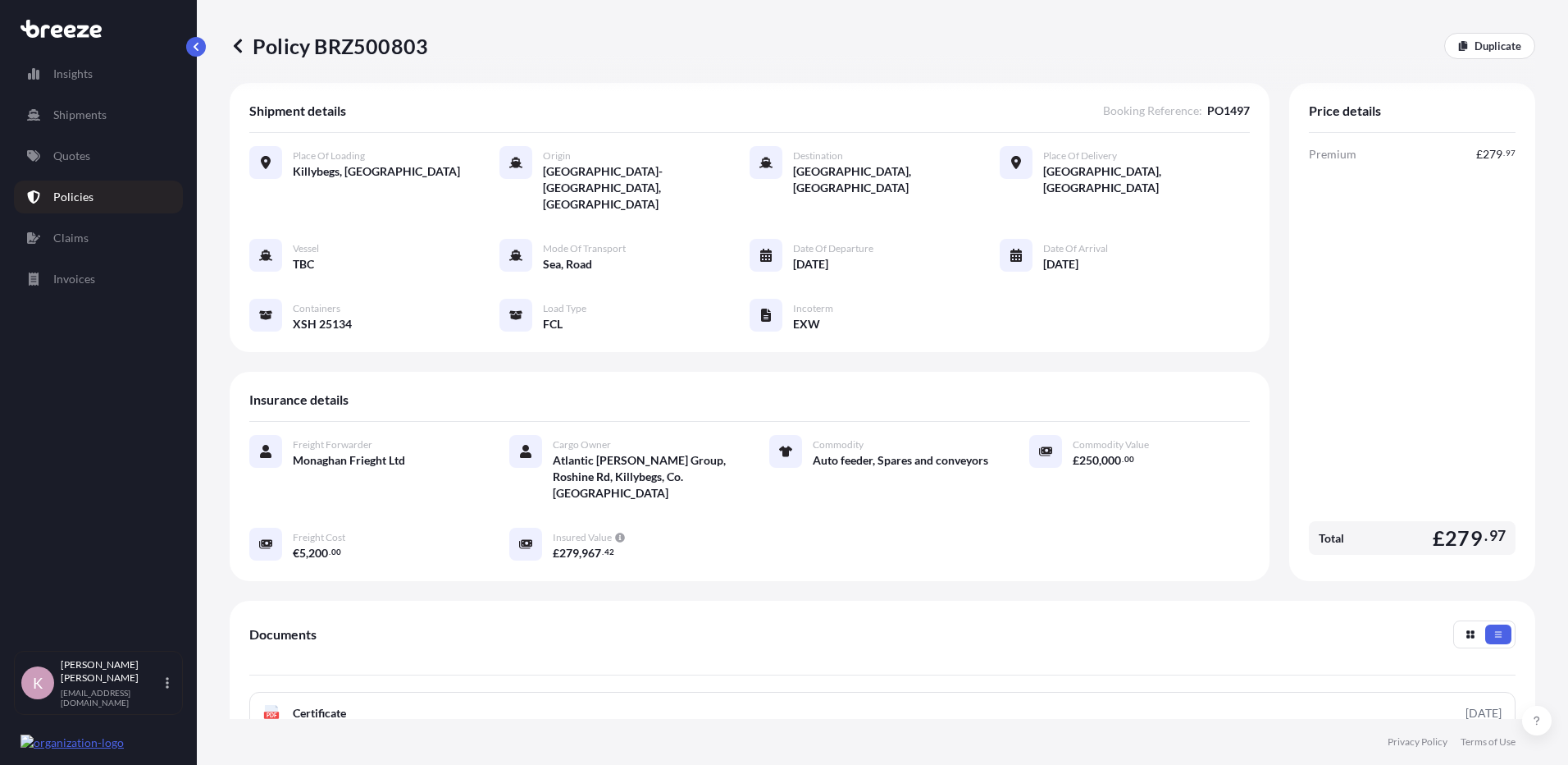
scroll to position [0, 0]
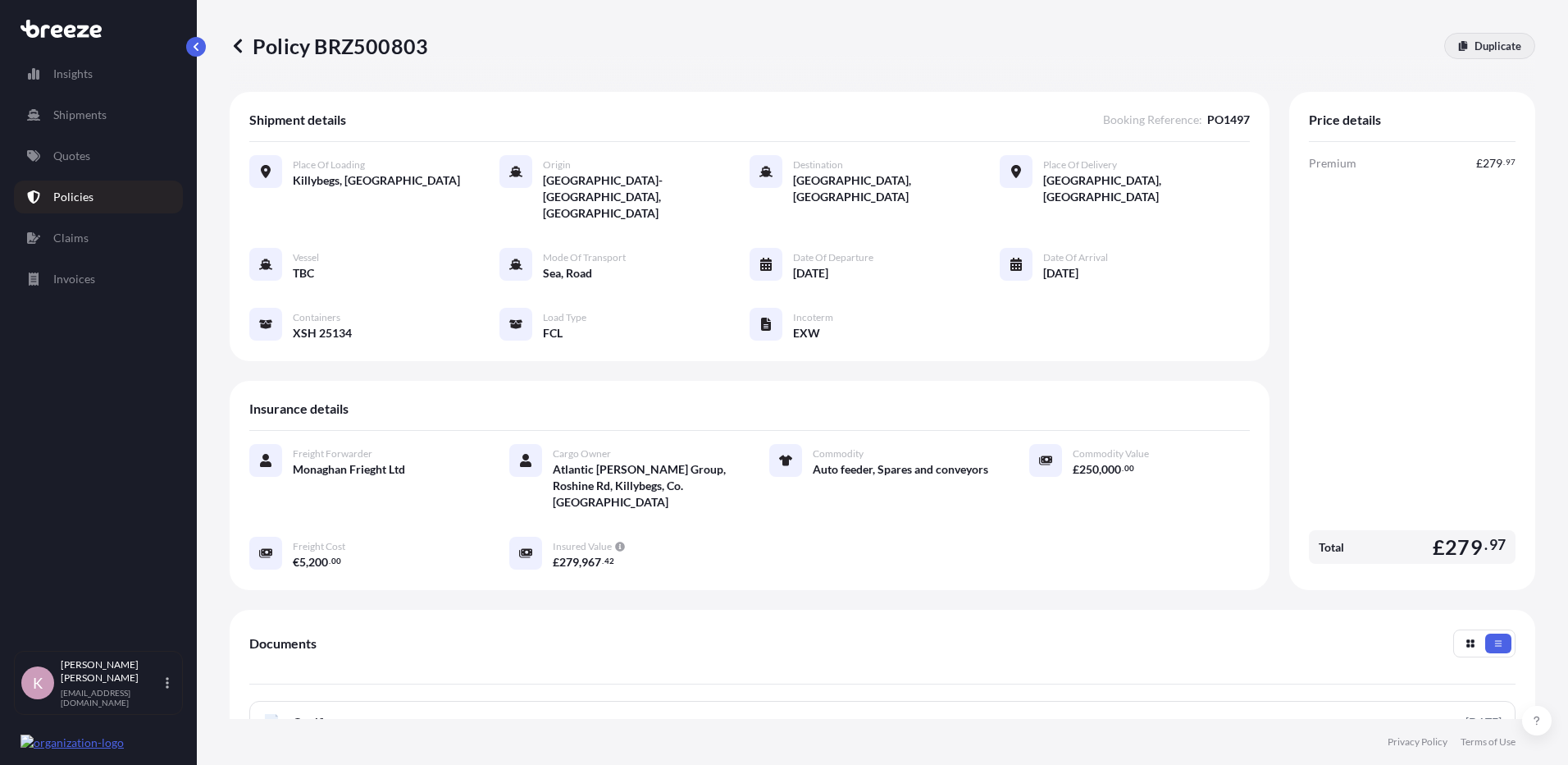
click at [1474, 54] on link "Duplicate" at bounding box center [1490, 46] width 91 height 27
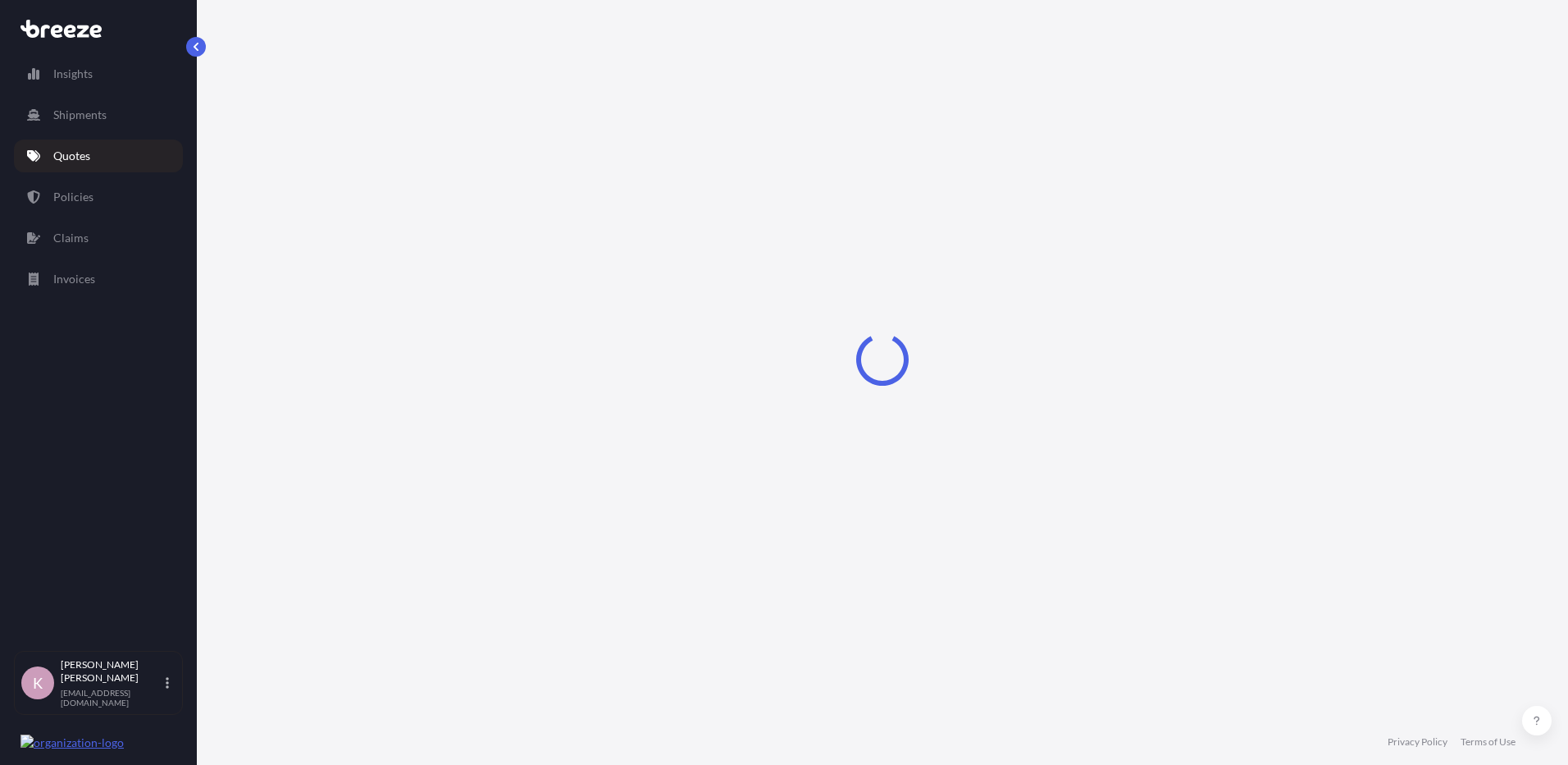
select select "Road"
select select "Sea"
select select "Road"
select select "2"
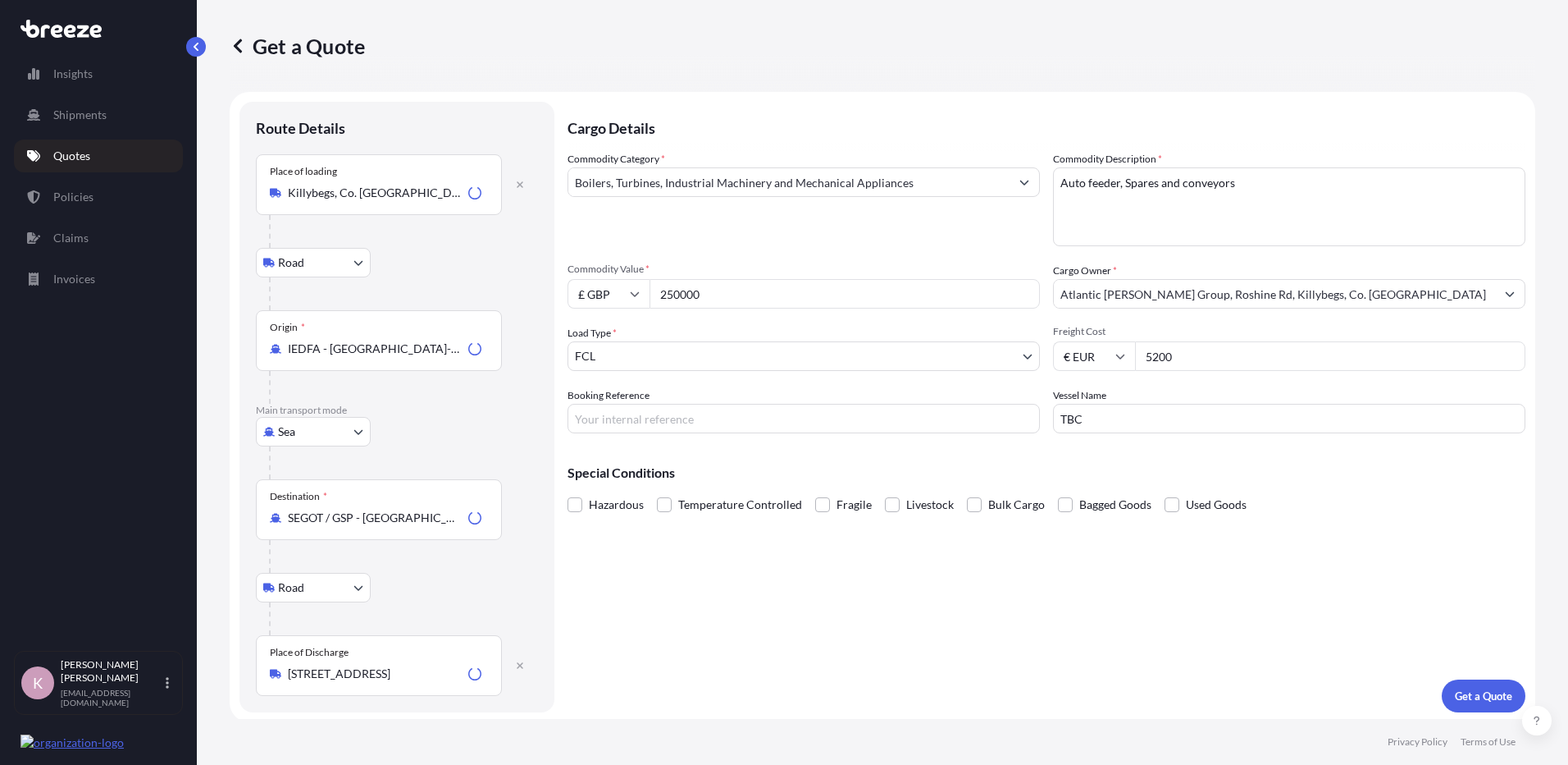
scroll to position [4, 0]
click at [664, 417] on input "Booking Reference" at bounding box center [803, 415] width 472 height 29
type input "PO1497(2)"
click at [1470, 689] on p "Get a Quote" at bounding box center [1483, 692] width 57 height 17
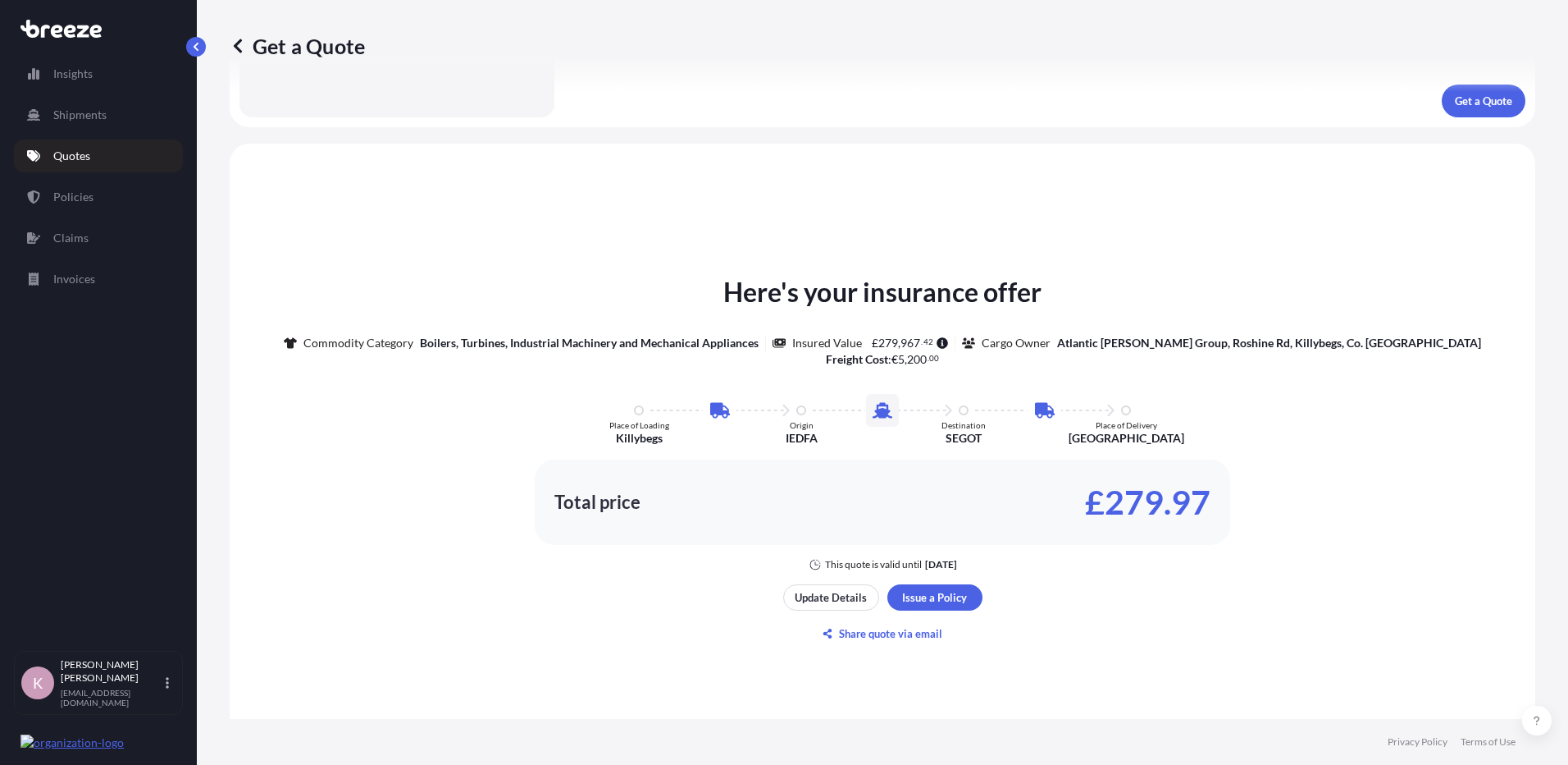
scroll to position [745, 0]
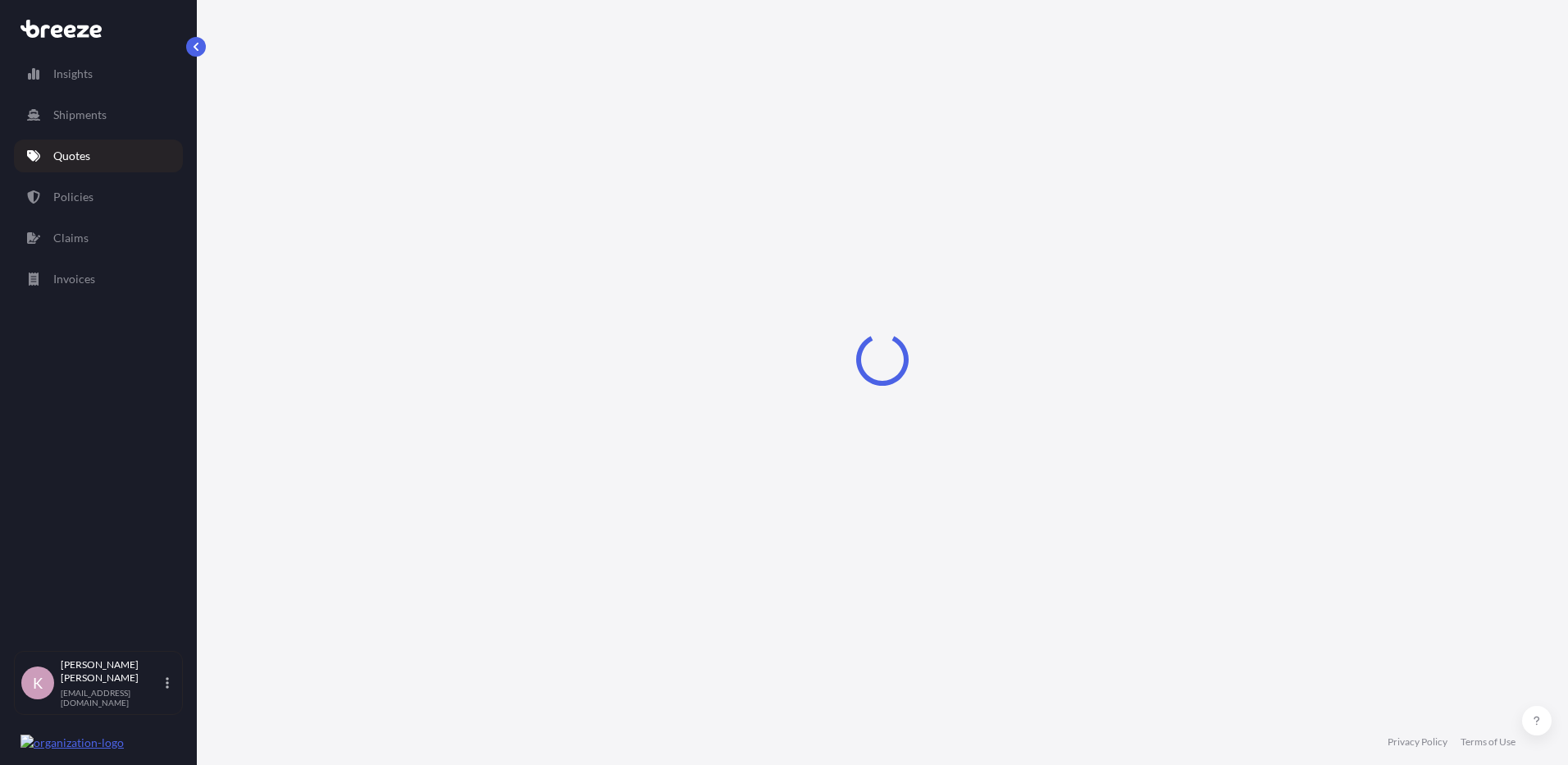
select select "Road"
select select "Sea"
select select "Road"
select select "2"
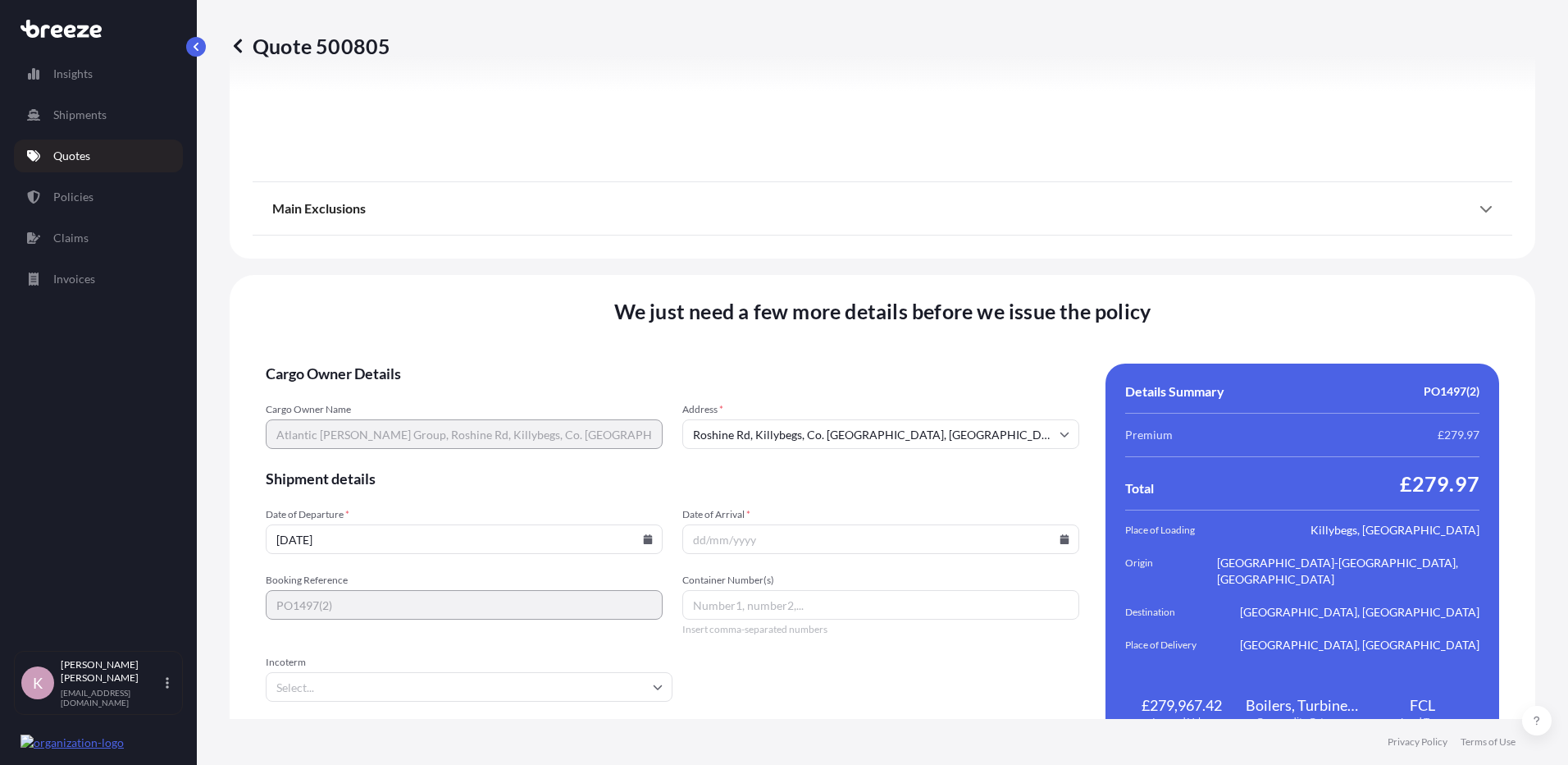
scroll to position [2164, 0]
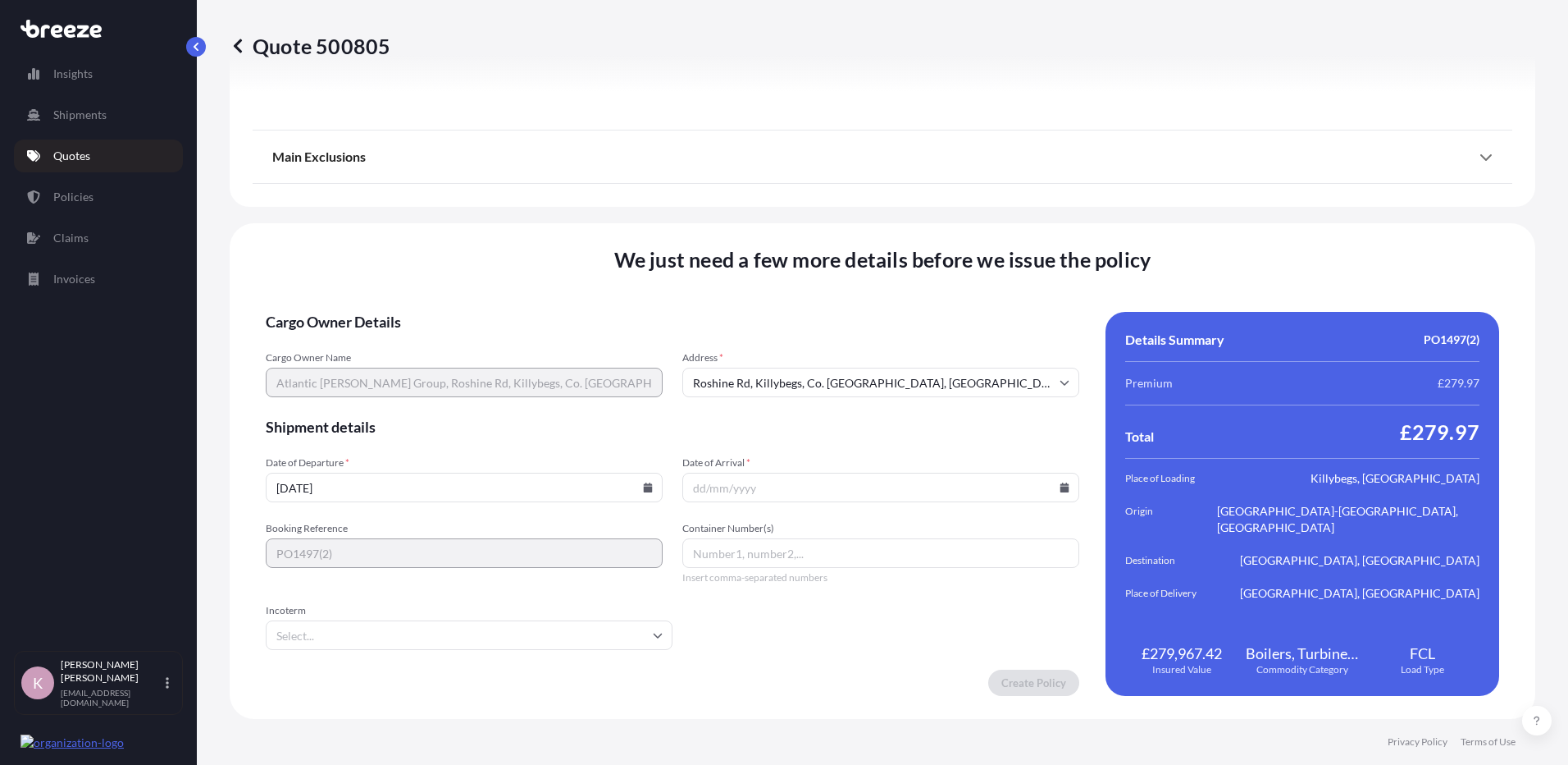
click at [1069, 490] on input "Date of Arrival *" at bounding box center [881, 487] width 397 height 29
click at [1060, 491] on icon at bounding box center [1065, 487] width 9 height 10
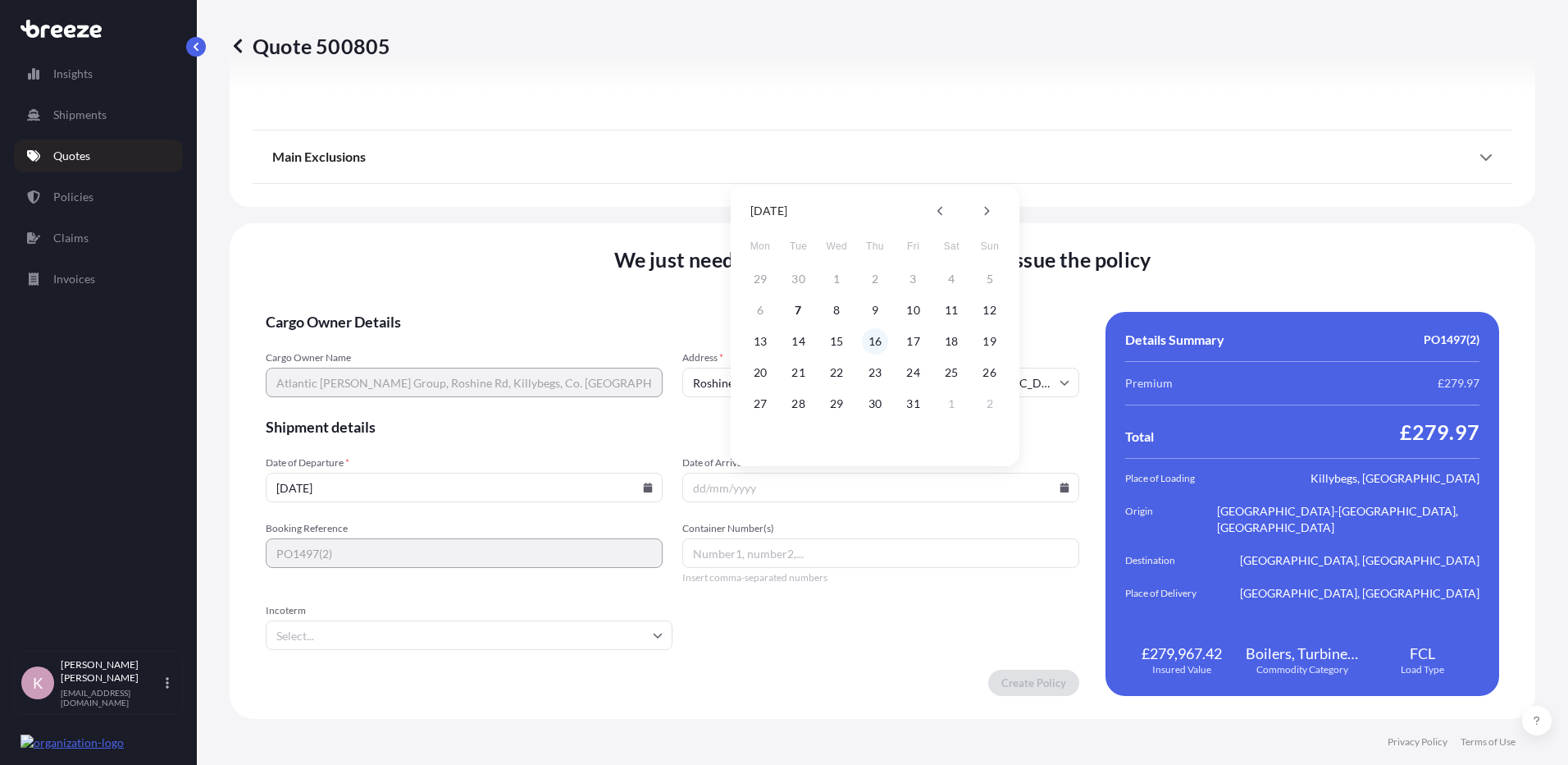
click at [878, 343] on button "16" at bounding box center [875, 342] width 27 height 27
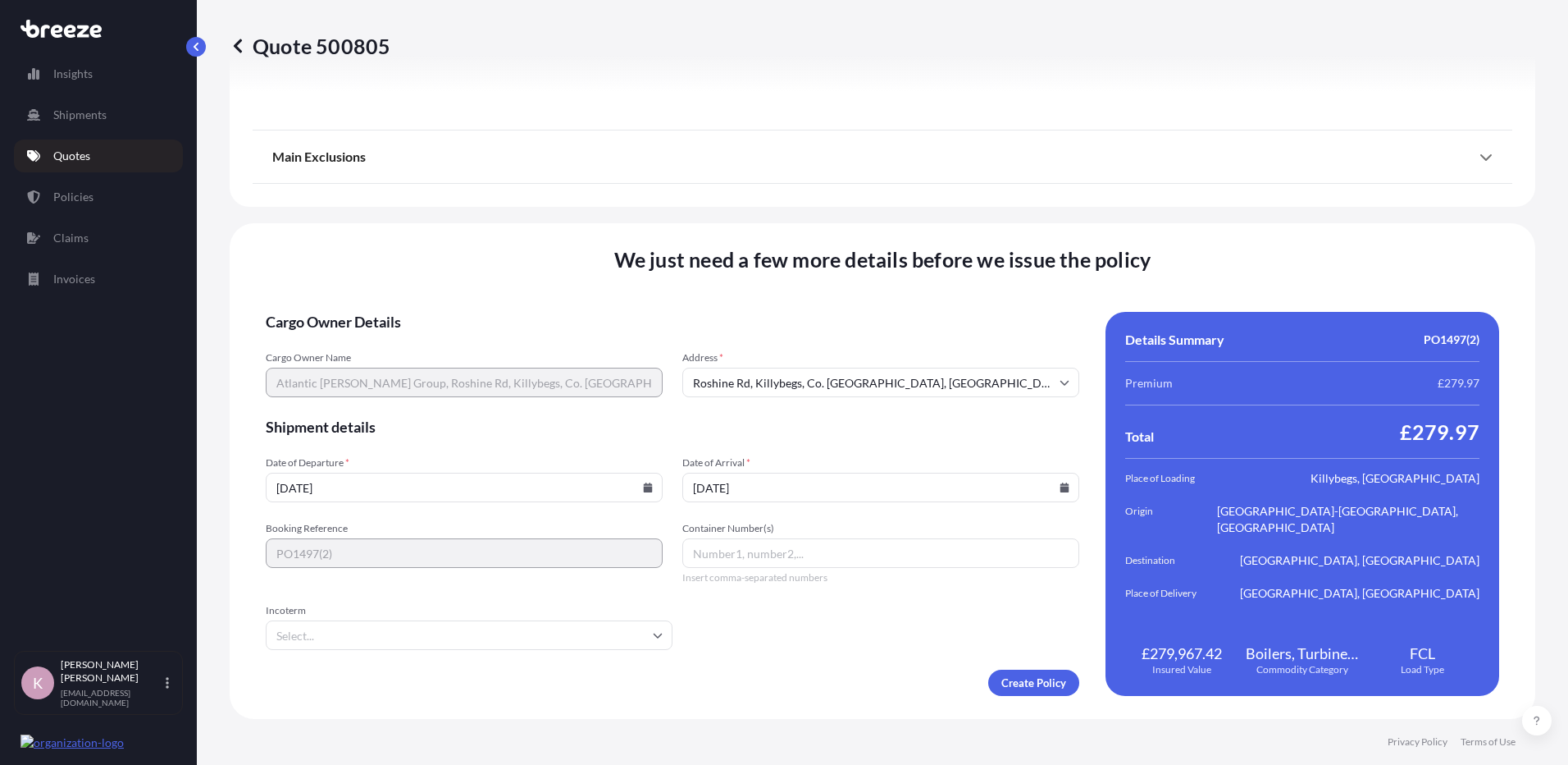
type input "[DATE]"
click at [729, 543] on input "Container Number(s)" at bounding box center [881, 553] width 397 height 29
paste input "XSH 7805"
type input "XSH 7805"
click at [476, 631] on input "Incoterm" at bounding box center [469, 635] width 407 height 29
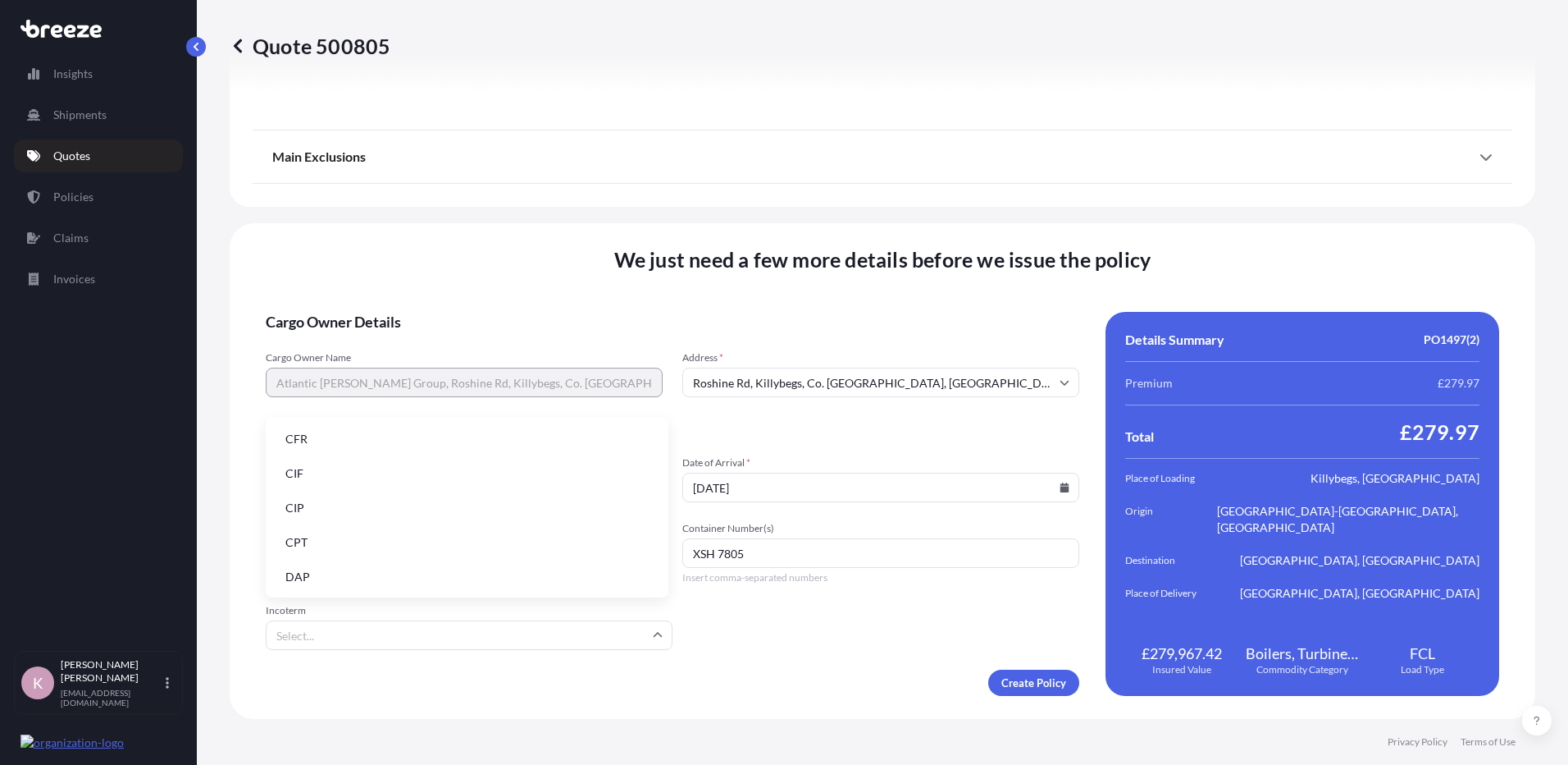
scroll to position [208, 0]
click at [329, 466] on li "EXW" at bounding box center [467, 472] width 389 height 31
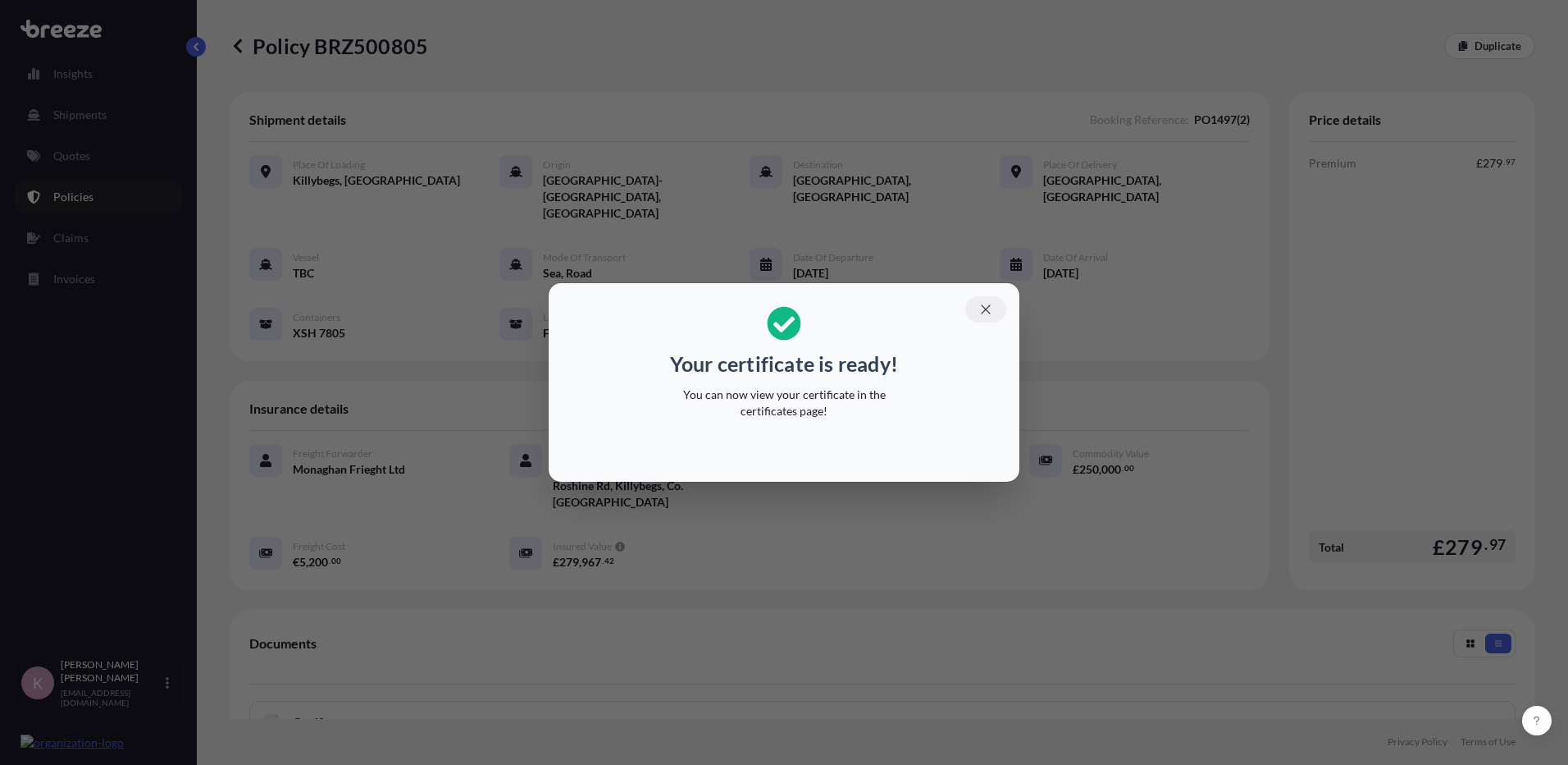
click at [986, 312] on icon "button" at bounding box center [986, 309] width 15 height 15
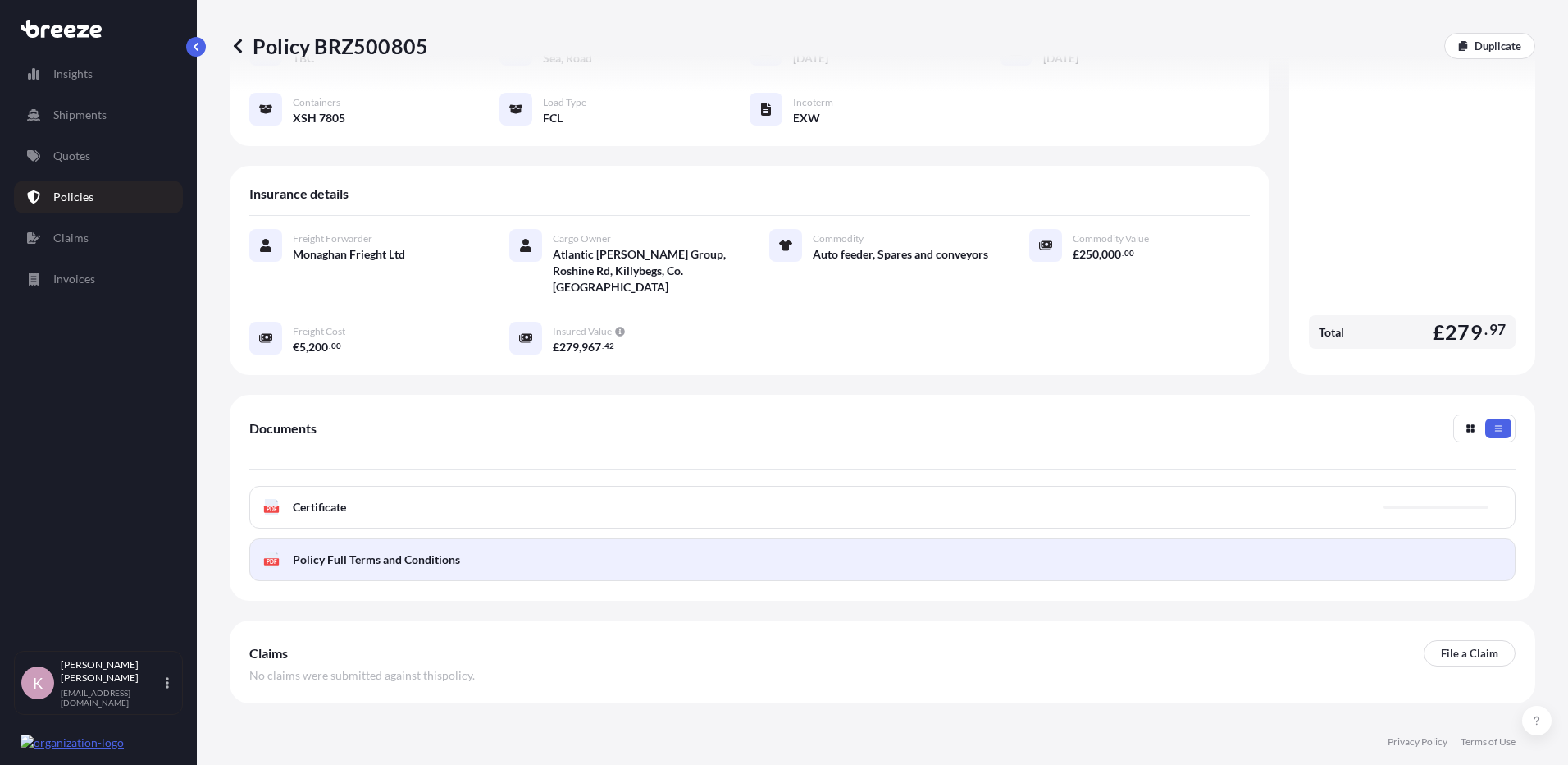
scroll to position [223, 0]
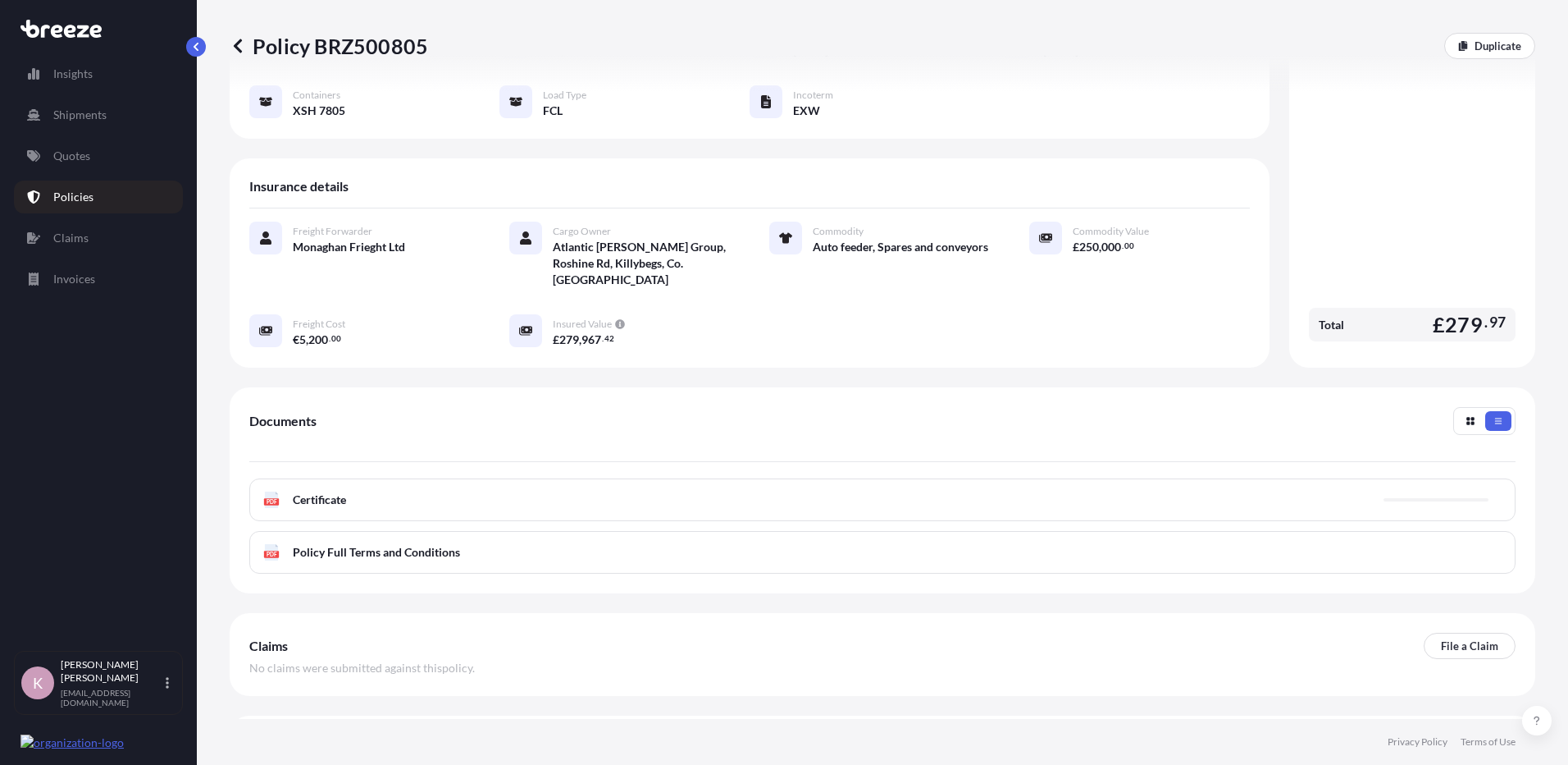
click at [835, 479] on div "PDF Certificate" at bounding box center [882, 500] width 1266 height 42
click at [826, 479] on link "PDF Certificate [DATE]" at bounding box center [882, 500] width 1266 height 42
